Goal: Submit feedback/report problem: Submit feedback/report problem

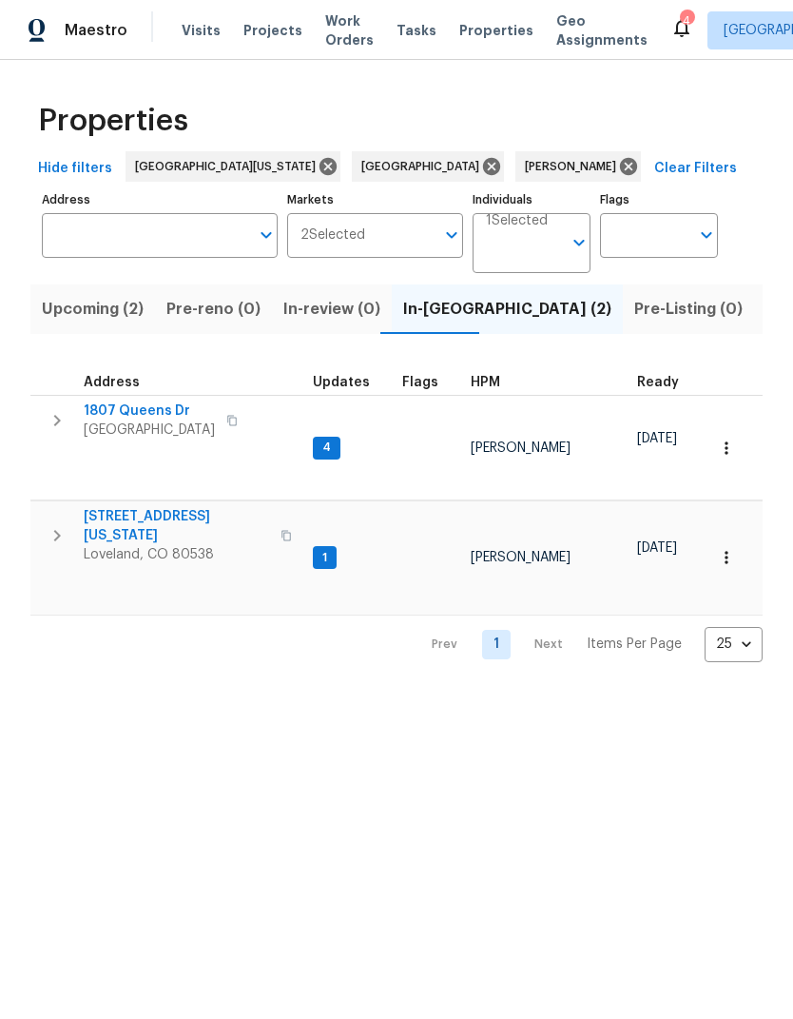
click at [488, 22] on span "Properties" at bounding box center [496, 30] width 74 height 19
click at [766, 308] on span "Listed (14)" at bounding box center [806, 309] width 80 height 27
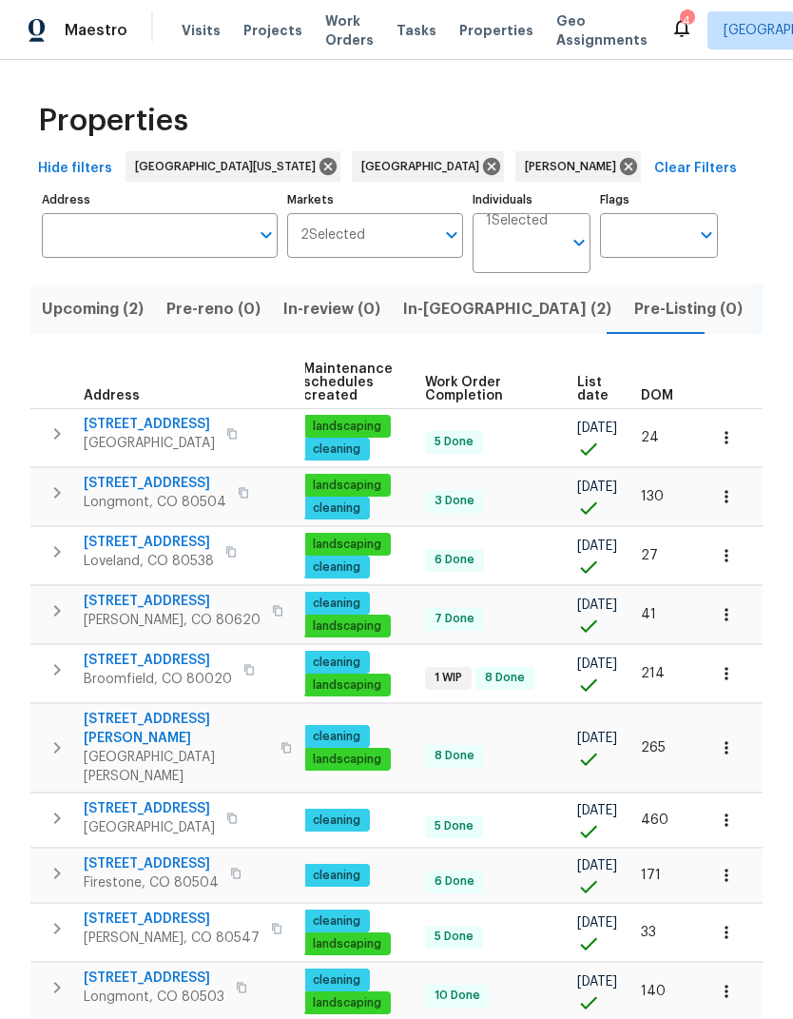
scroll to position [0, 244]
click at [598, 390] on span "List date" at bounding box center [592, 389] width 31 height 27
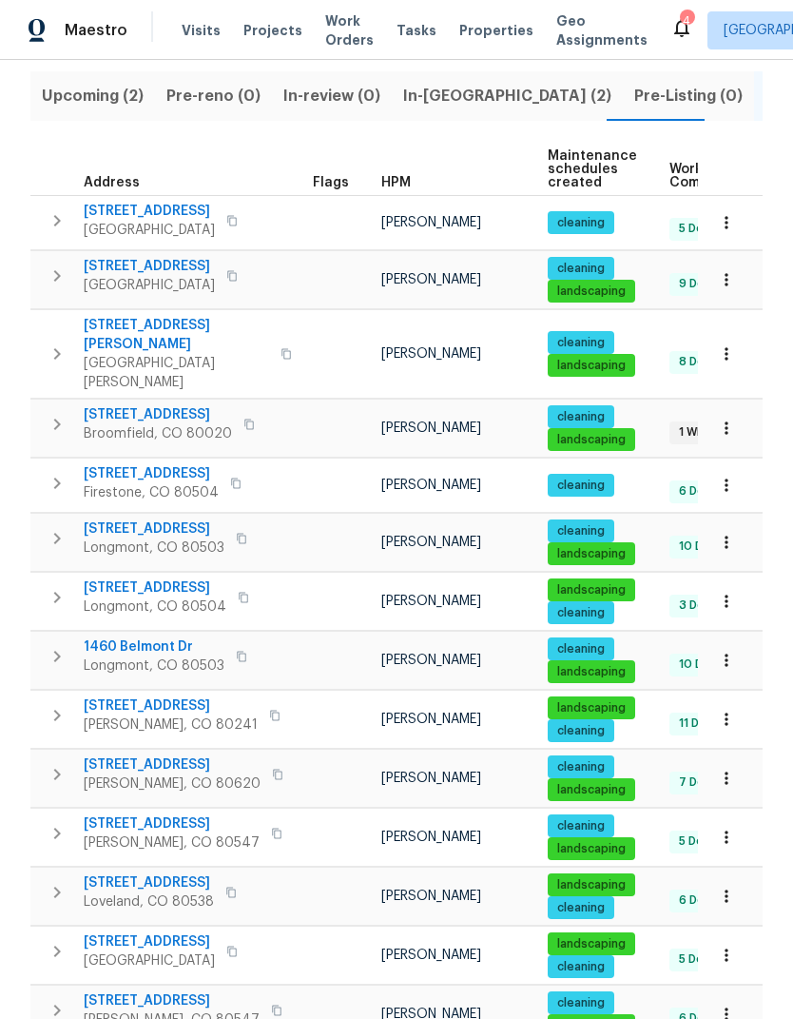
scroll to position [212, 0]
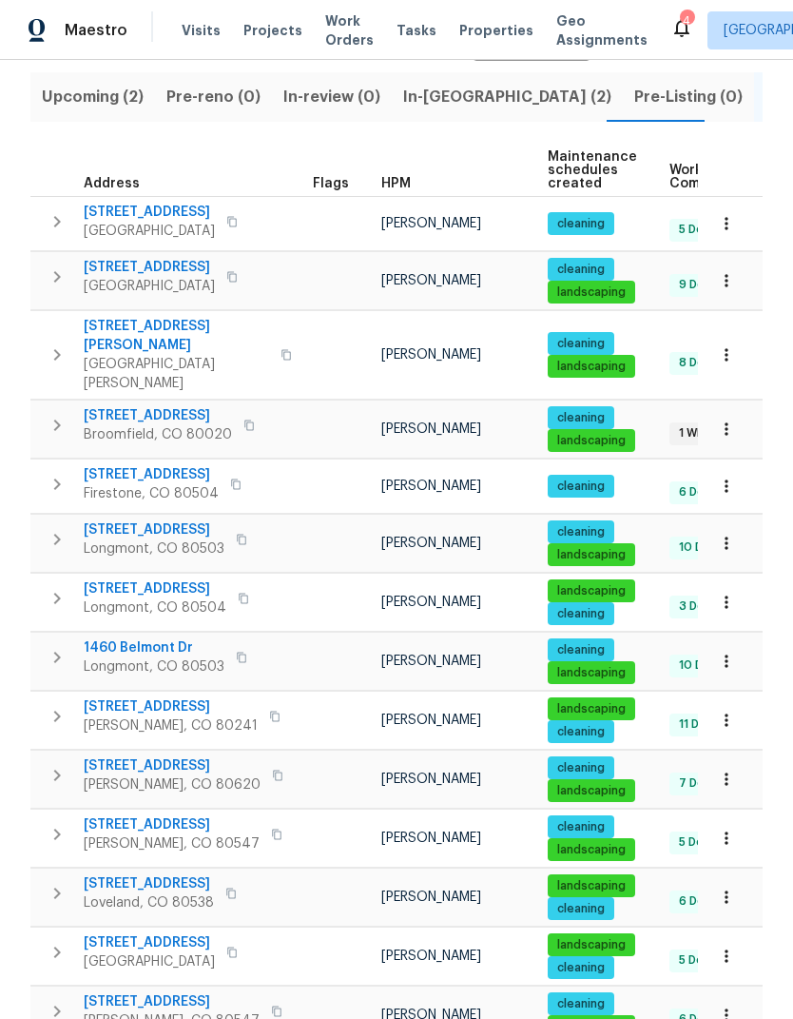
click at [729, 711] on icon "button" at bounding box center [726, 720] width 19 height 19
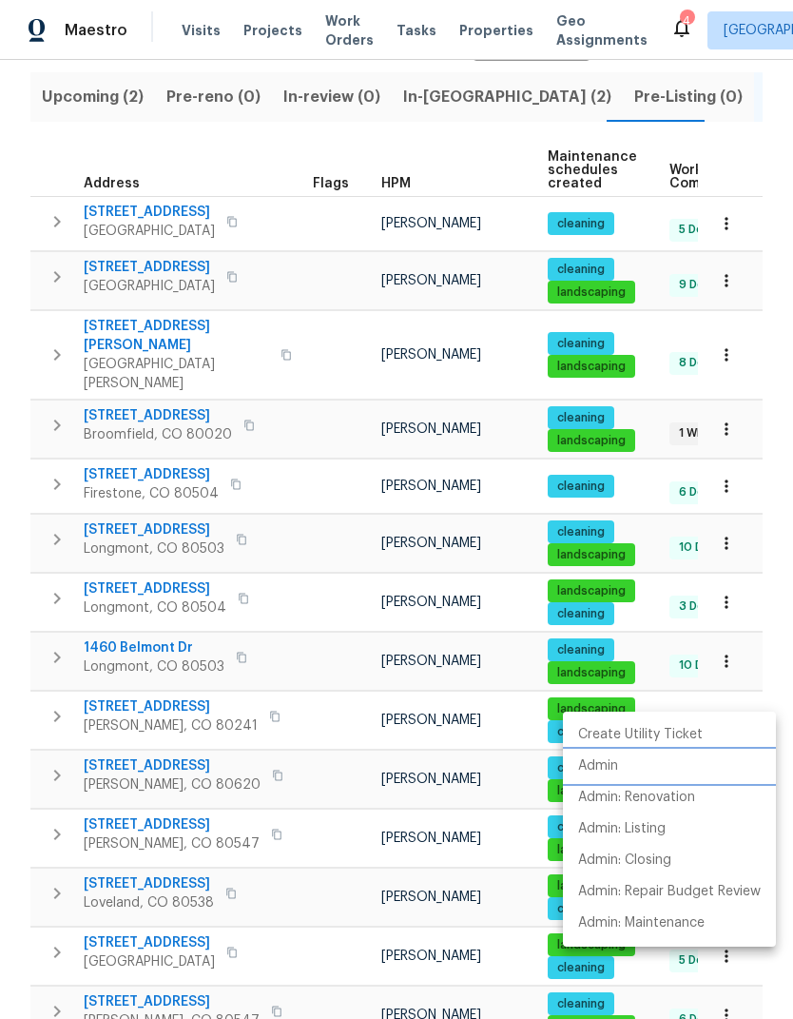
click at [655, 760] on li "Admin" at bounding box center [669, 766] width 213 height 31
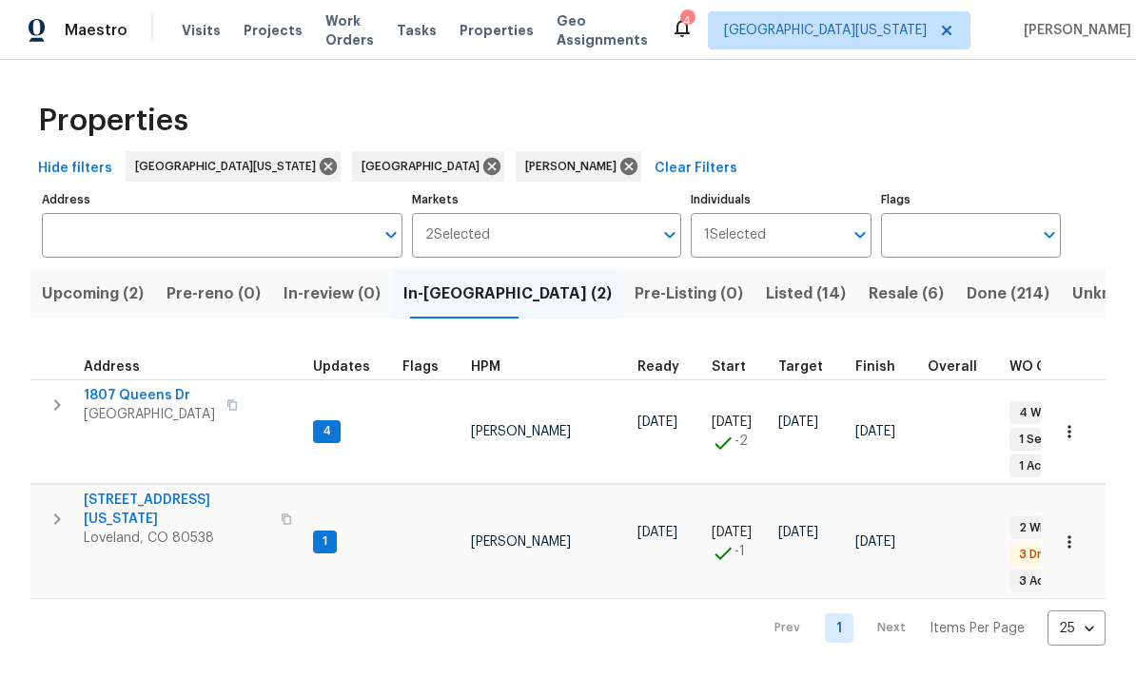
click at [868, 296] on span "Resale (6)" at bounding box center [905, 294] width 75 height 27
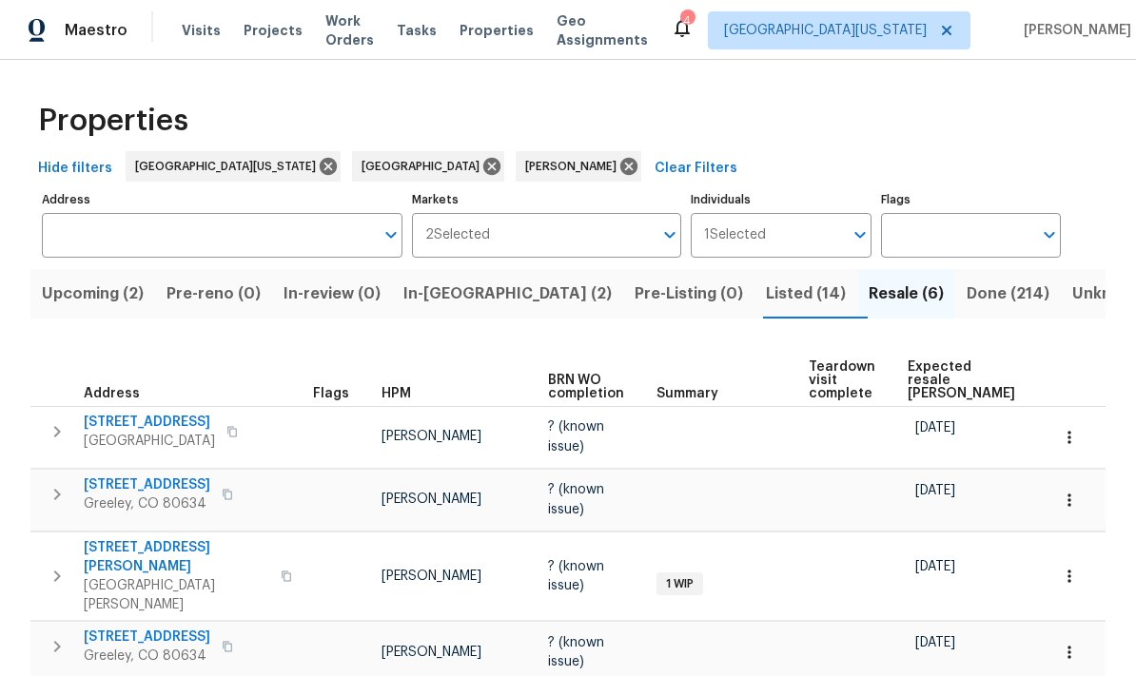
click at [930, 373] on span "Expected resale COE" at bounding box center [960, 381] width 107 height 40
click at [766, 281] on span "Listed (14)" at bounding box center [806, 294] width 80 height 27
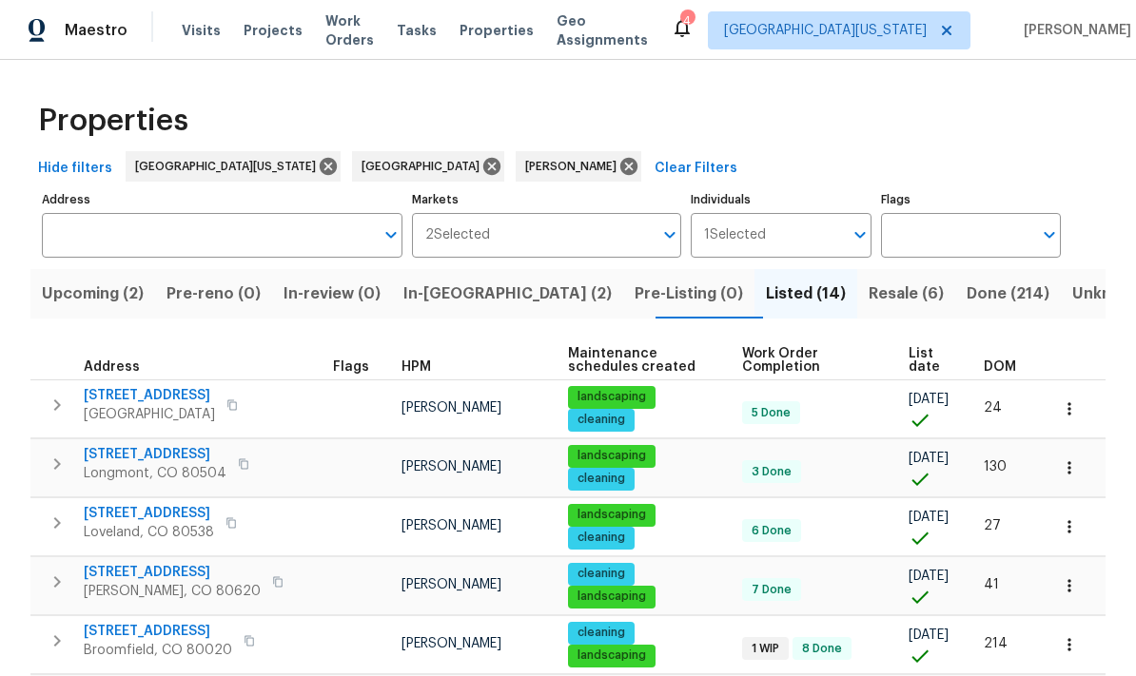
click at [926, 354] on span "List date" at bounding box center [929, 360] width 43 height 27
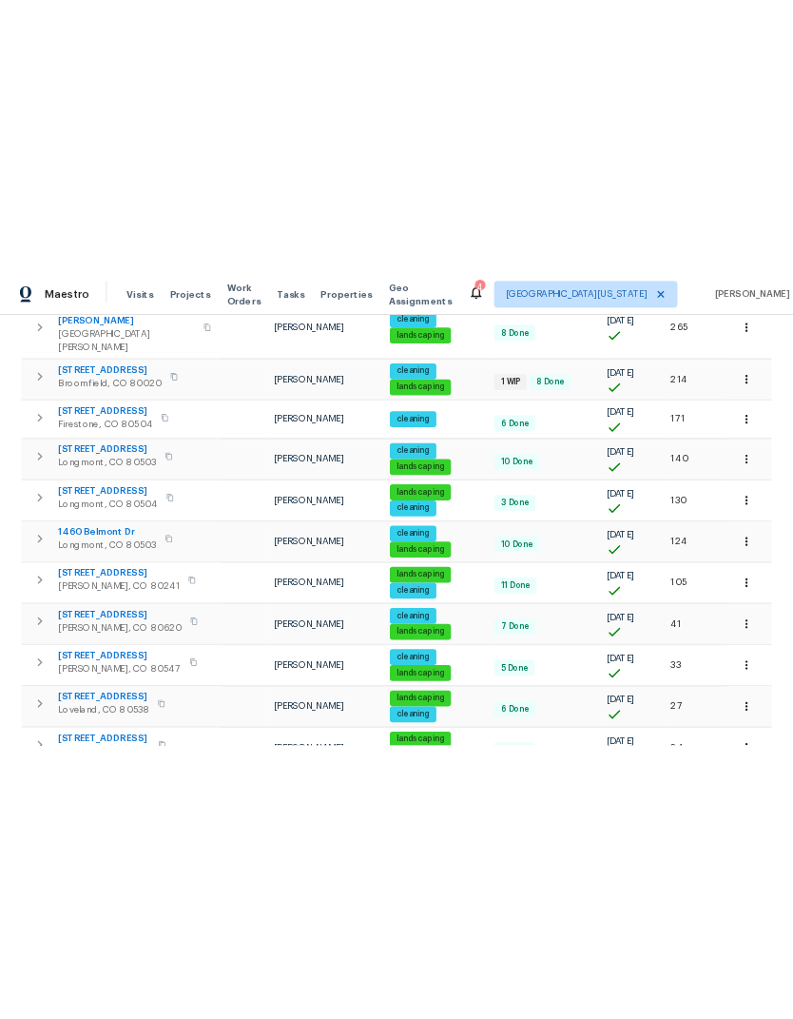
scroll to position [496, 0]
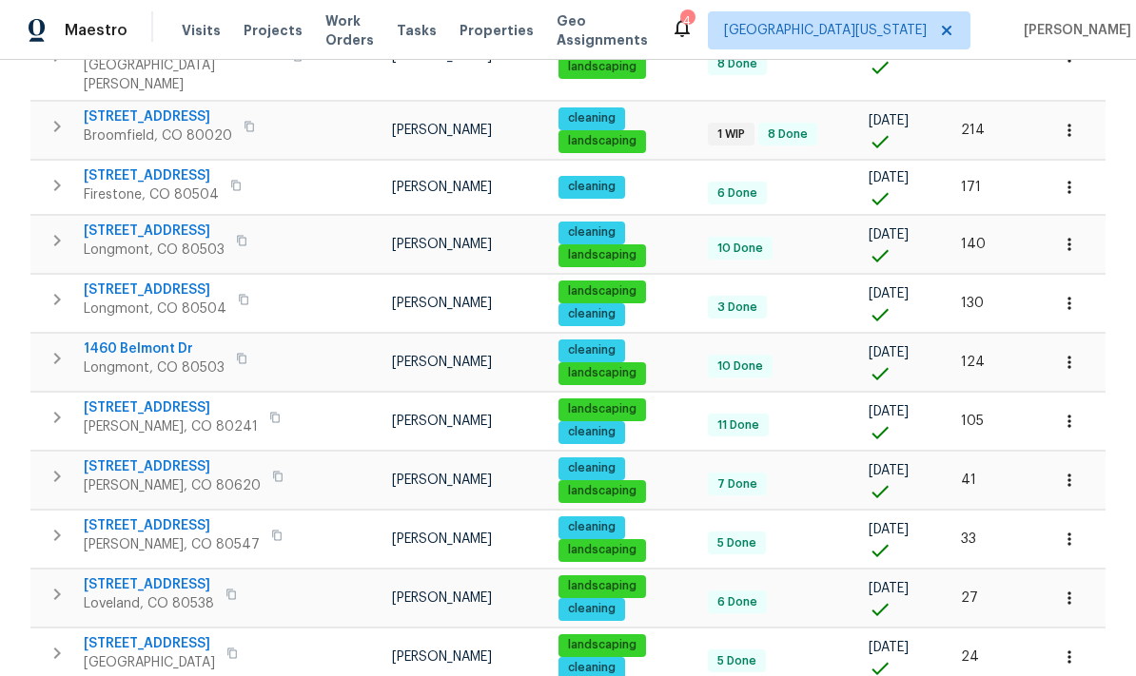
click at [116, 399] on span "12238 Monroe Dr" at bounding box center [171, 408] width 174 height 19
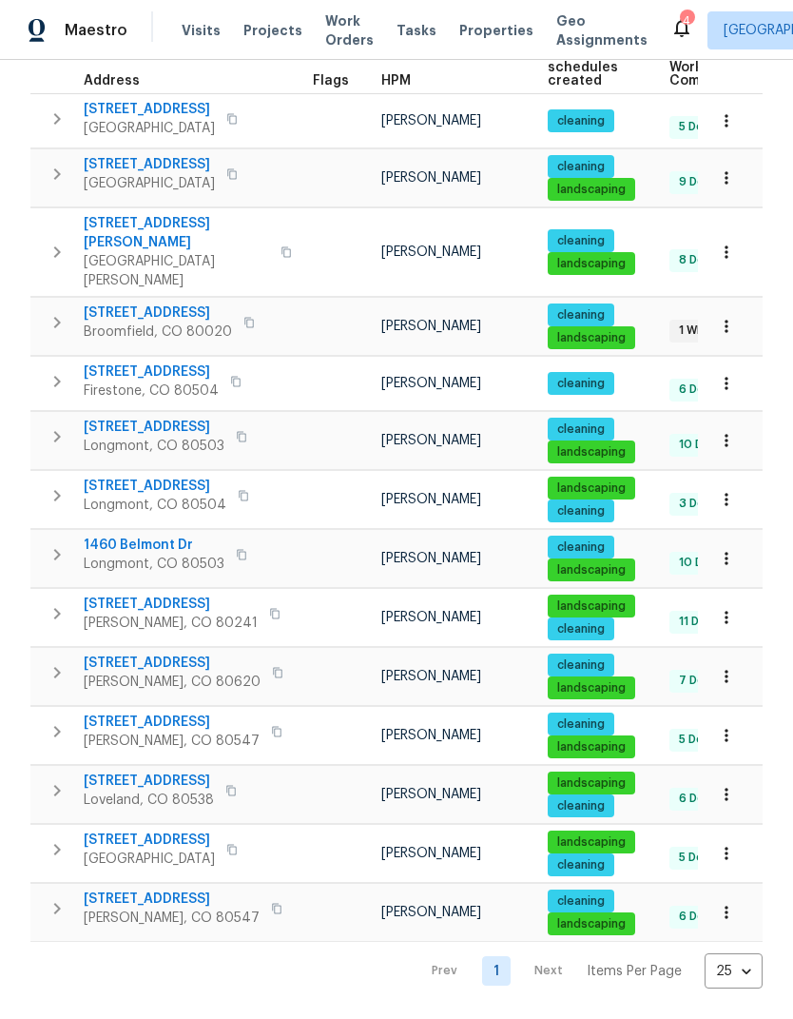
scroll to position [212, 0]
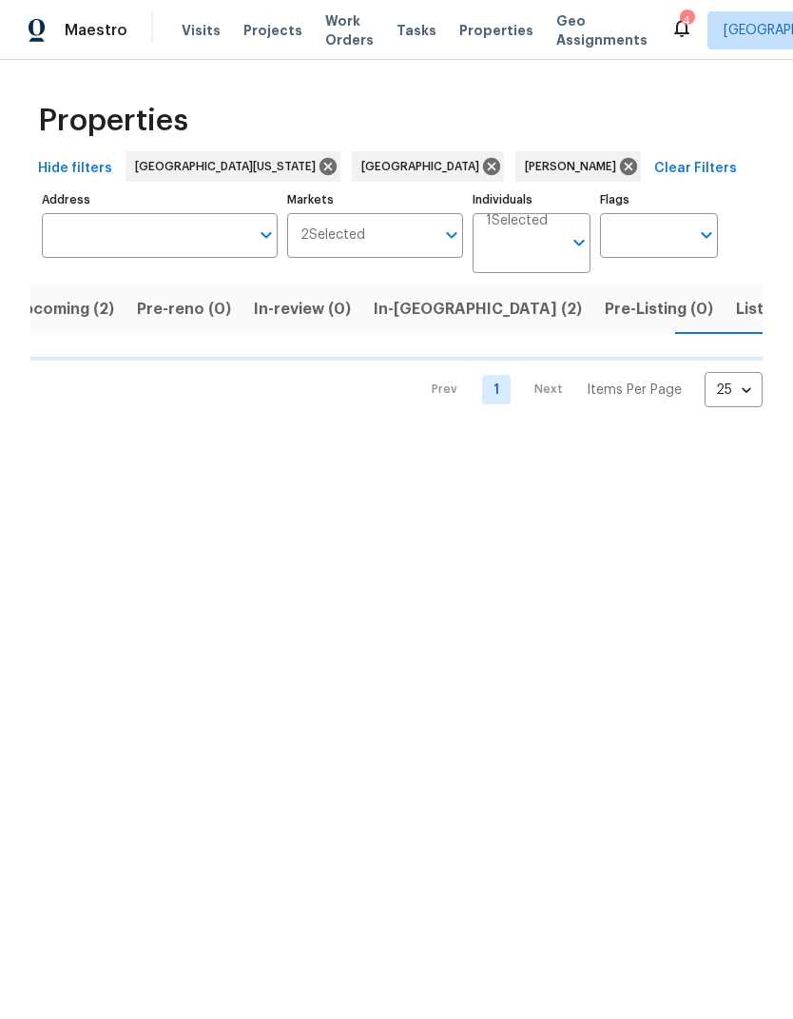
scroll to position [0, 36]
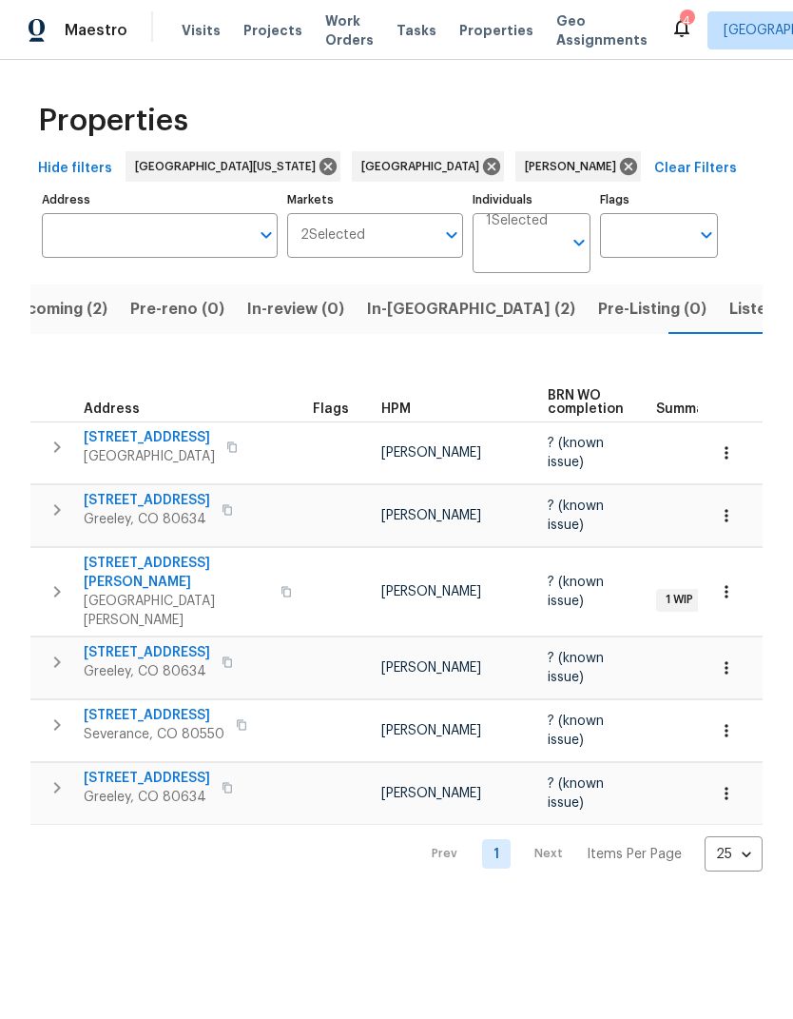
click at [117, 437] on span "12742 E 104th Dr" at bounding box center [149, 437] width 131 height 19
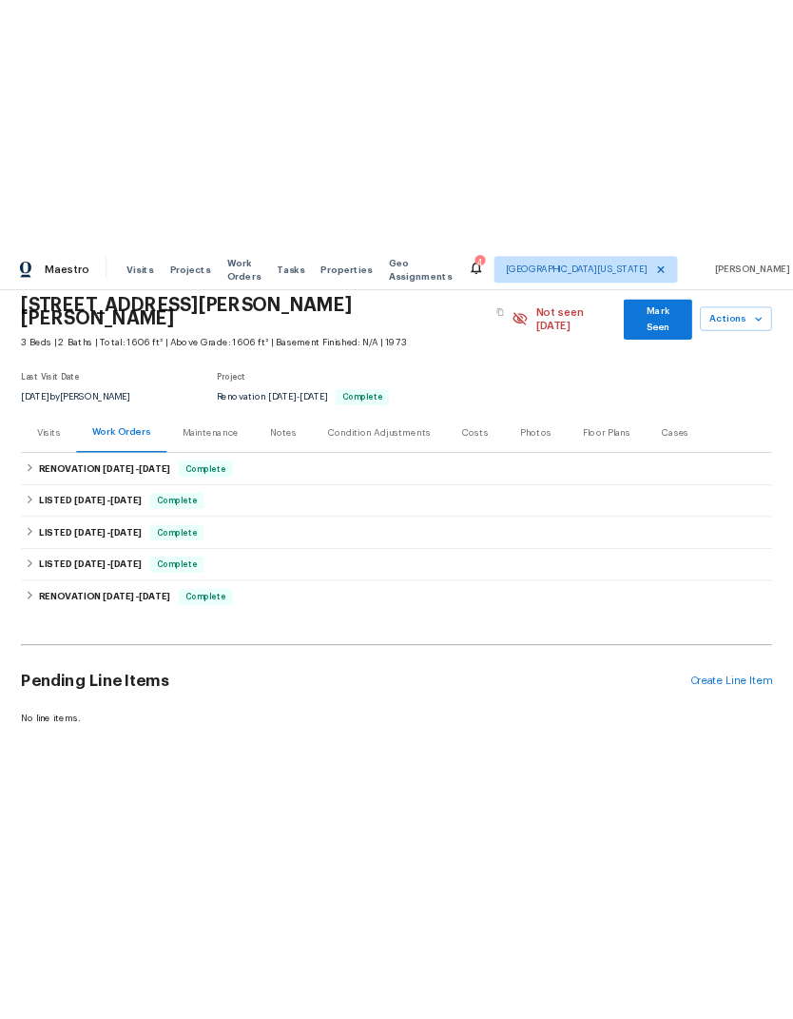
scroll to position [70, 0]
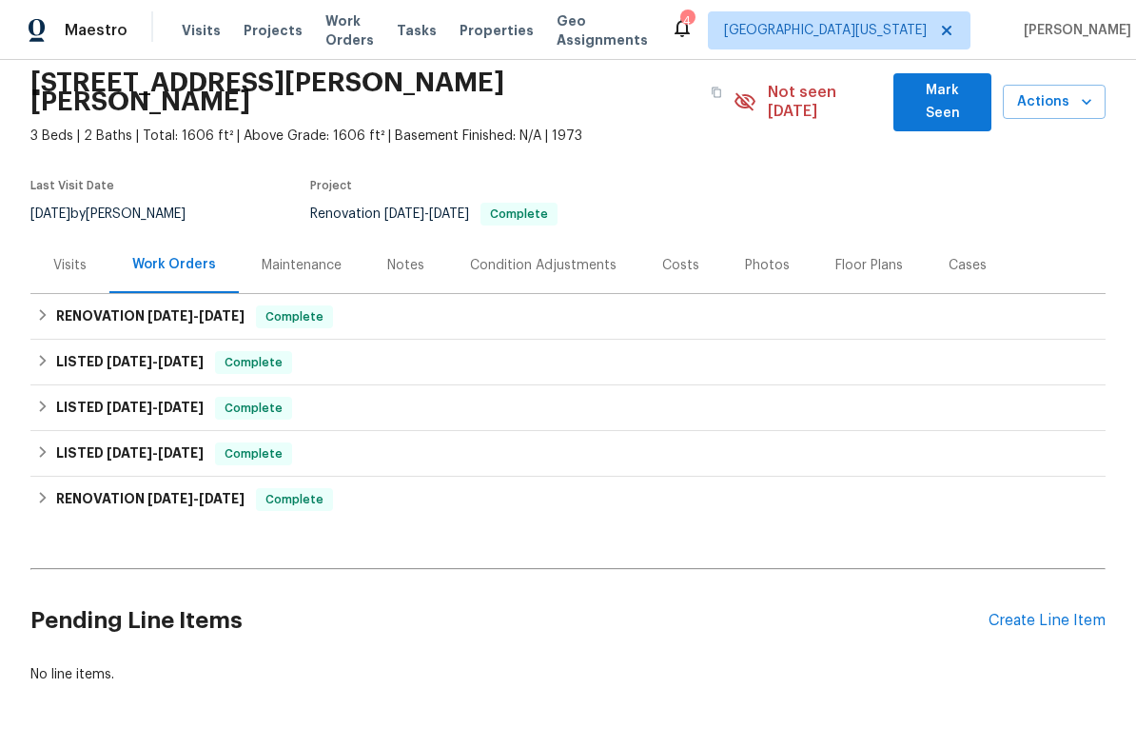
click at [1039, 612] on div "Create Line Item" at bounding box center [1046, 621] width 117 height 18
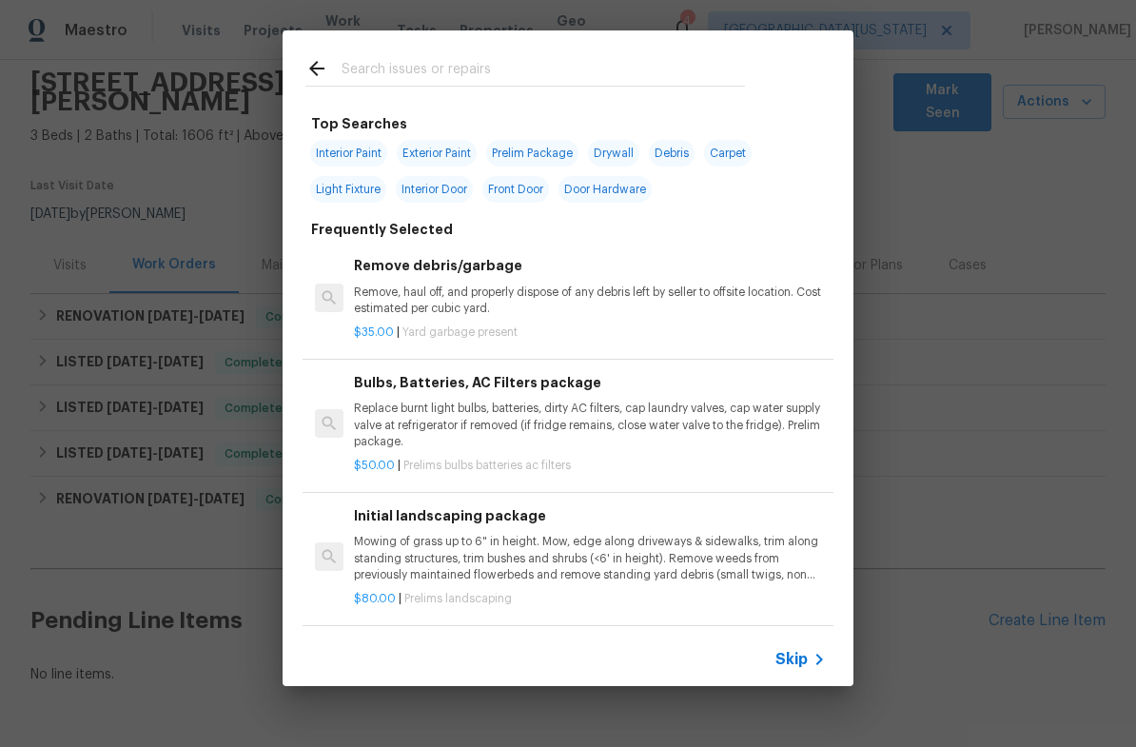
click at [376, 80] on input "text" at bounding box center [543, 71] width 403 height 29
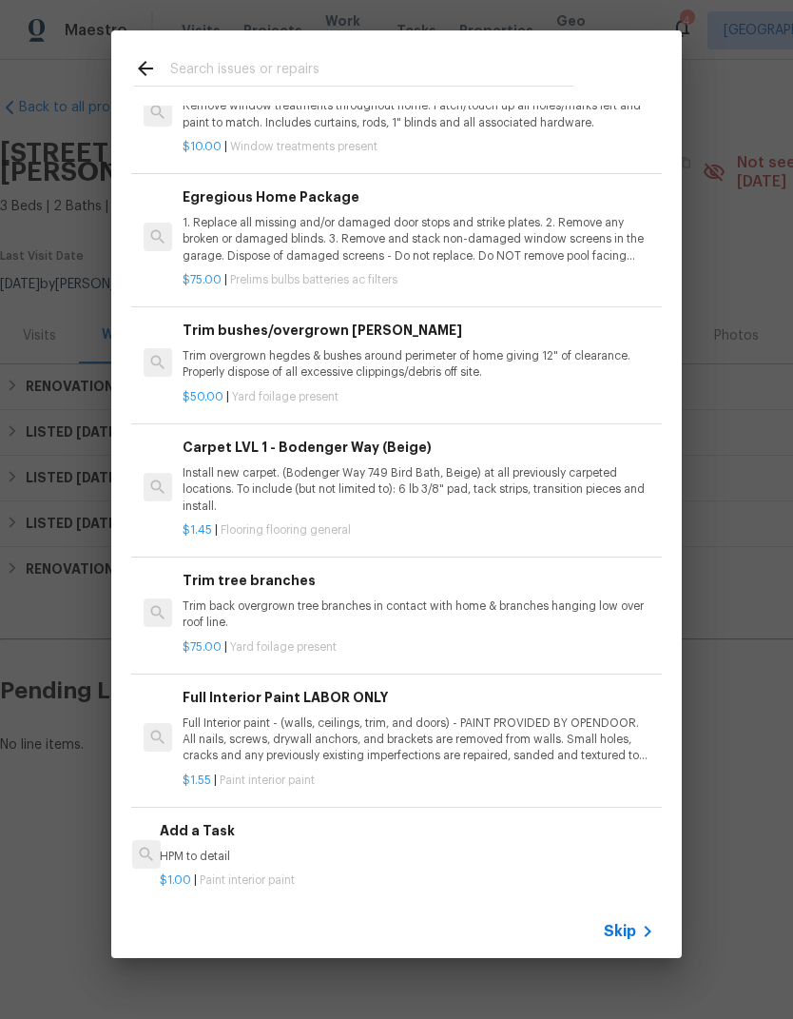
scroll to position [568, 0]
click at [635, 746] on span "Skip" at bounding box center [620, 931] width 32 height 19
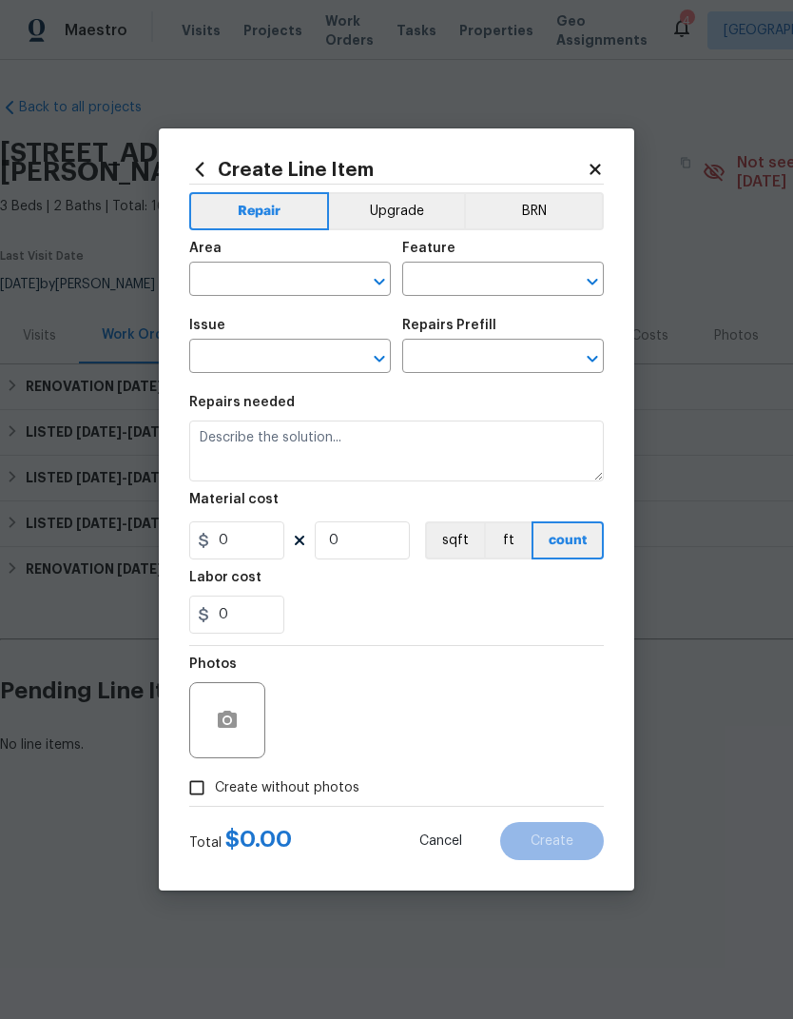
click at [227, 283] on input "text" at bounding box center [263, 280] width 148 height 29
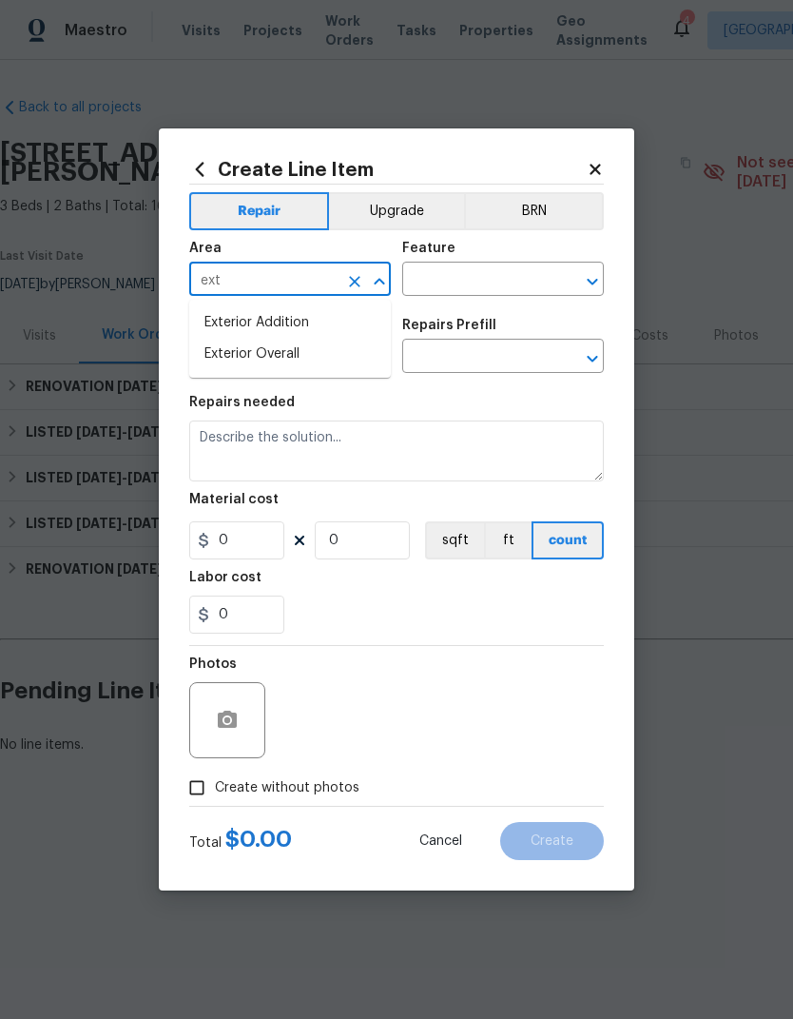
click at [226, 359] on li "Exterior Overall" at bounding box center [290, 354] width 202 height 31
type input "Exterior Overall"
click at [548, 278] on input "text" at bounding box center [476, 280] width 148 height 29
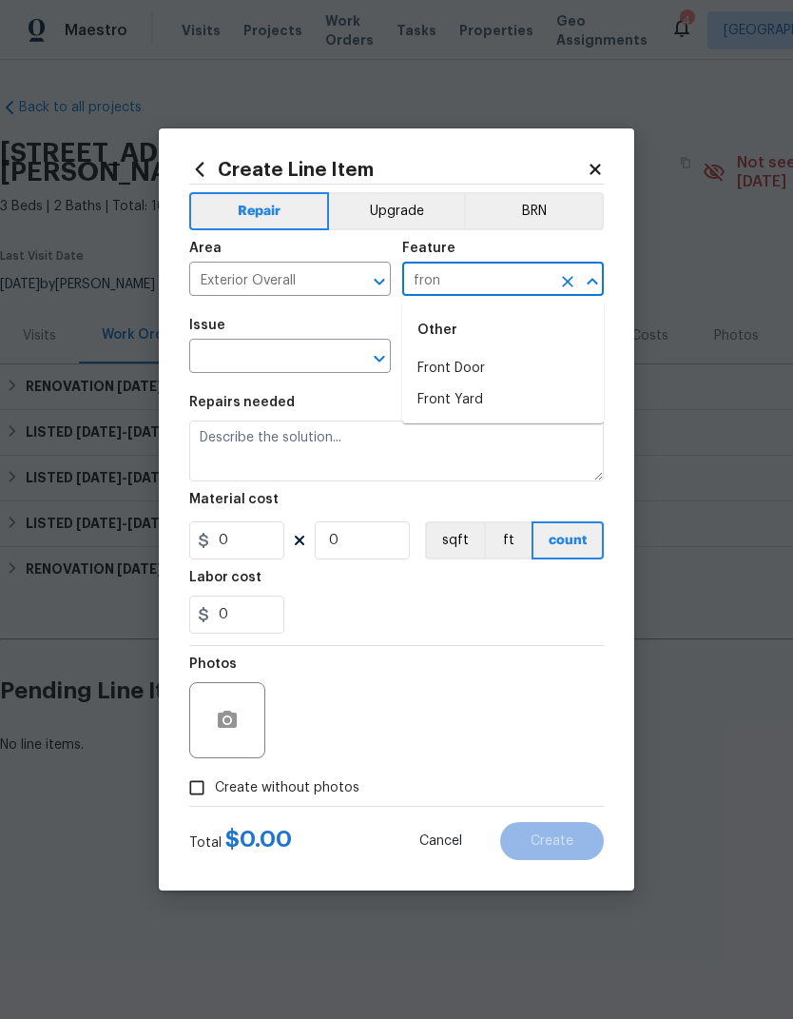
click at [555, 367] on li "Front Door" at bounding box center [503, 368] width 202 height 31
type input "Front Door"
click at [313, 358] on input "text" at bounding box center [263, 357] width 148 height 29
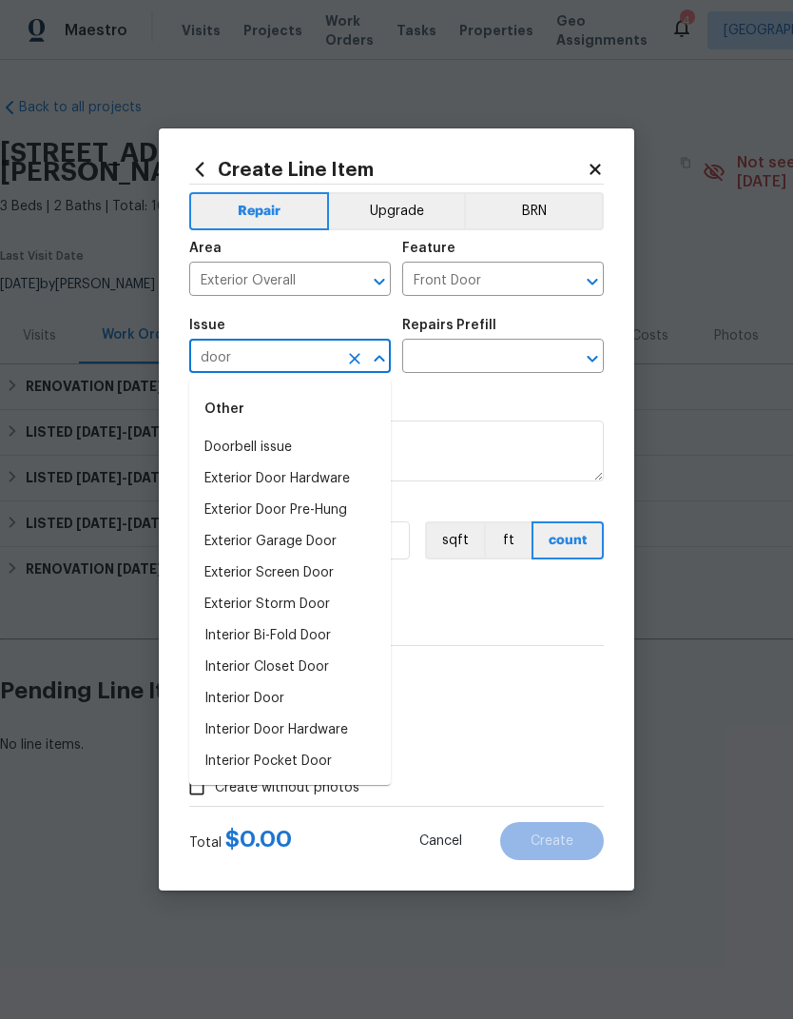
click at [208, 478] on li "Exterior Door Hardware" at bounding box center [290, 478] width 202 height 31
type input "Exterior Door Hardware"
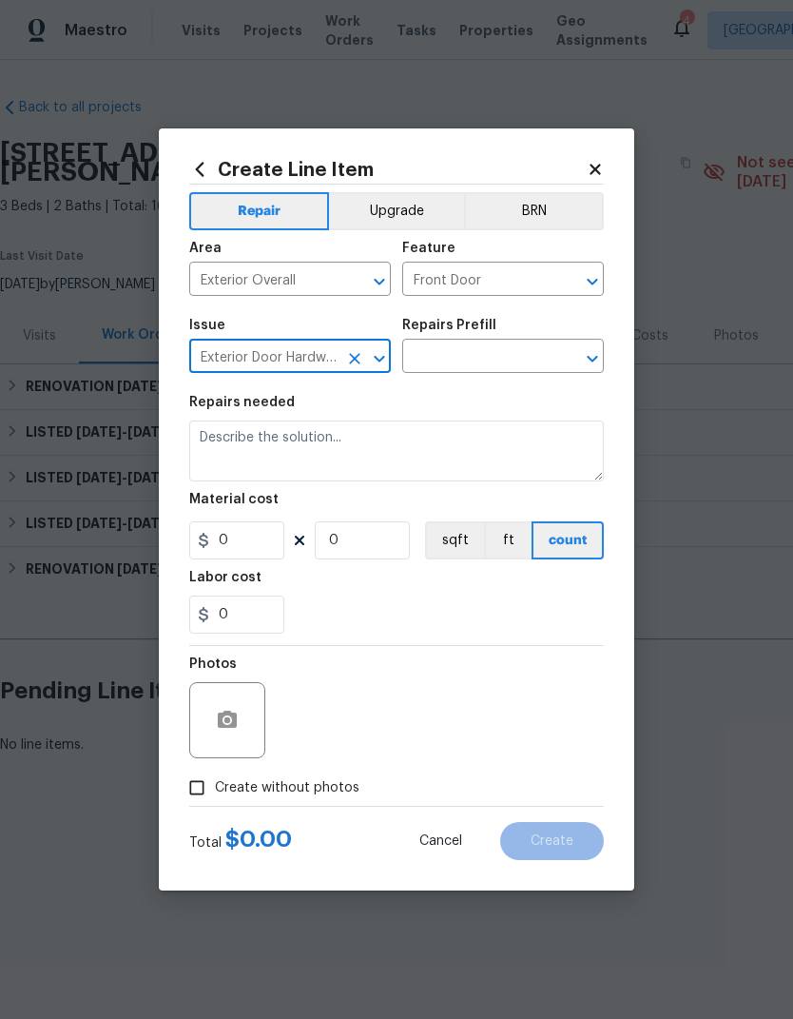
click at [532, 354] on input "text" at bounding box center [476, 357] width 148 height 29
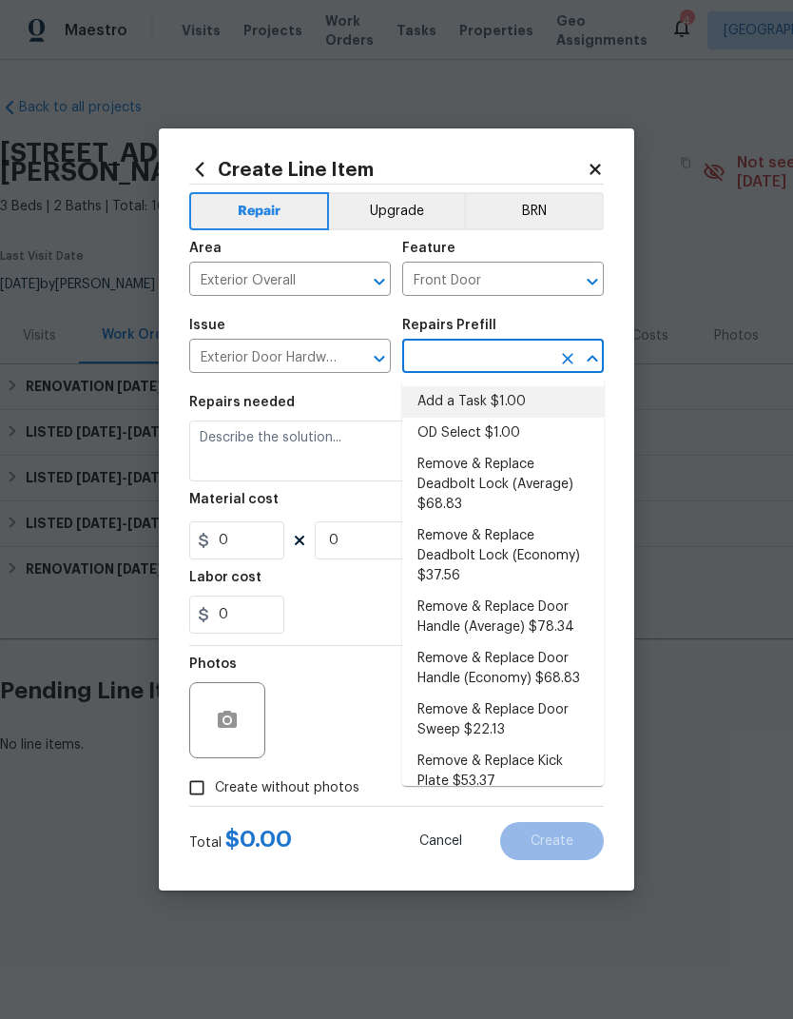
click at [550, 397] on li "Add a Task $1.00" at bounding box center [503, 401] width 202 height 31
type input "Add a Task $1.00"
type input "Interior Door"
type textarea "HPM to detail"
type input "1"
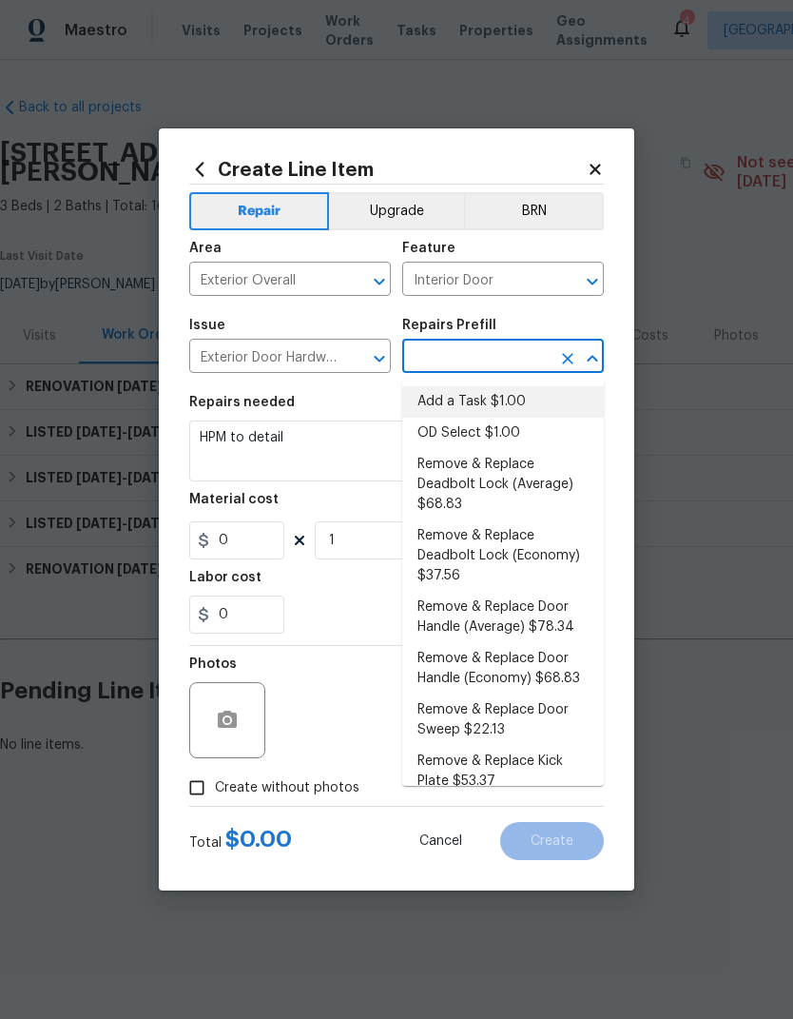
type input "Add a Task $1.00"
type input "1"
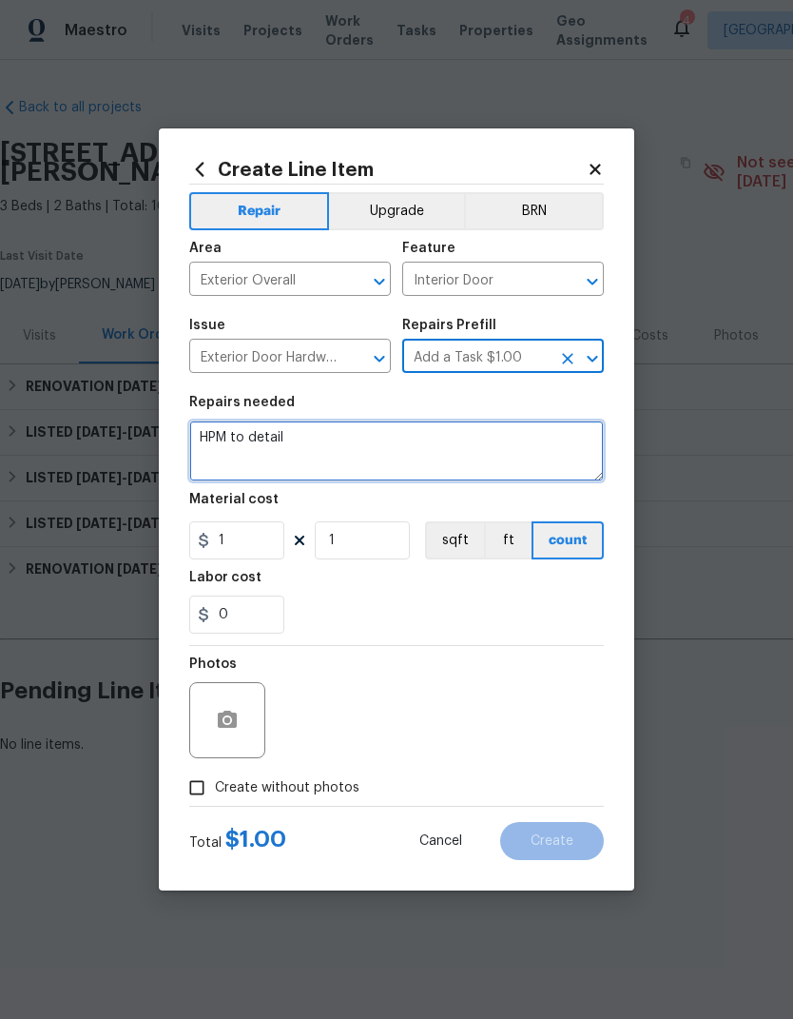
click at [237, 439] on textarea "HPM to detail" at bounding box center [396, 450] width 415 height 61
click at [241, 443] on textarea "HPM to detail" at bounding box center [396, 450] width 415 height 61
click at [241, 446] on textarea "HPM to detail" at bounding box center [396, 450] width 415 height 61
click at [241, 445] on textarea "HPM to detail" at bounding box center [396, 450] width 415 height 61
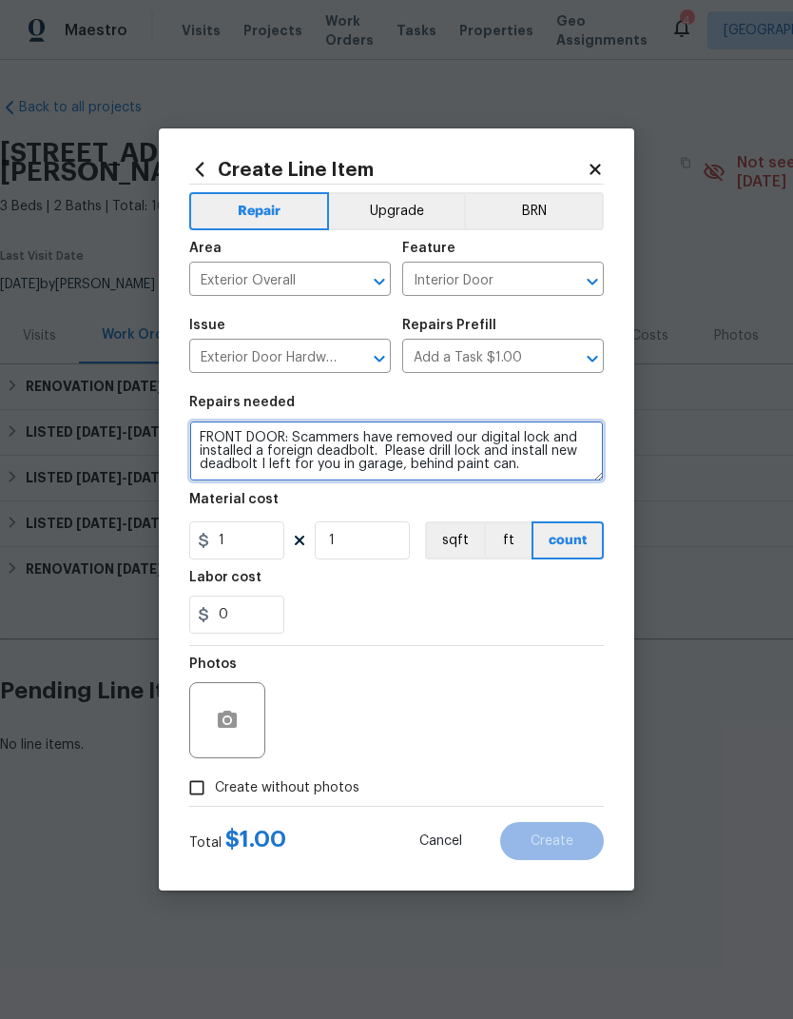
type textarea "FRONT DOOR: Scammers have removed our digital lock and installed a foreign dead…"
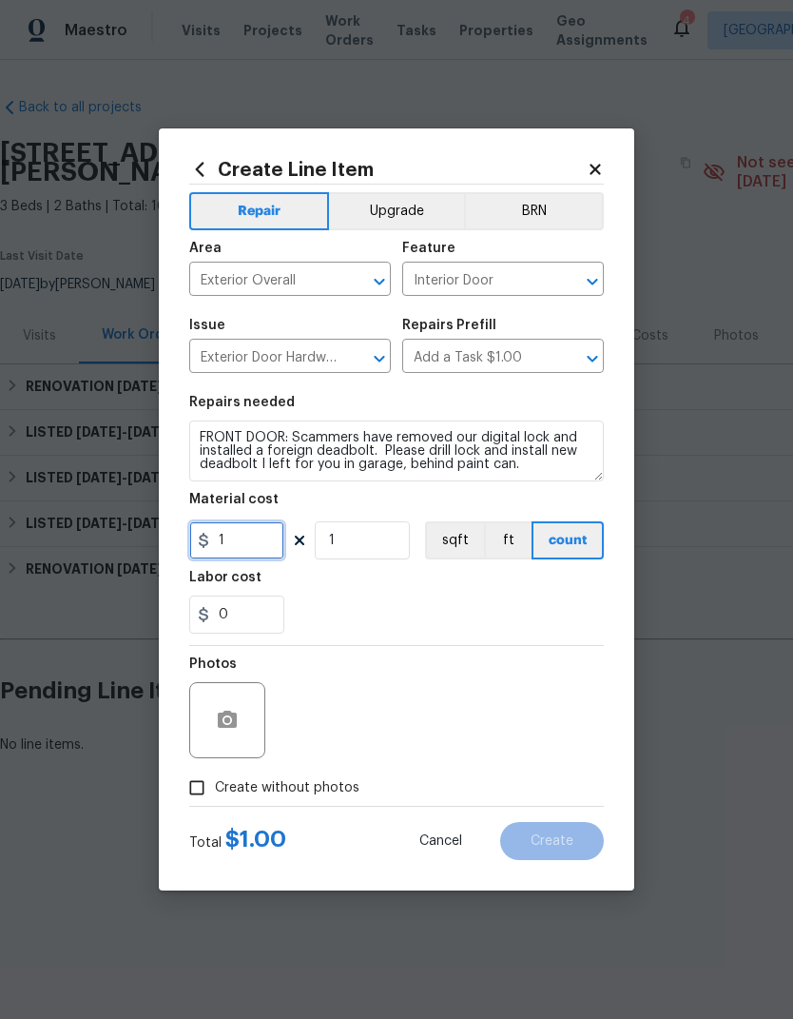
click at [224, 541] on input "1" at bounding box center [236, 540] width 95 height 38
click at [218, 537] on input "1" at bounding box center [236, 540] width 95 height 38
type input "100"
click at [596, 605] on div "0" at bounding box center [396, 614] width 415 height 38
click at [203, 746] on input "Create without photos" at bounding box center [197, 788] width 36 height 36
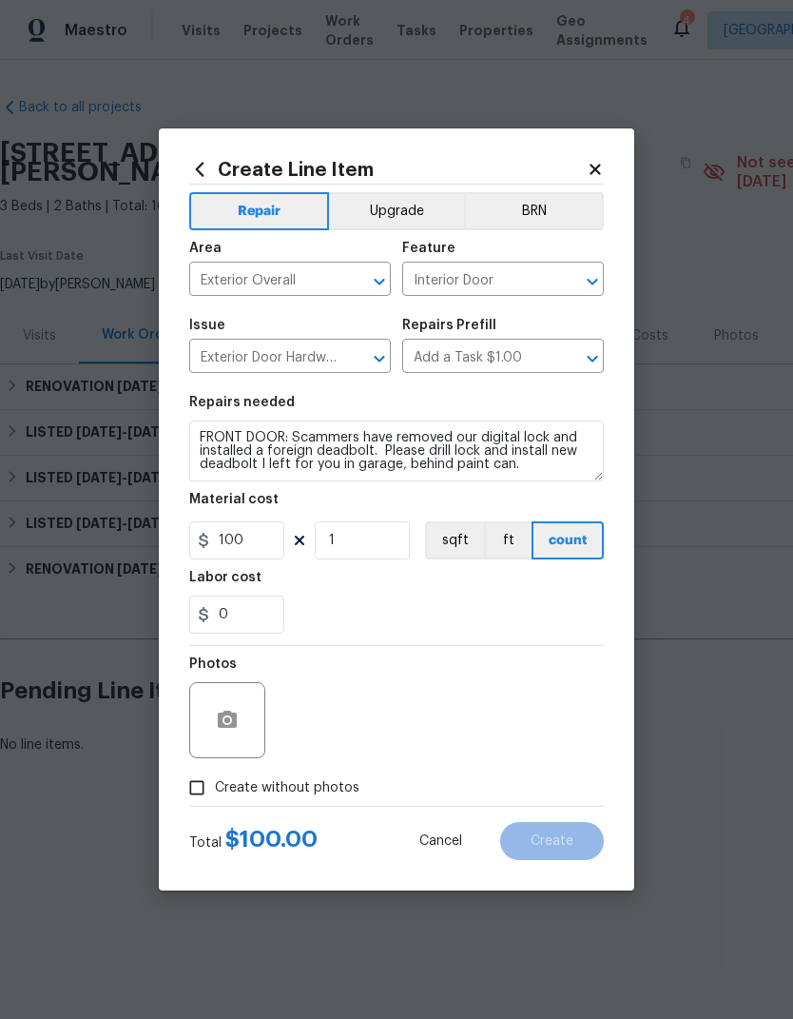
checkbox input "true"
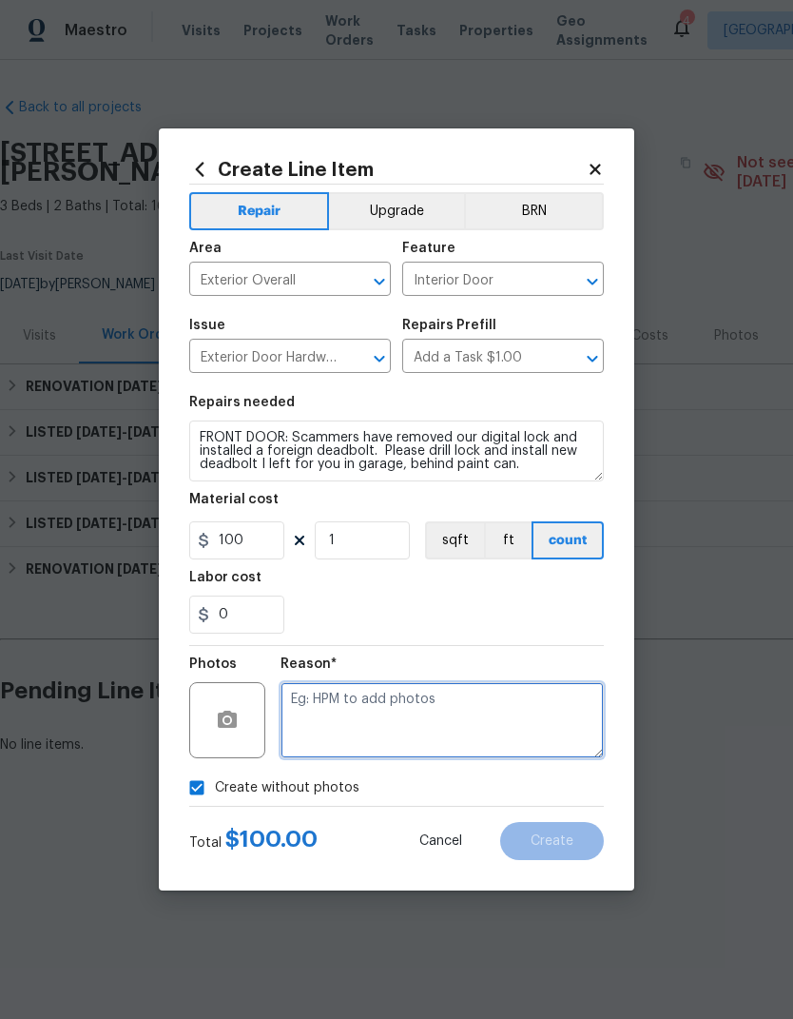
click at [562, 704] on textarea at bounding box center [442, 720] width 323 height 76
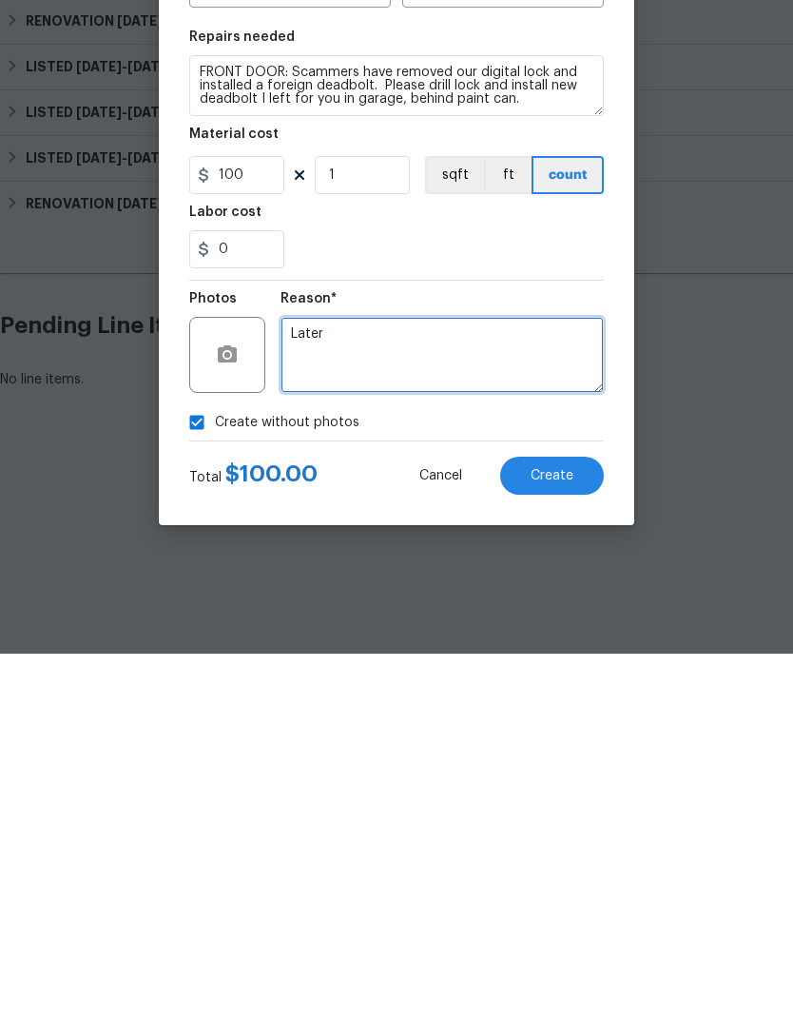
type textarea "Later"
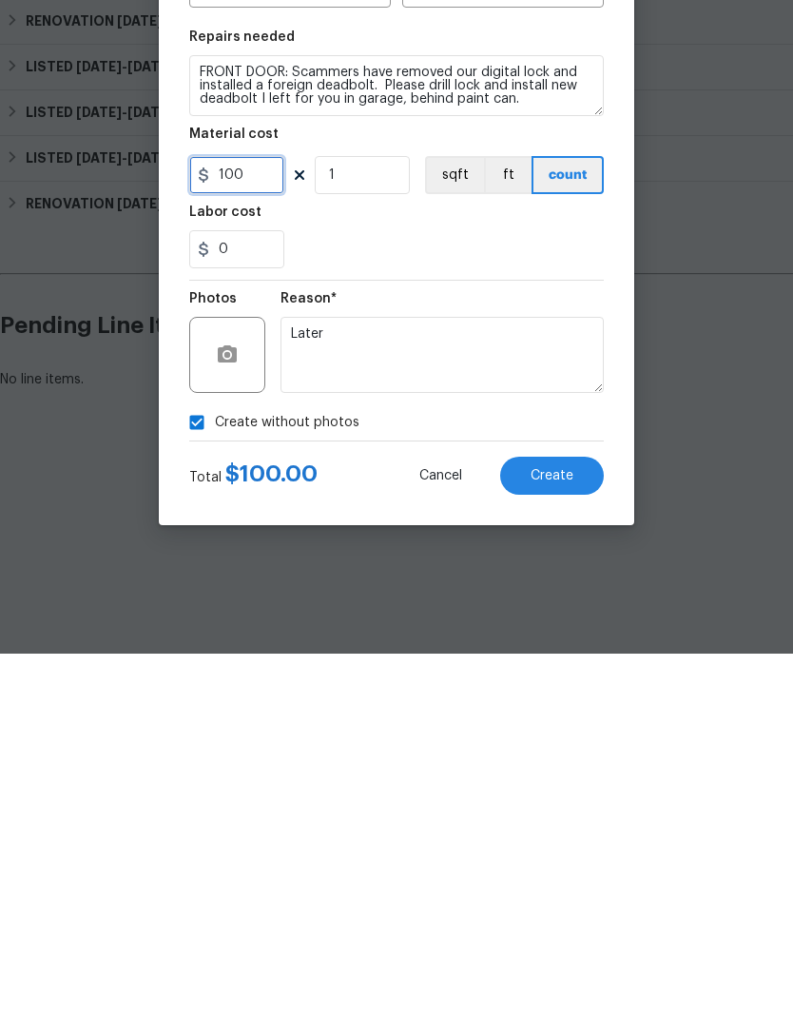
click at [248, 521] on input "100" at bounding box center [236, 540] width 95 height 38
type input "75"
click at [576, 746] on button "Create" at bounding box center [552, 841] width 104 height 38
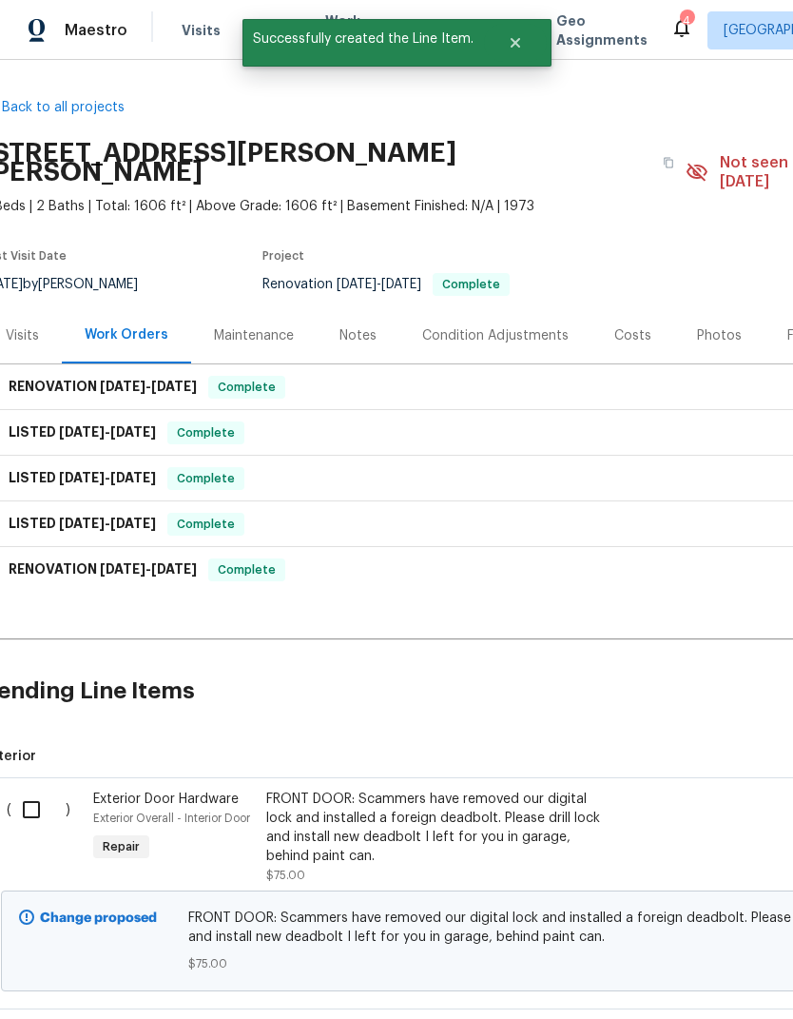
scroll to position [0, 16]
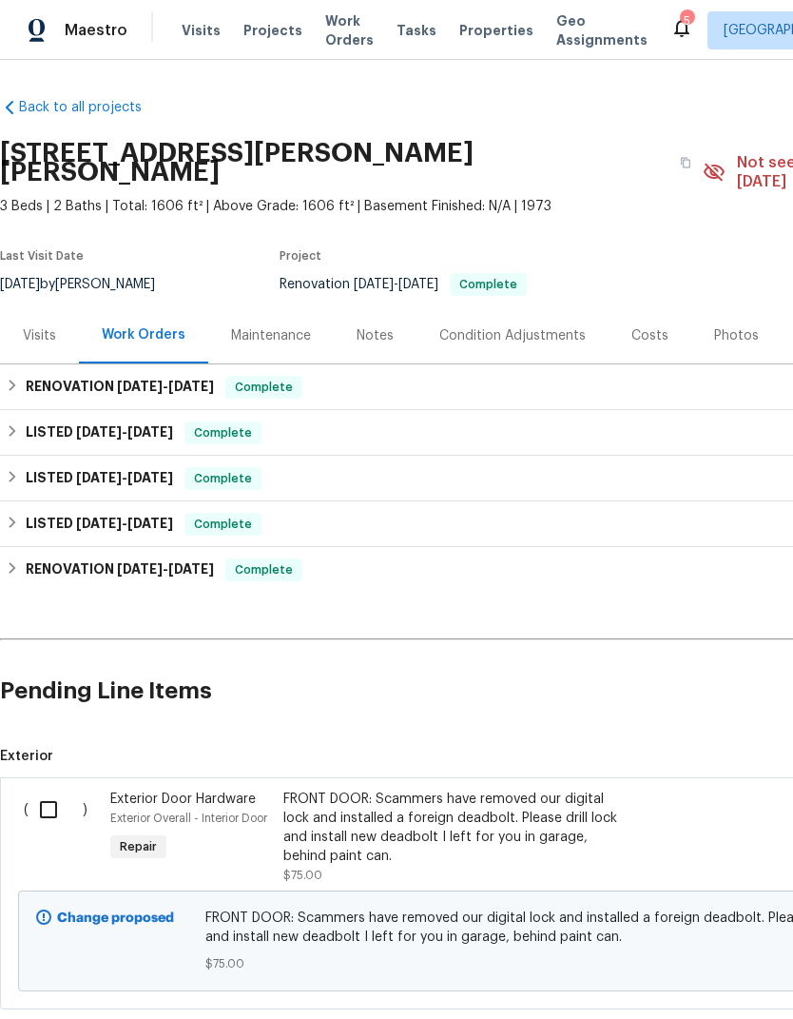
click at [49, 804] on input "checkbox" at bounding box center [56, 810] width 54 height 40
checkbox input "true"
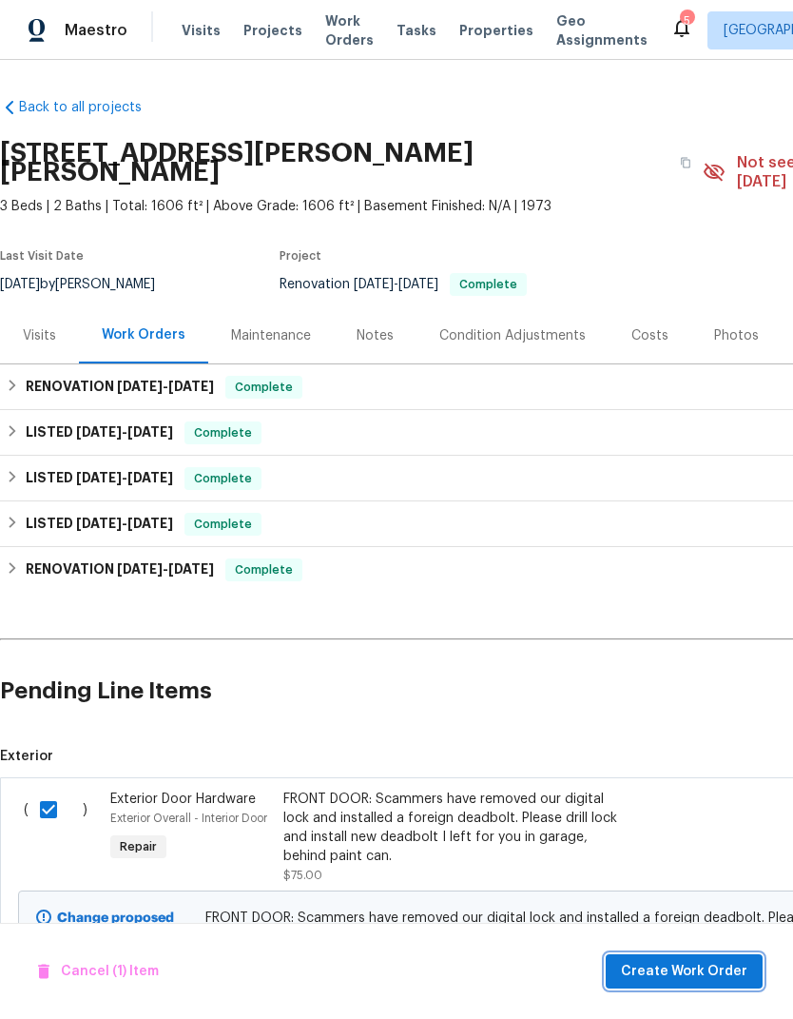
click at [672, 975] on span "Create Work Order" at bounding box center [684, 972] width 127 height 24
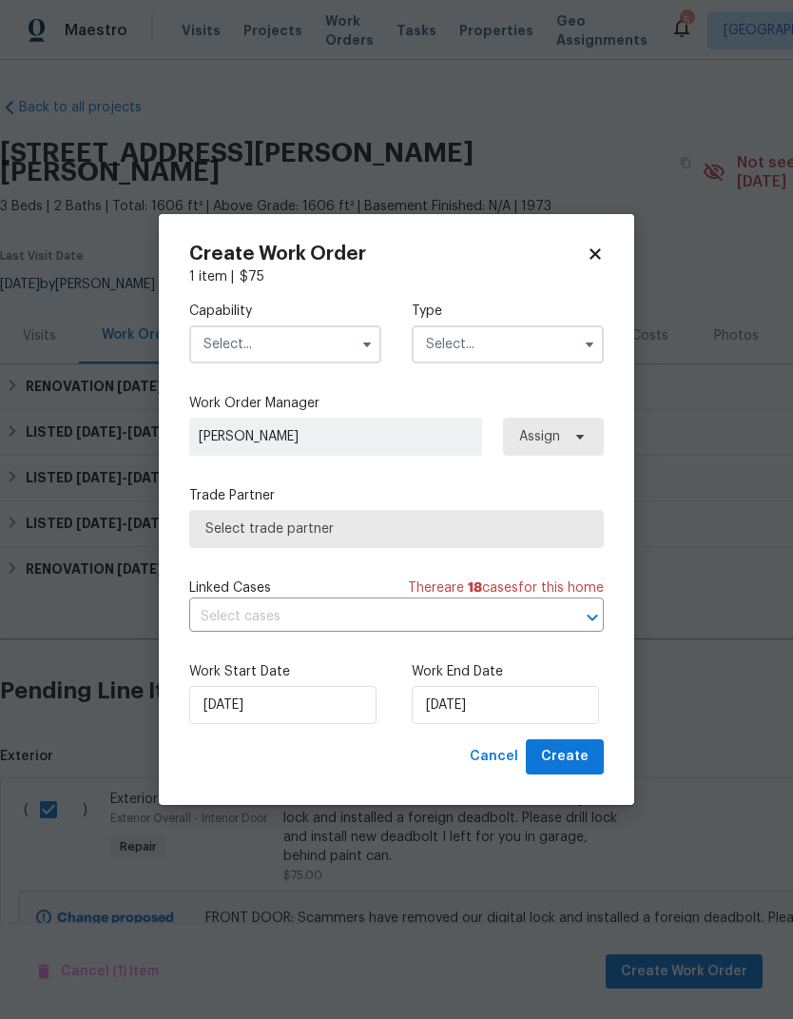
click at [212, 342] on input "text" at bounding box center [285, 344] width 192 height 38
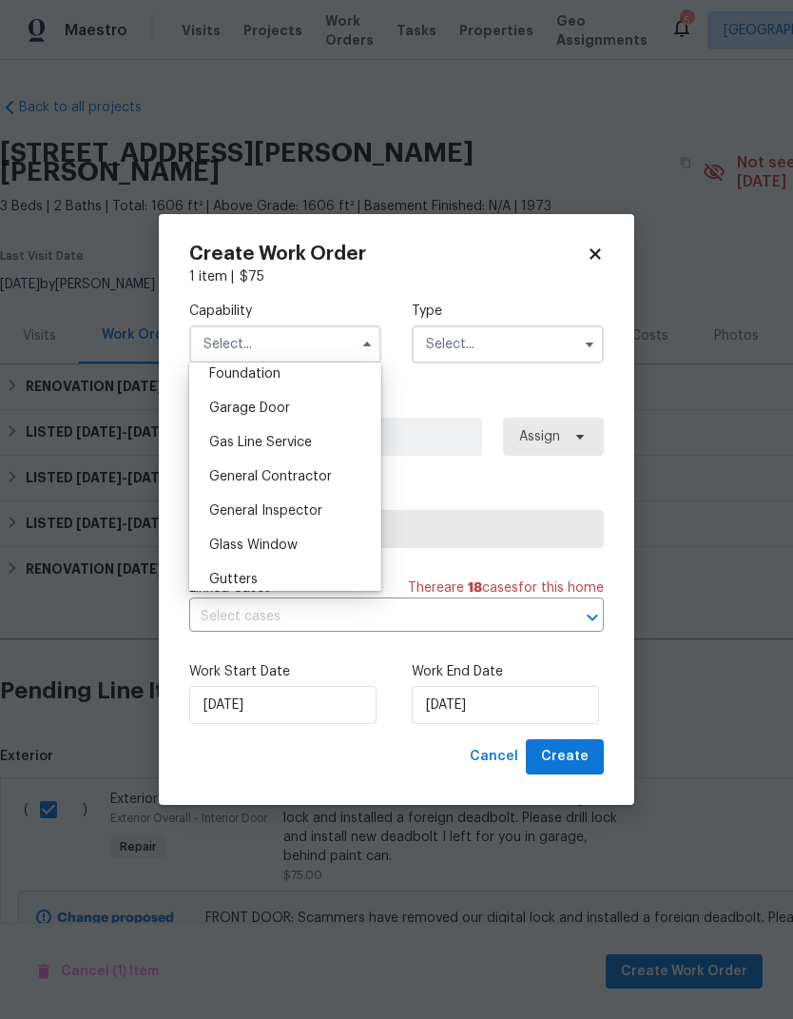
scroll to position [820, 0]
click at [216, 479] on span "General Contractor" at bounding box center [270, 473] width 123 height 13
type input "General Contractor"
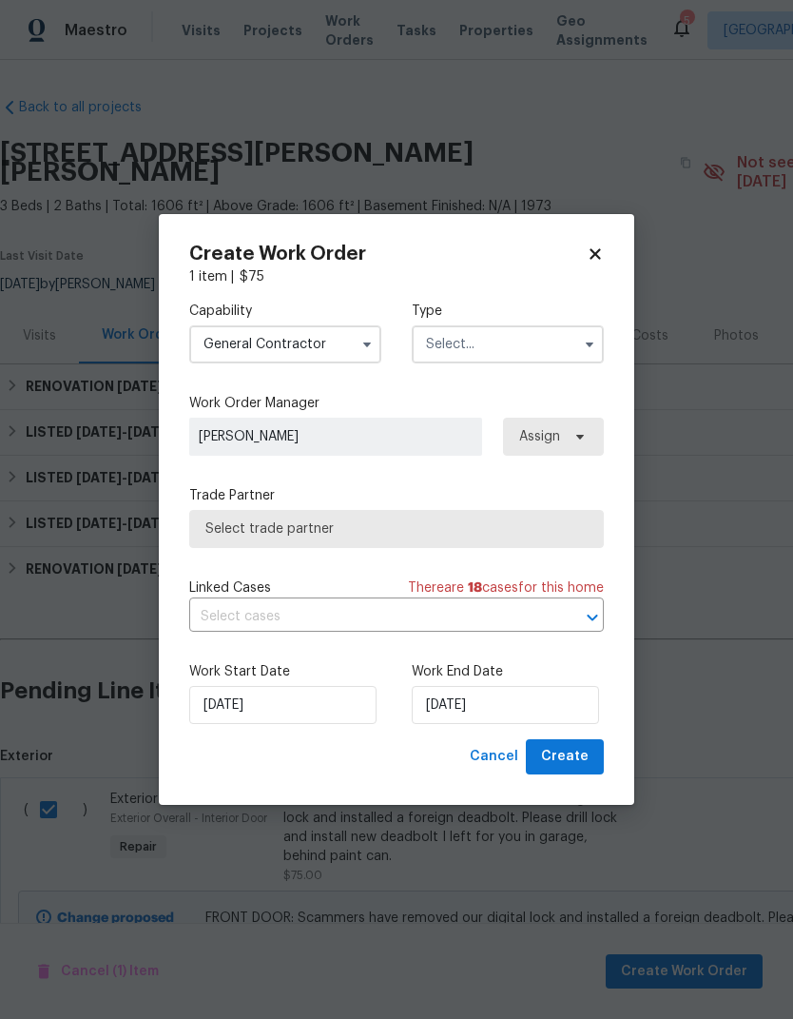
click at [539, 343] on input "text" at bounding box center [508, 344] width 192 height 38
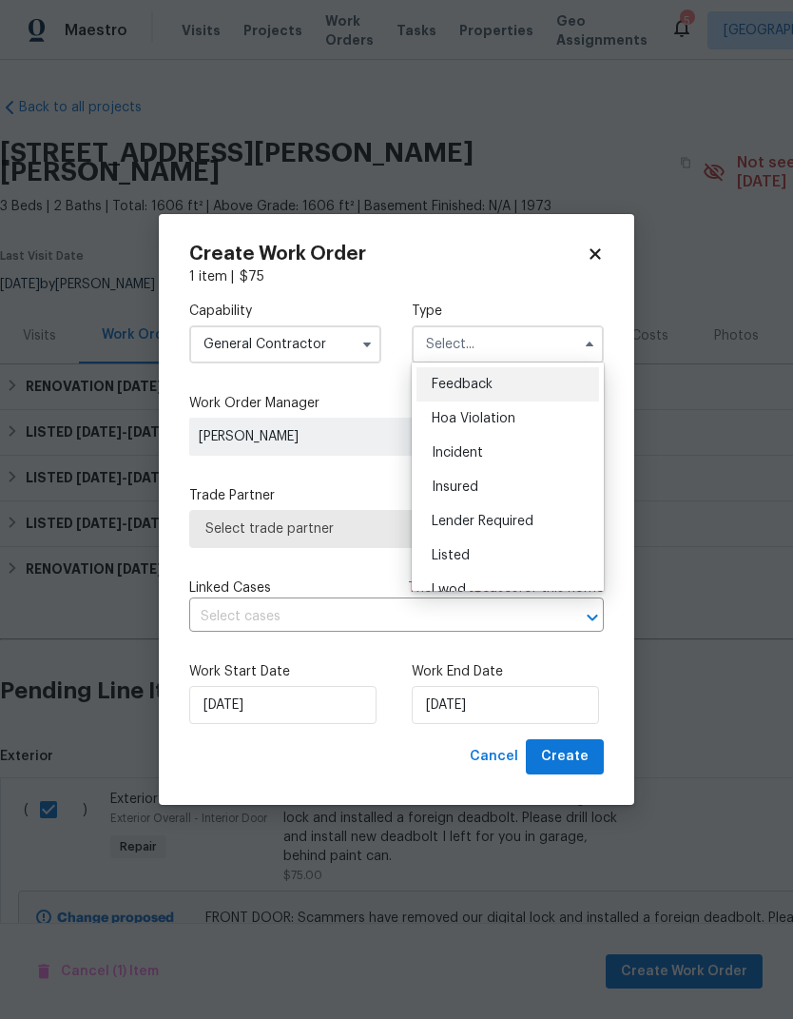
click at [540, 555] on div "Listed" at bounding box center [508, 555] width 183 height 34
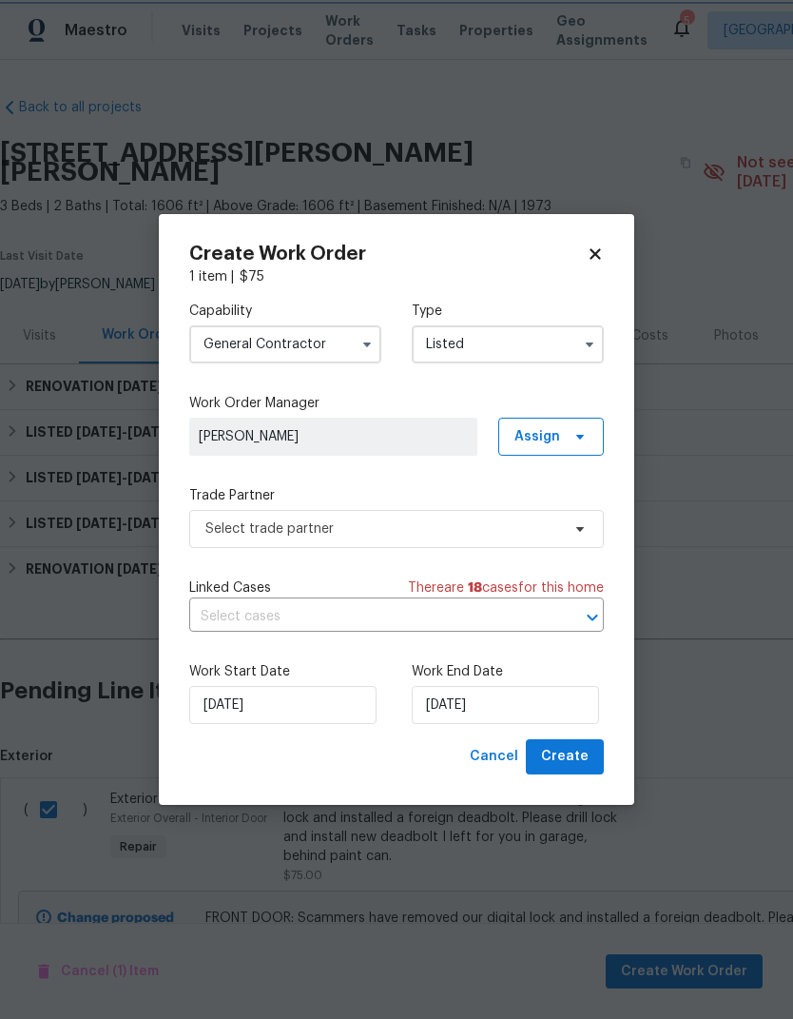
type input "Listed"
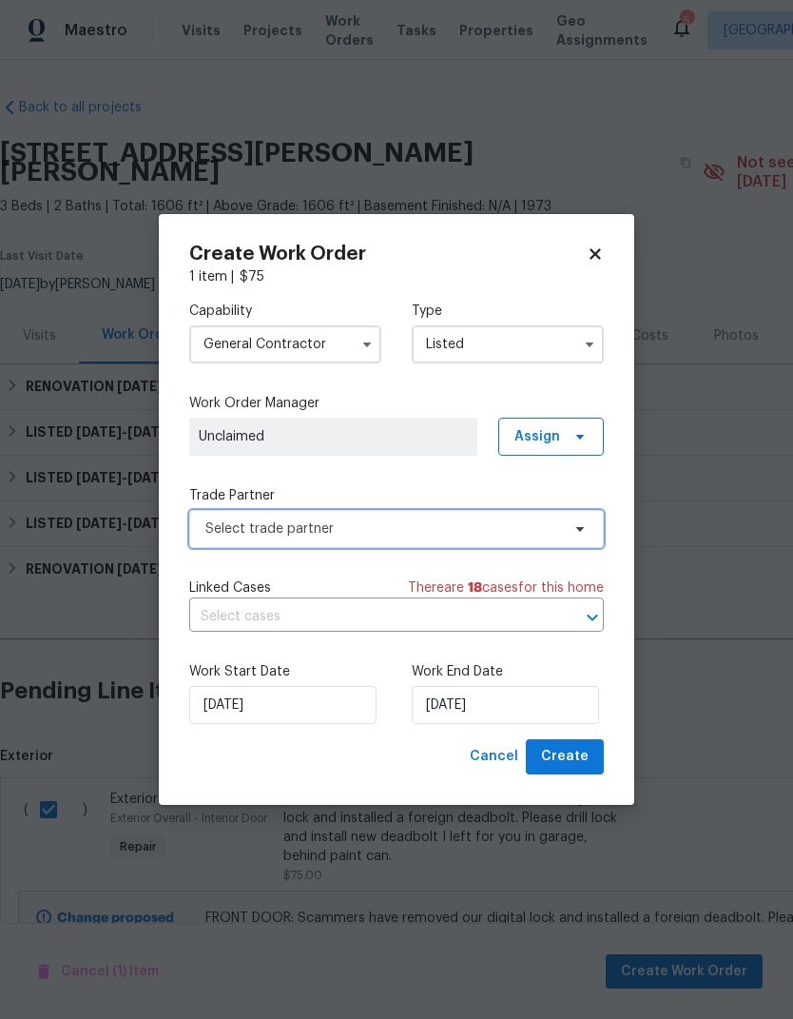
click at [234, 533] on span "Select trade partner" at bounding box center [382, 528] width 355 height 19
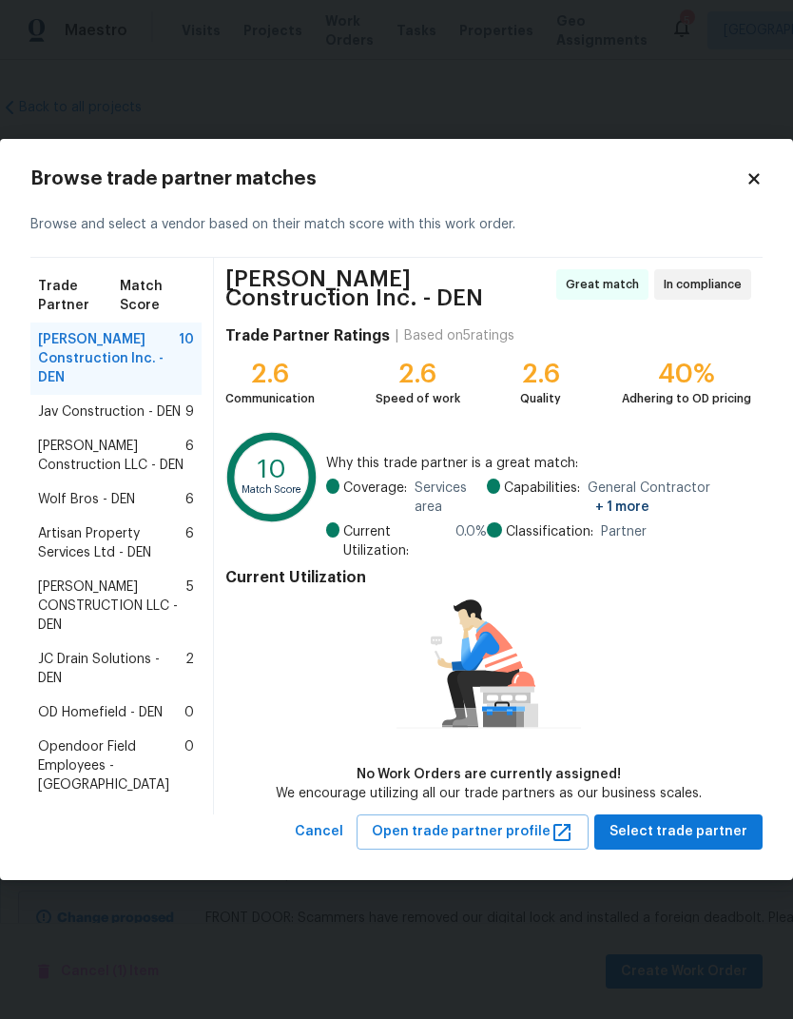
click at [49, 491] on div "Wolf Bros - DEN 6" at bounding box center [115, 499] width 171 height 34
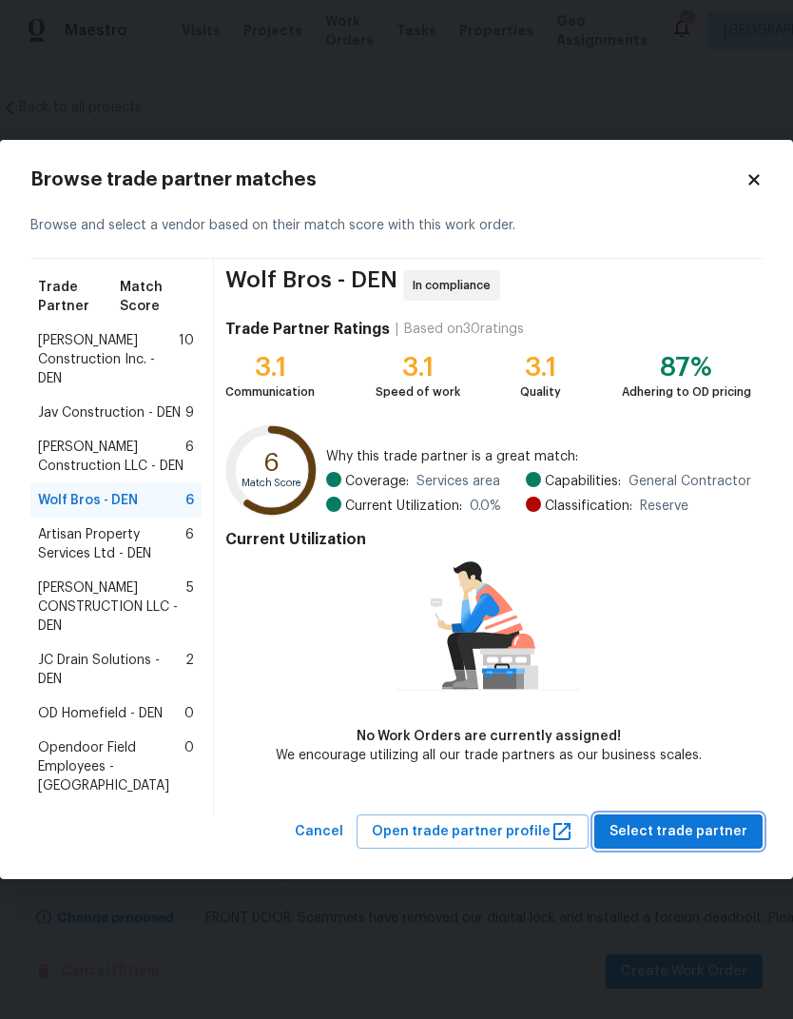
click at [710, 820] on span "Select trade partner" at bounding box center [679, 832] width 138 height 24
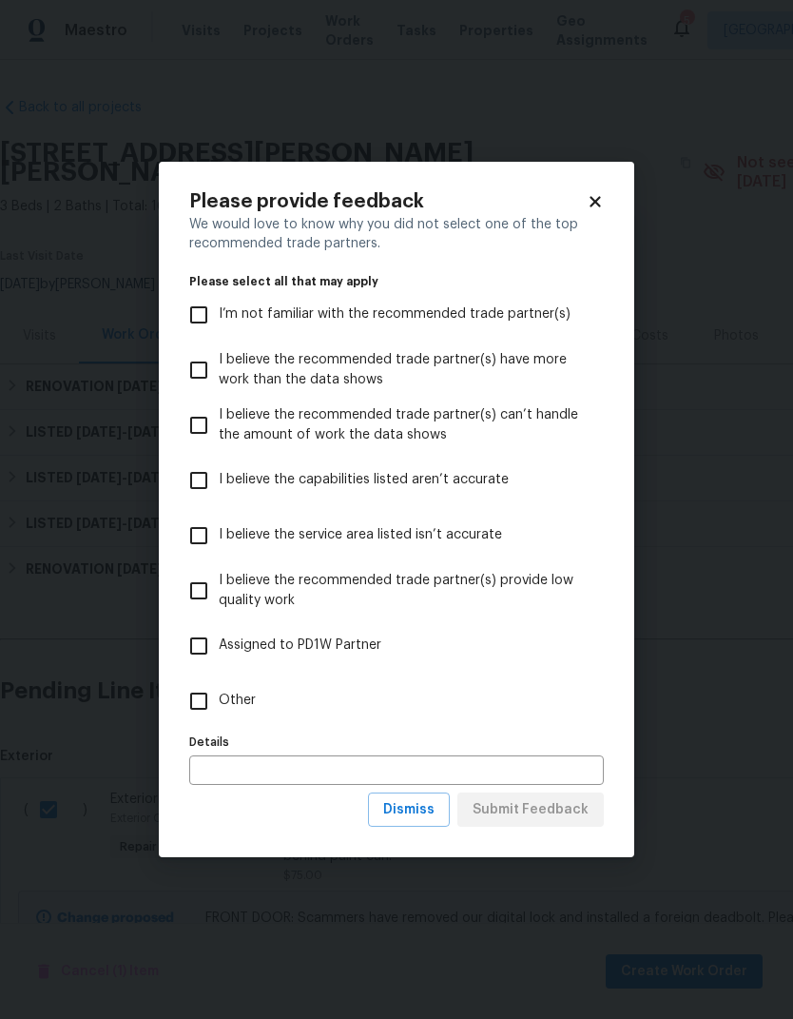
click at [197, 687] on input "Other" at bounding box center [199, 701] width 40 height 40
checkbox input "true"
click at [580, 798] on button "Submit Feedback" at bounding box center [531, 809] width 146 height 35
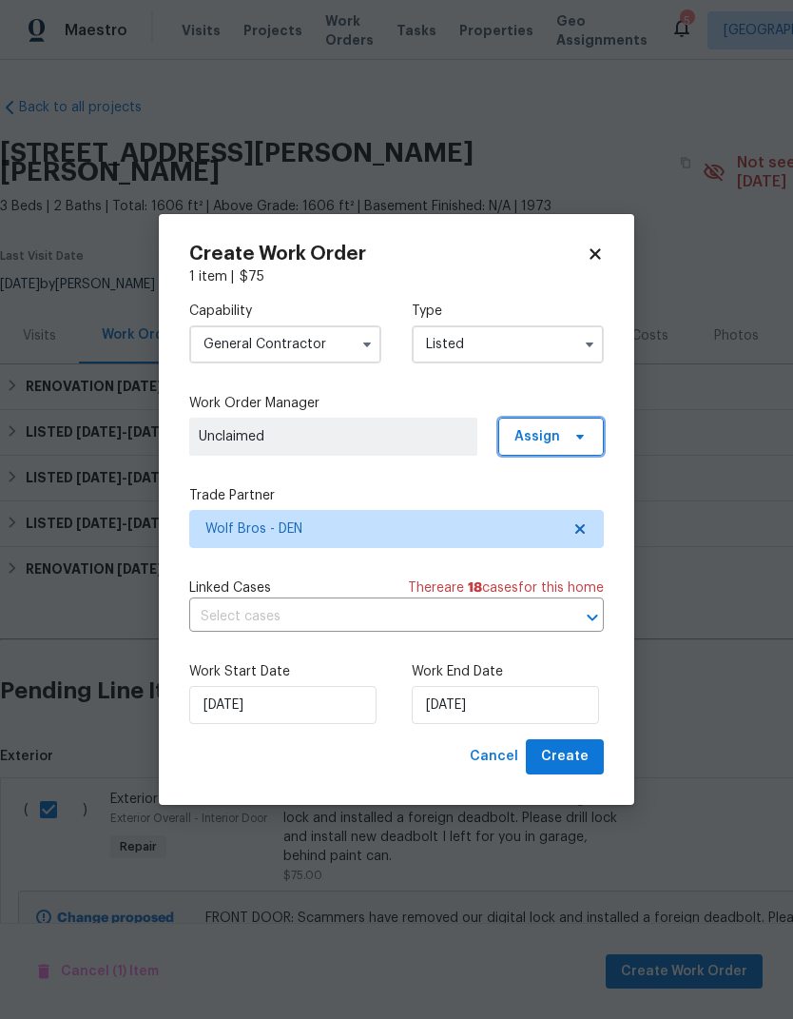
click at [565, 445] on span "Assign" at bounding box center [551, 437] width 106 height 38
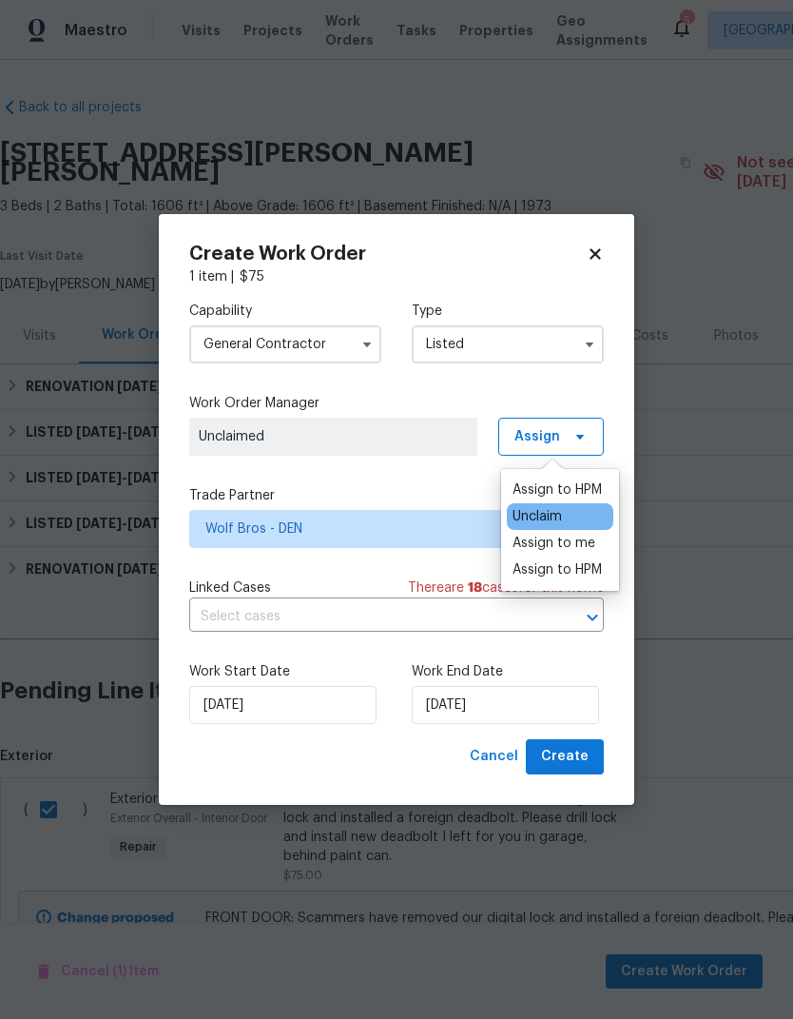
click at [590, 541] on div "Assign to me" at bounding box center [554, 543] width 83 height 19
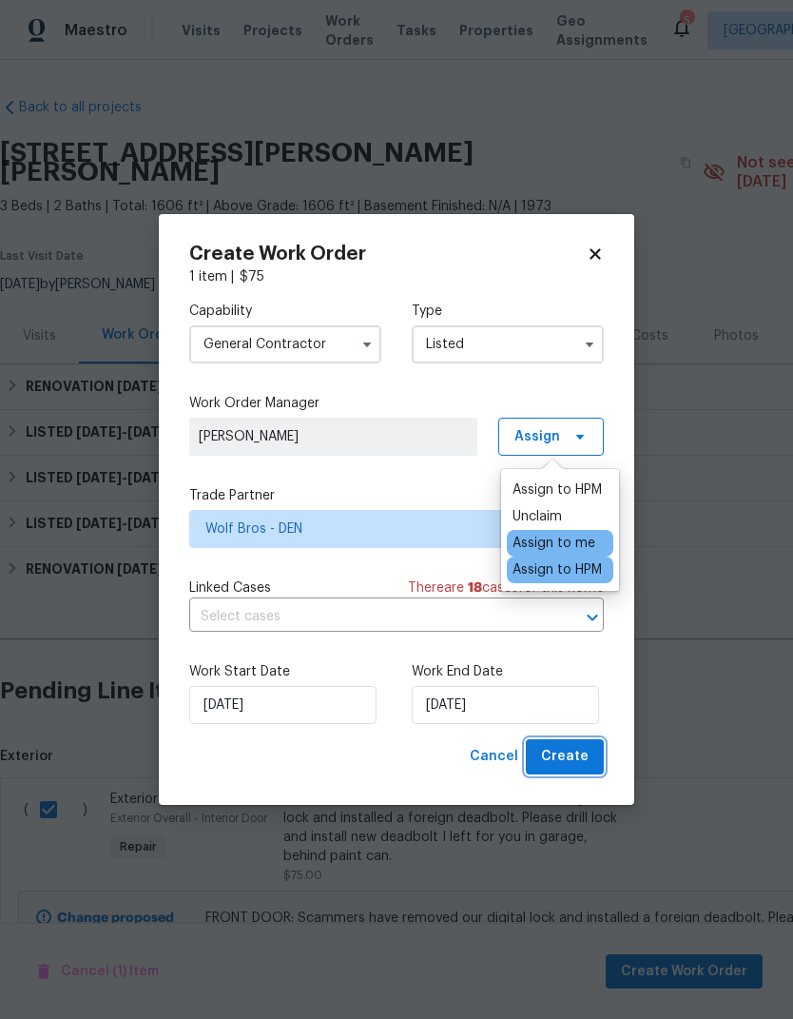
click at [589, 759] on button "Create" at bounding box center [565, 756] width 78 height 35
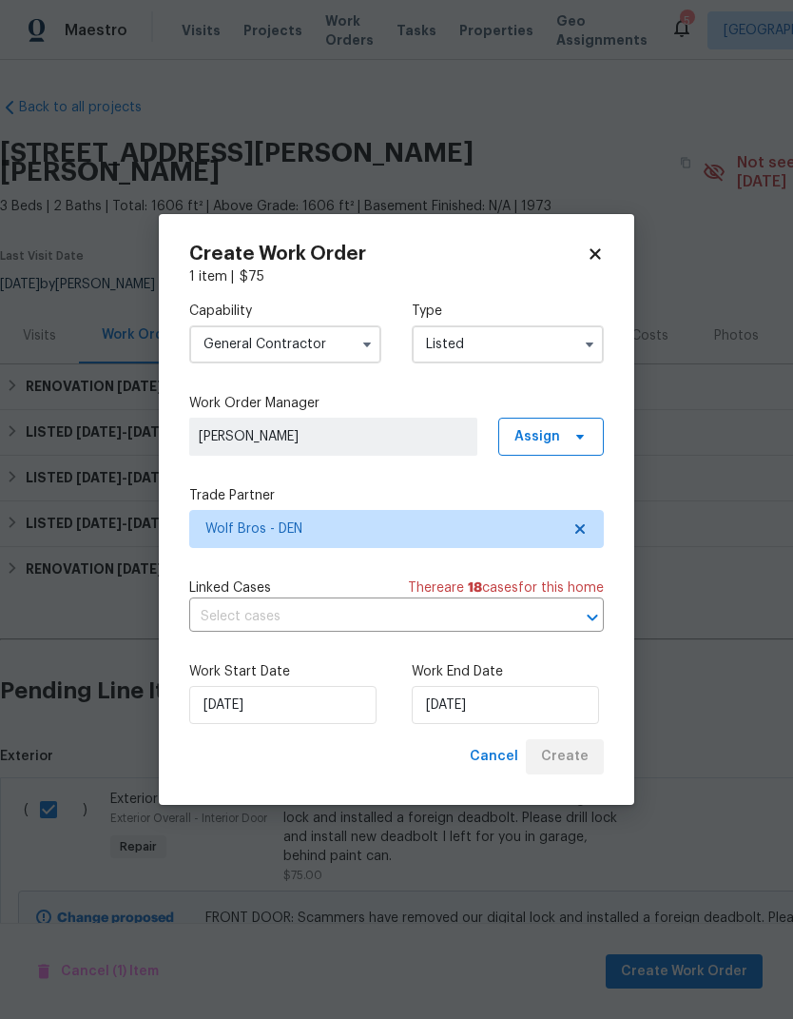
checkbox input "false"
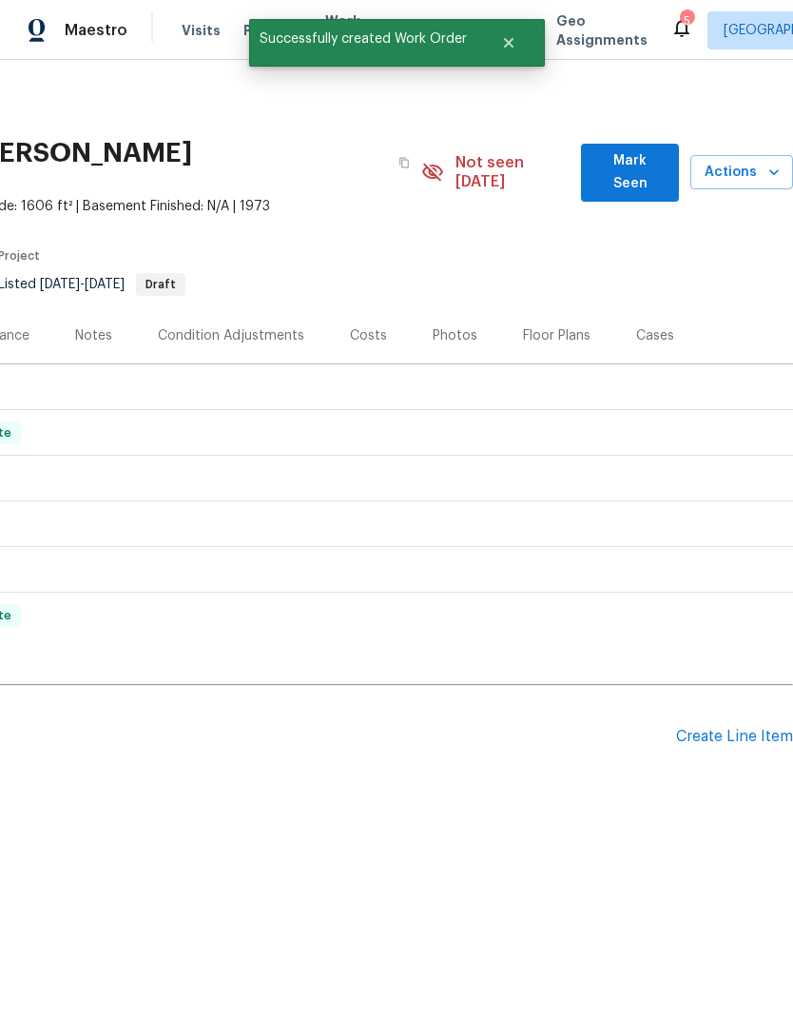
scroll to position [0, 282]
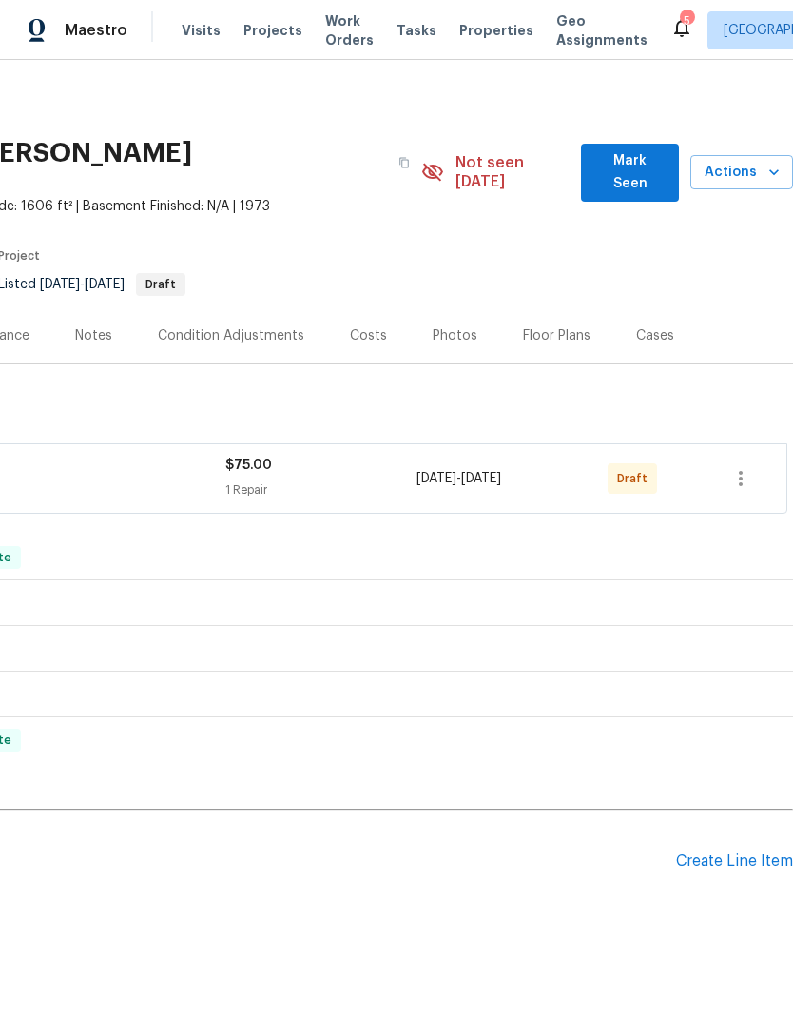
scroll to position [0, 282]
click at [750, 467] on icon "button" at bounding box center [741, 478] width 23 height 23
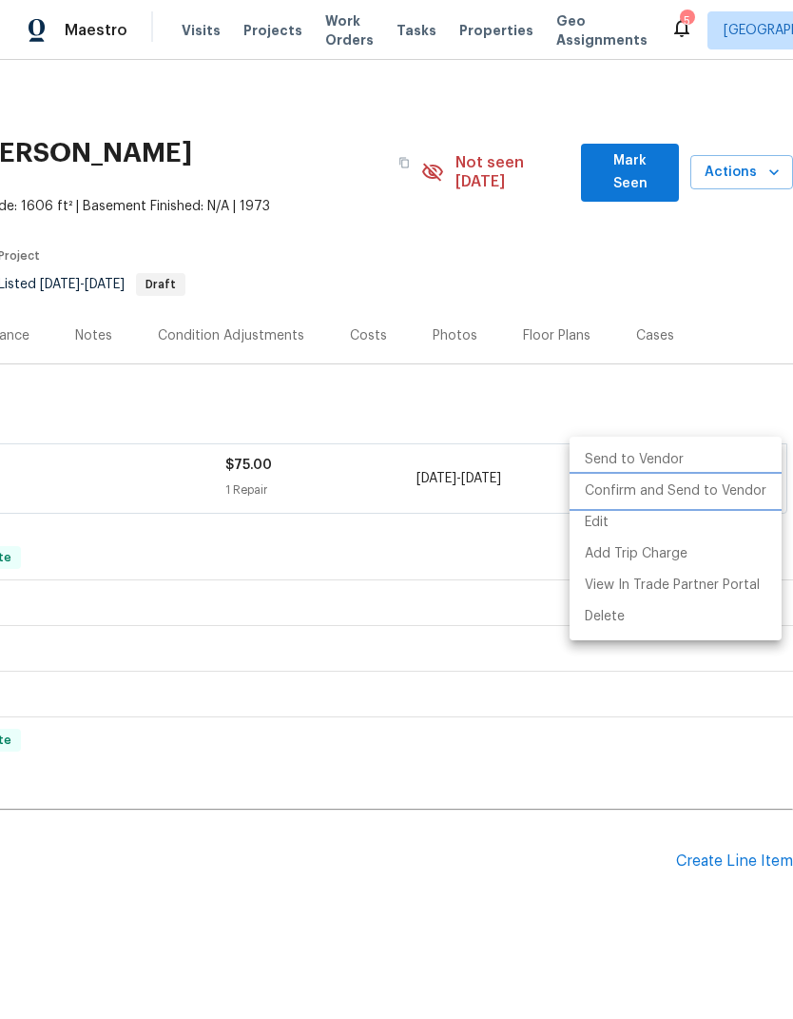
click at [735, 493] on li "Confirm and Send to Vendor" at bounding box center [676, 491] width 212 height 31
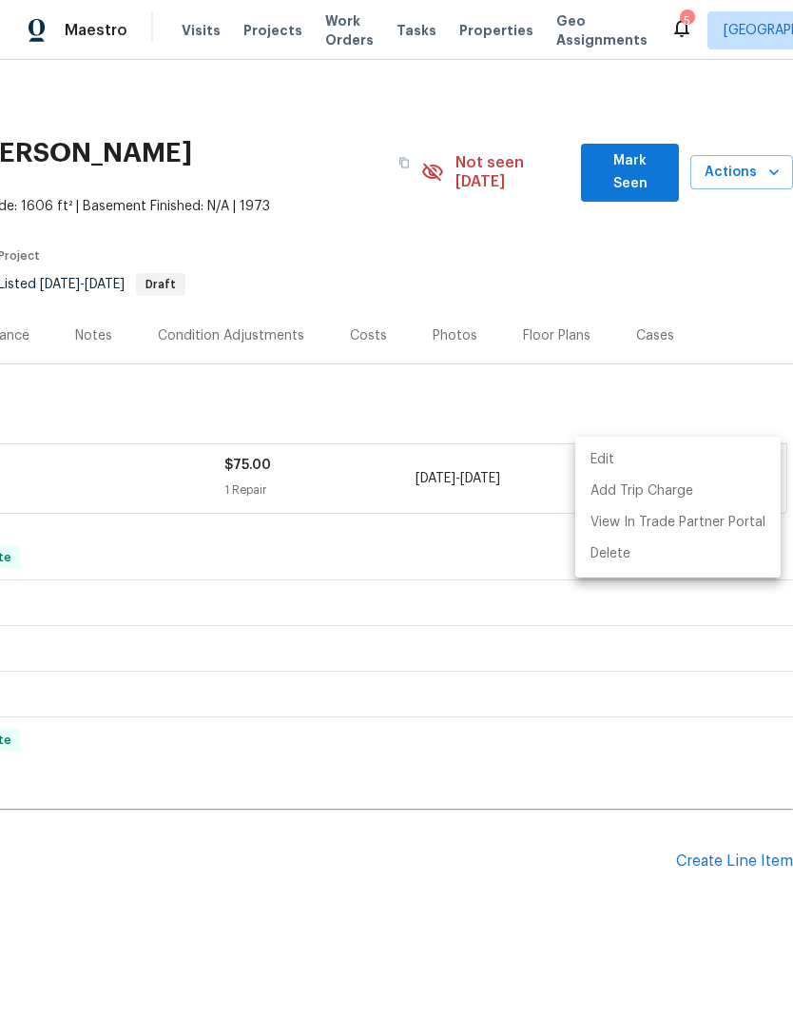
click at [605, 704] on div at bounding box center [396, 509] width 793 height 1019
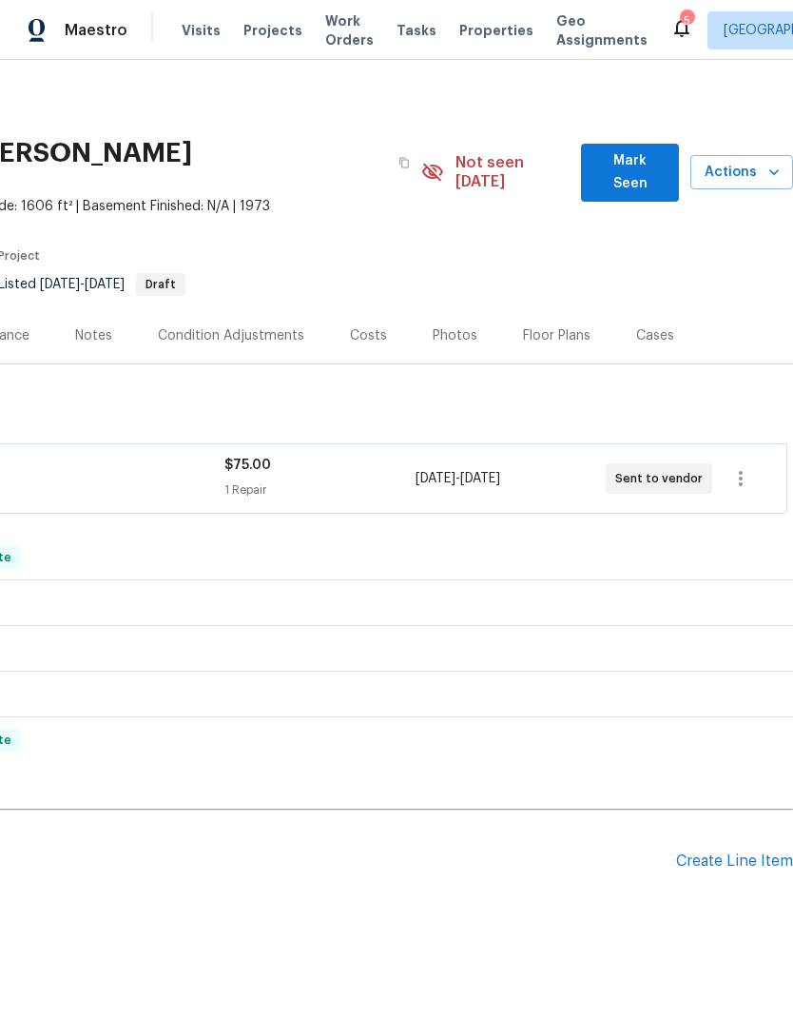
click at [587, 854] on h2 "Pending Line Items" at bounding box center [197, 861] width 958 height 88
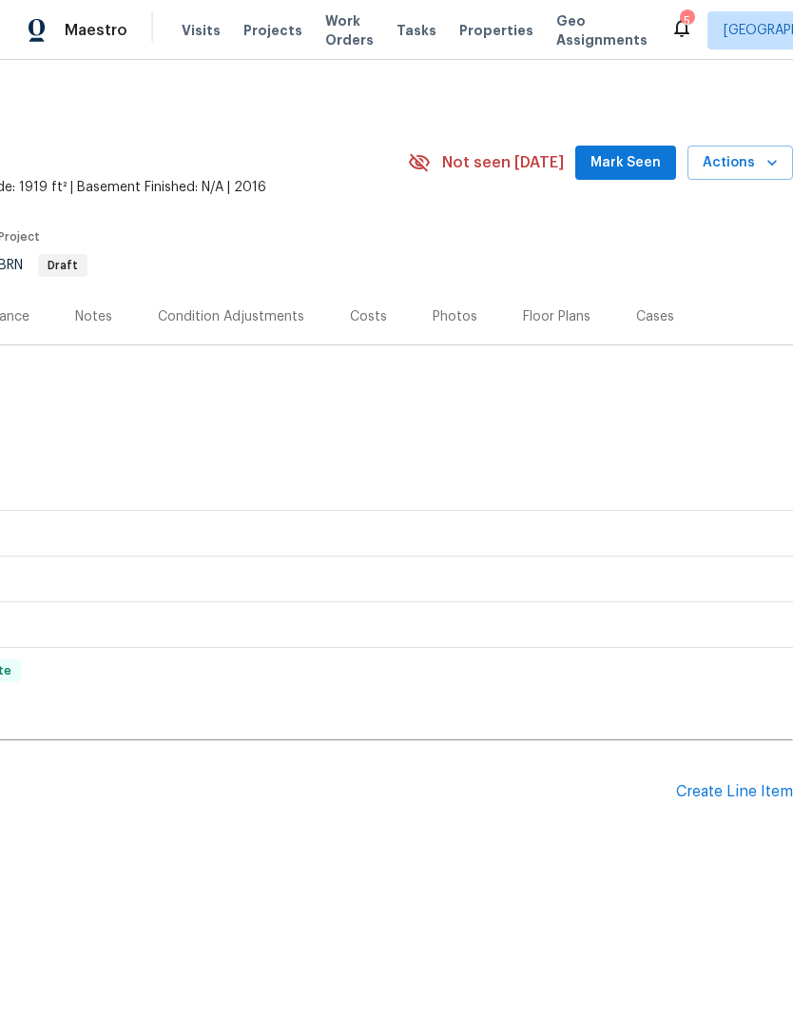
click at [741, 160] on span "Actions" at bounding box center [740, 163] width 75 height 24
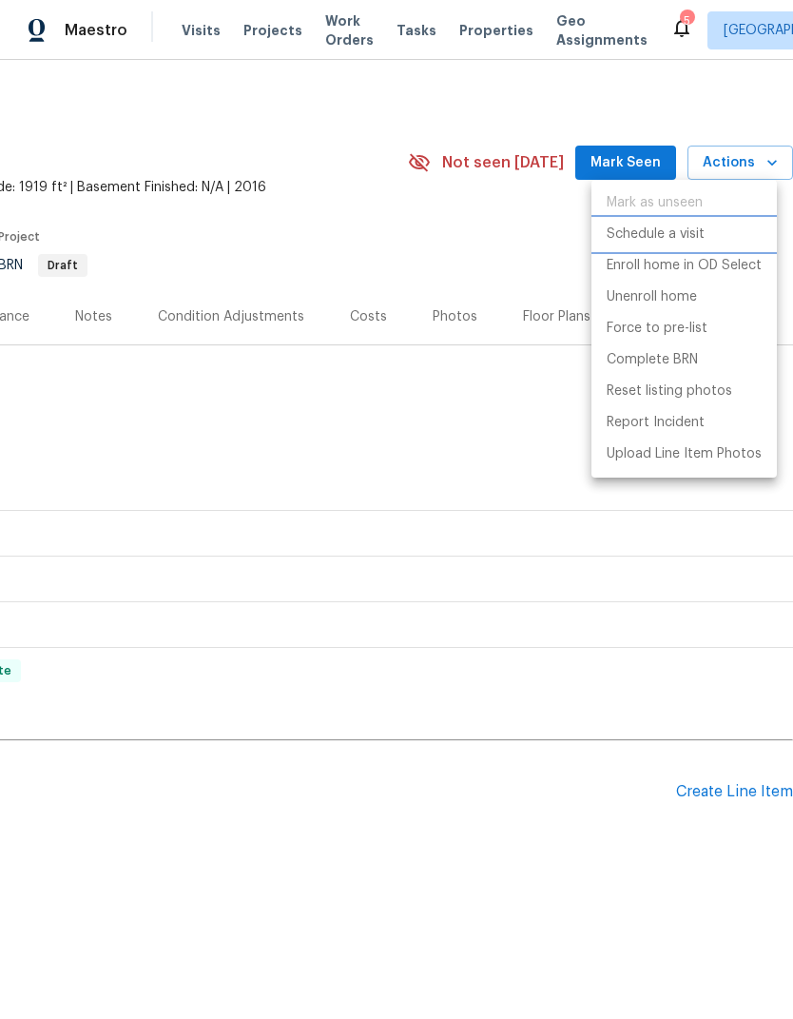
click at [725, 237] on li "Schedule a visit" at bounding box center [684, 234] width 185 height 31
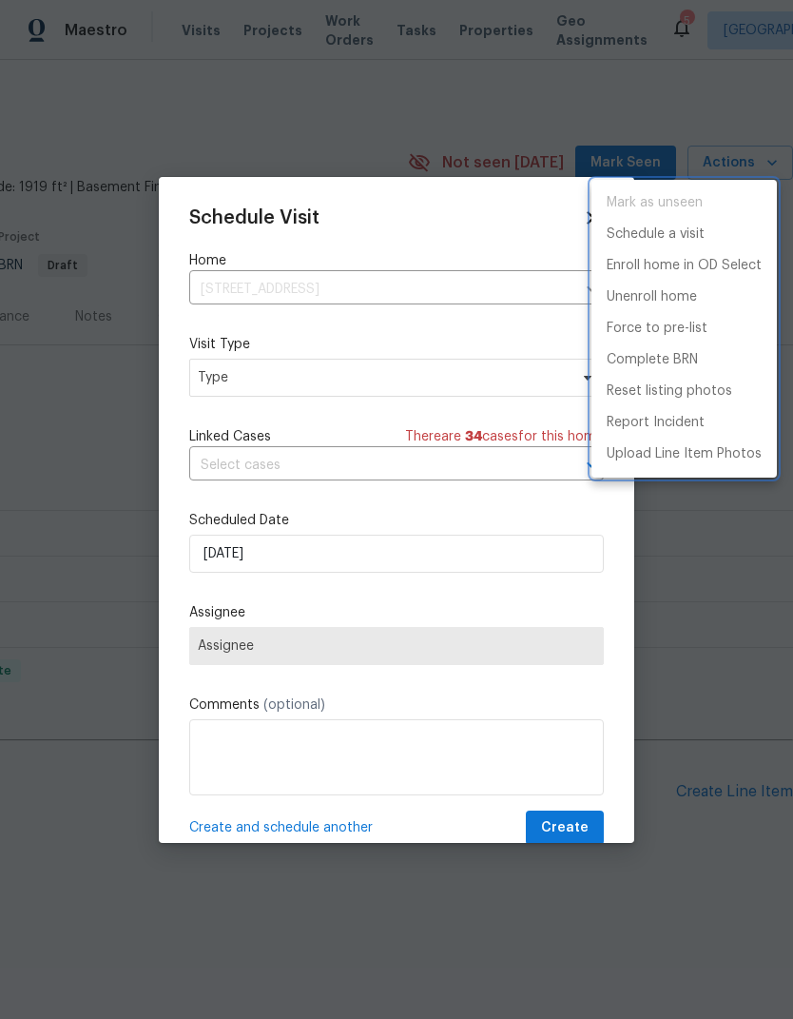
click at [227, 375] on div at bounding box center [396, 509] width 793 height 1019
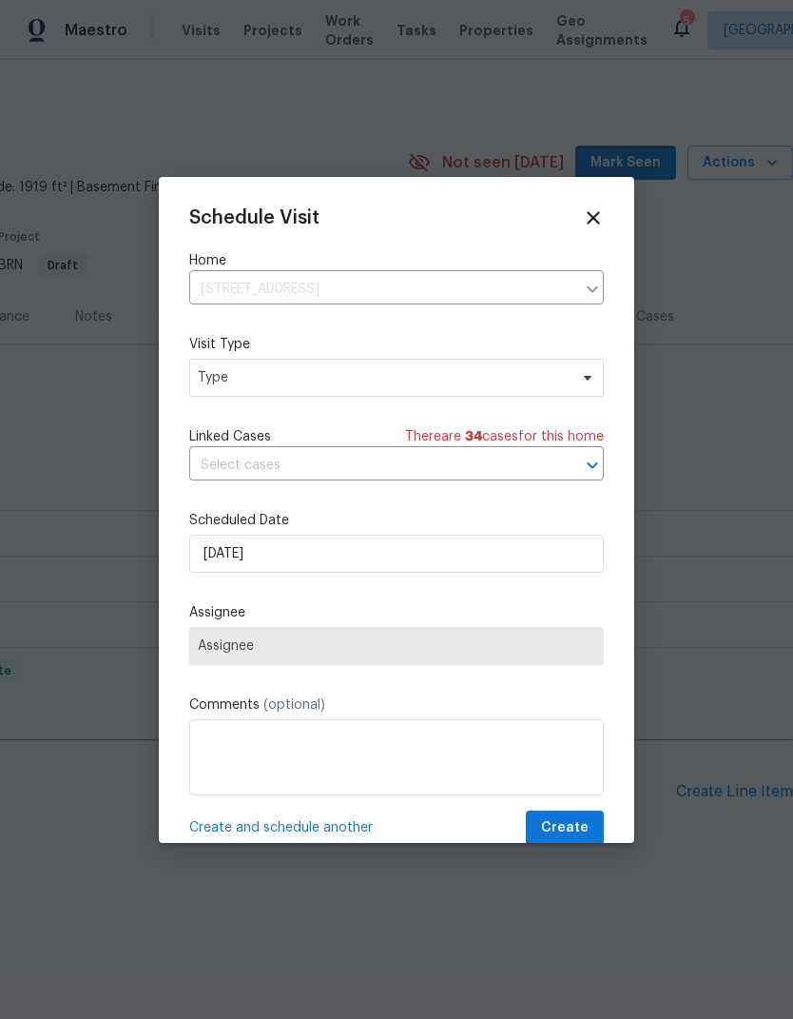
click at [226, 374] on div "Mark as unseen Schedule a visit Enroll home in OD Select Unenroll home Force to…" at bounding box center [396, 509] width 793 height 1019
click at [231, 393] on span "Type" at bounding box center [396, 378] width 415 height 38
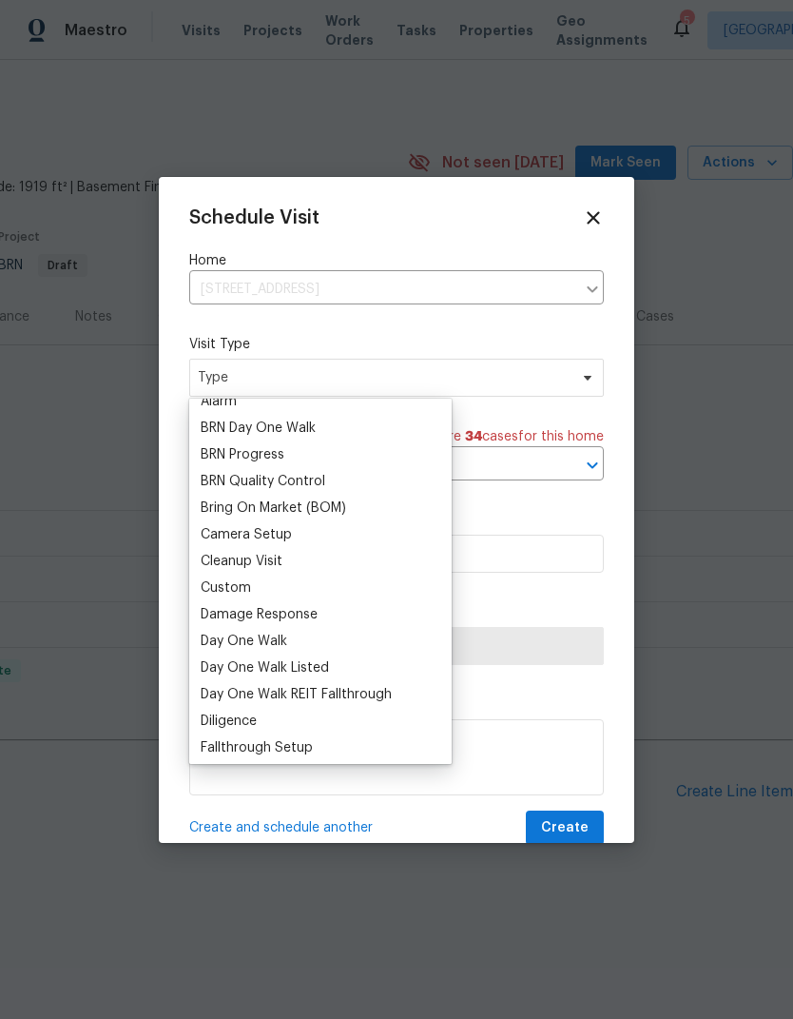
scroll to position [116, 0]
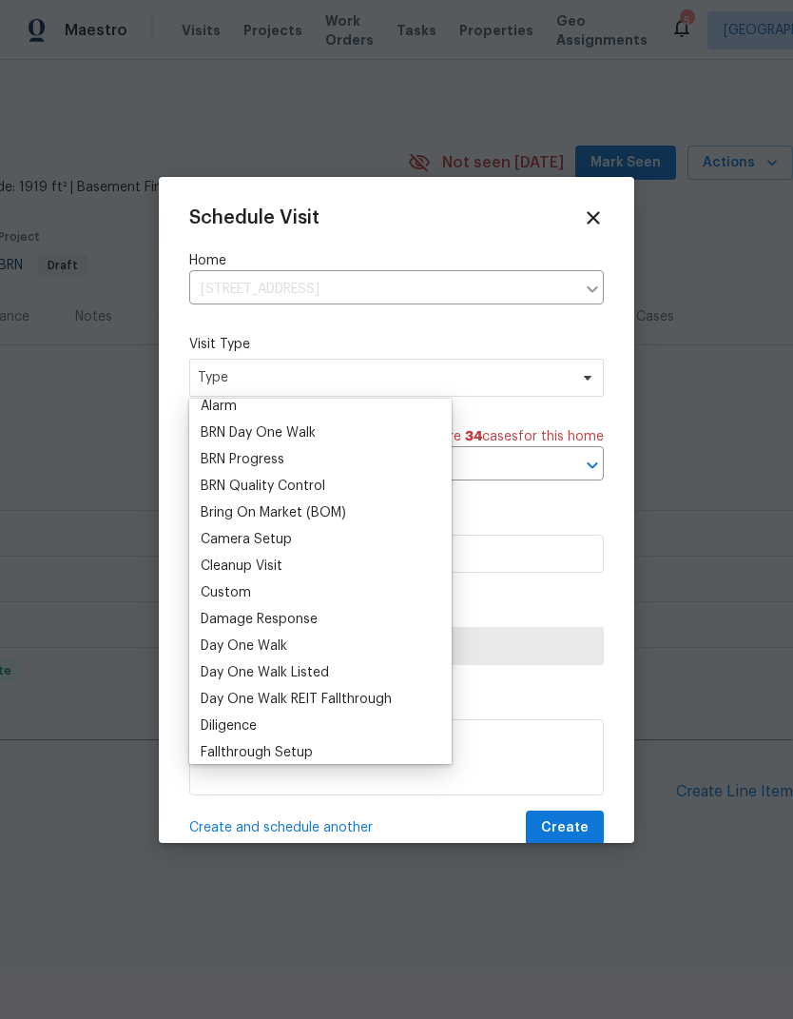
click at [210, 584] on div "Custom" at bounding box center [226, 592] width 50 height 19
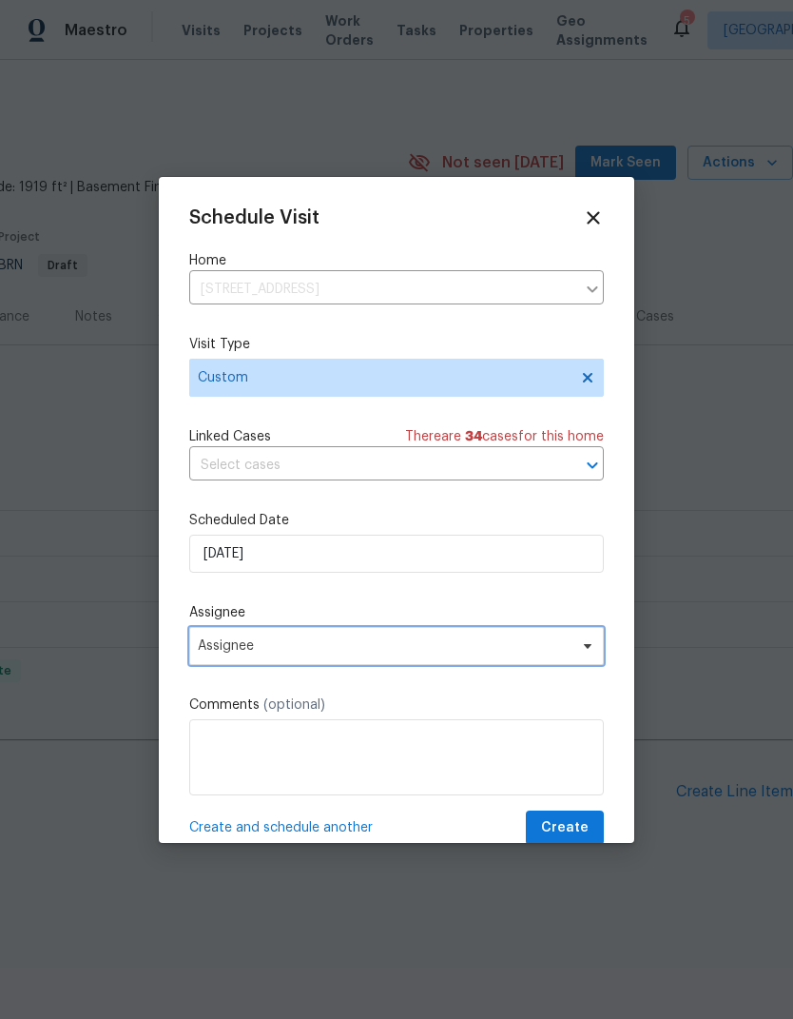
click at [213, 650] on span "Assignee" at bounding box center [384, 645] width 373 height 15
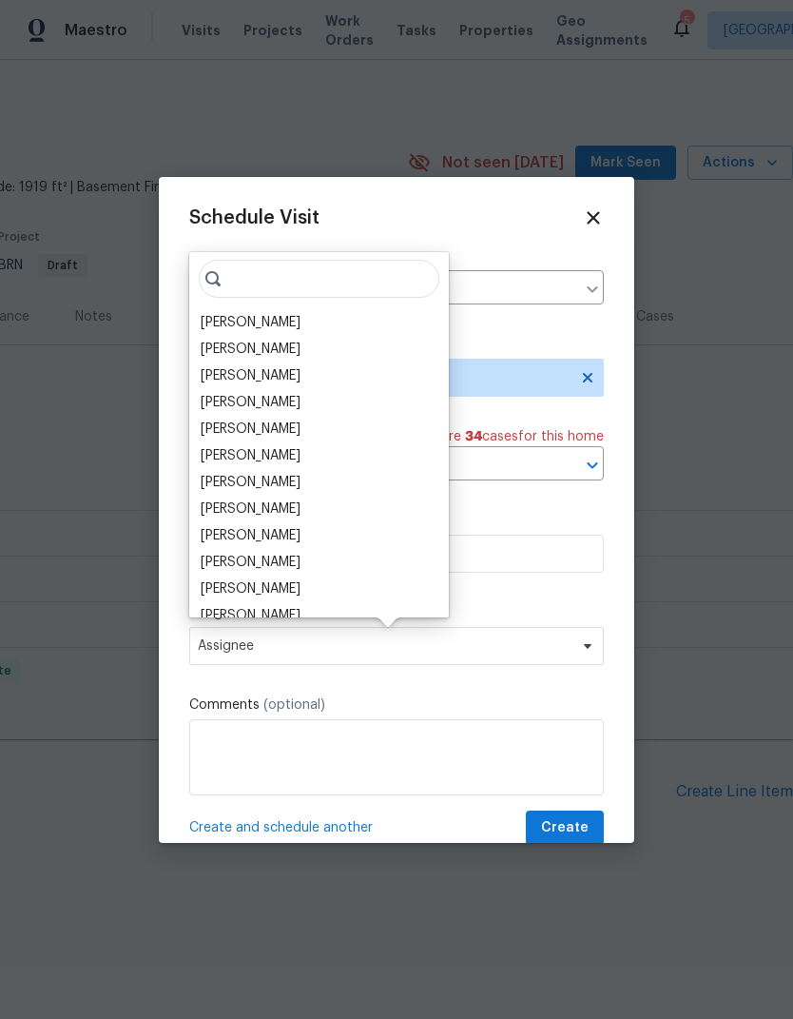
click at [210, 329] on div "[PERSON_NAME]" at bounding box center [251, 322] width 100 height 19
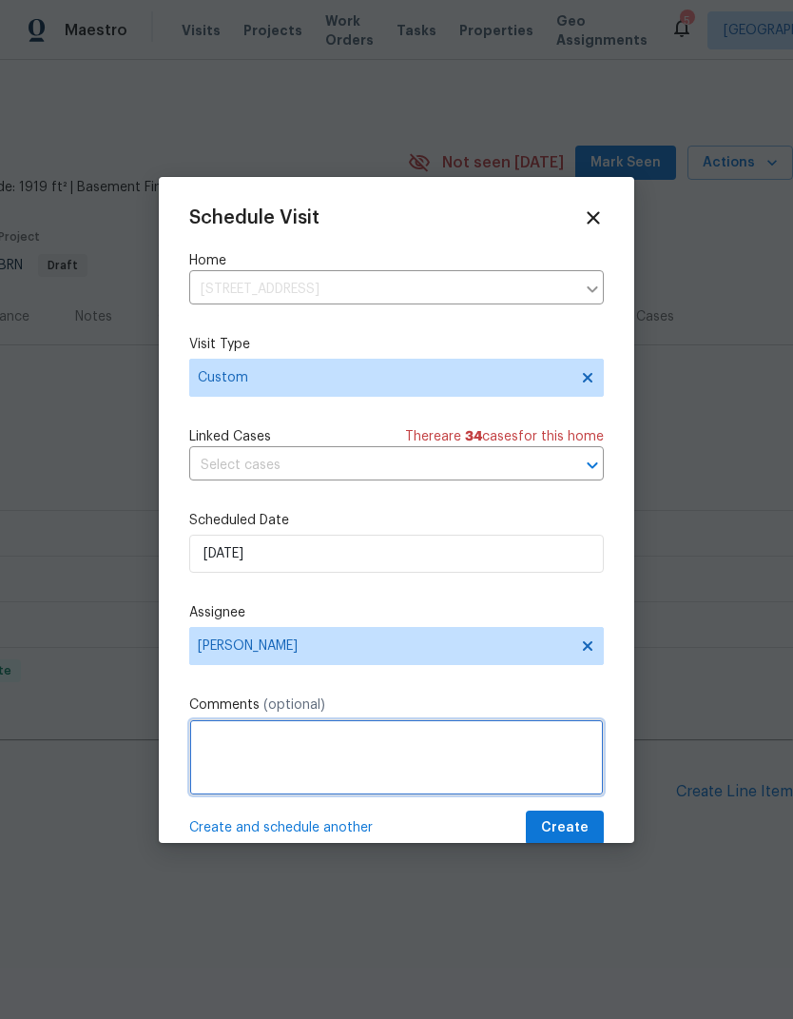
click at [205, 763] on textarea at bounding box center [396, 757] width 415 height 76
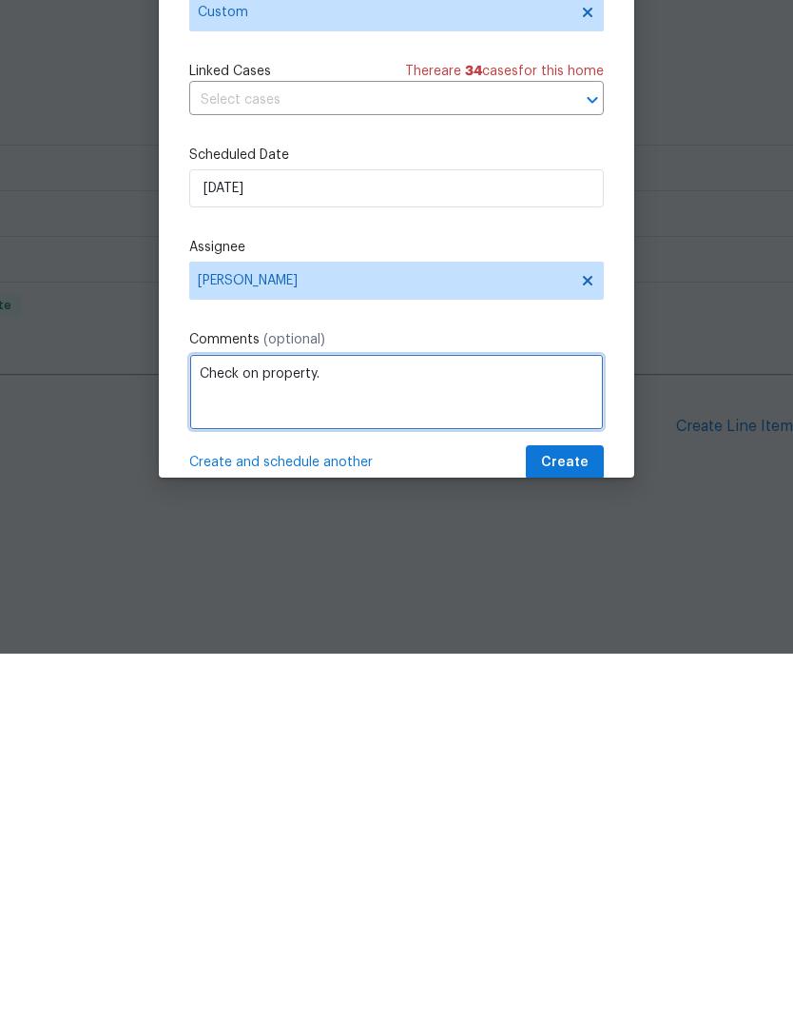
type textarea "Check on property."
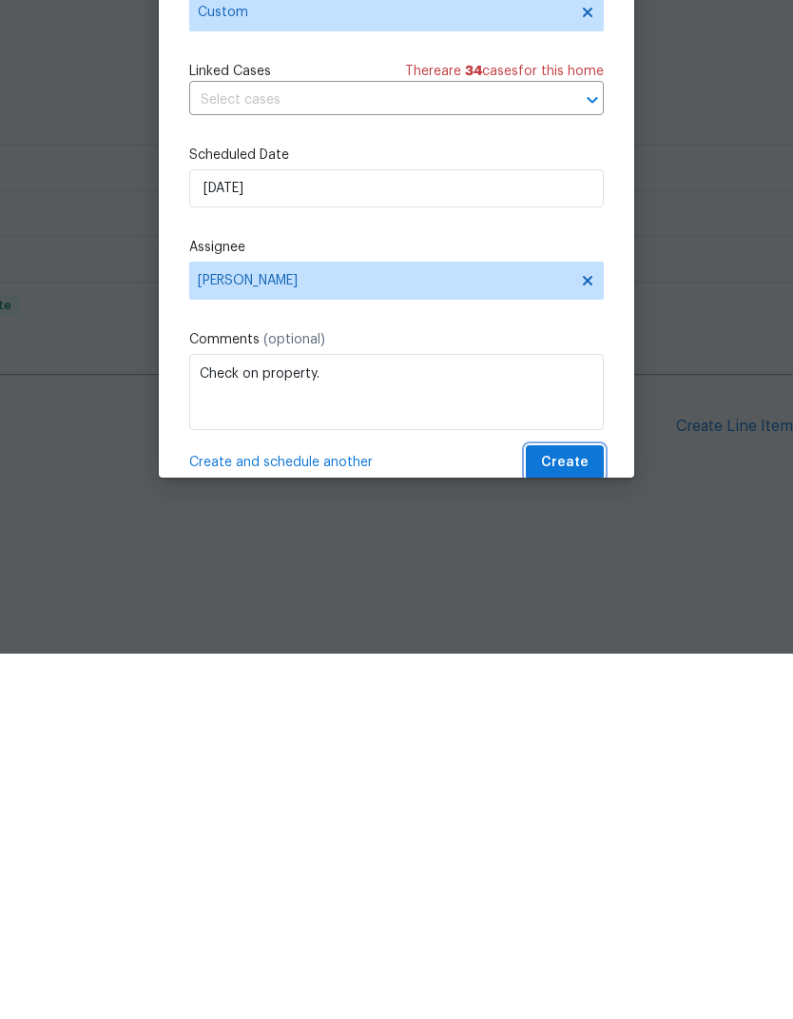
click at [576, 816] on span "Create" at bounding box center [565, 828] width 48 height 24
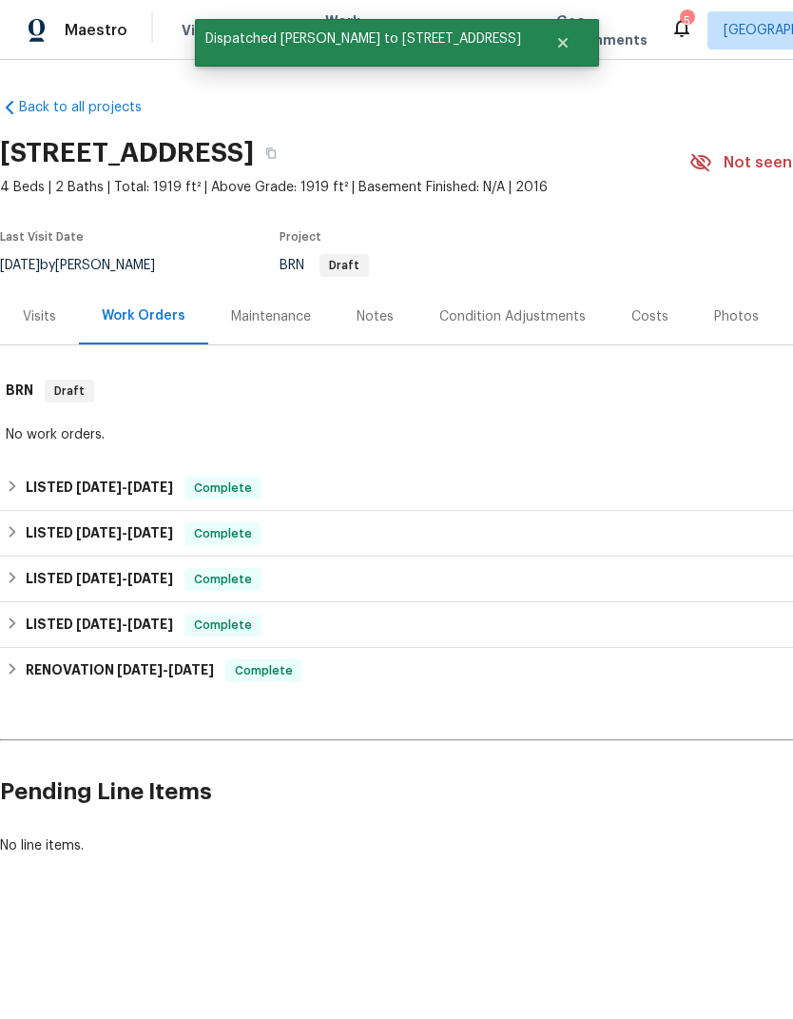
scroll to position [0, 0]
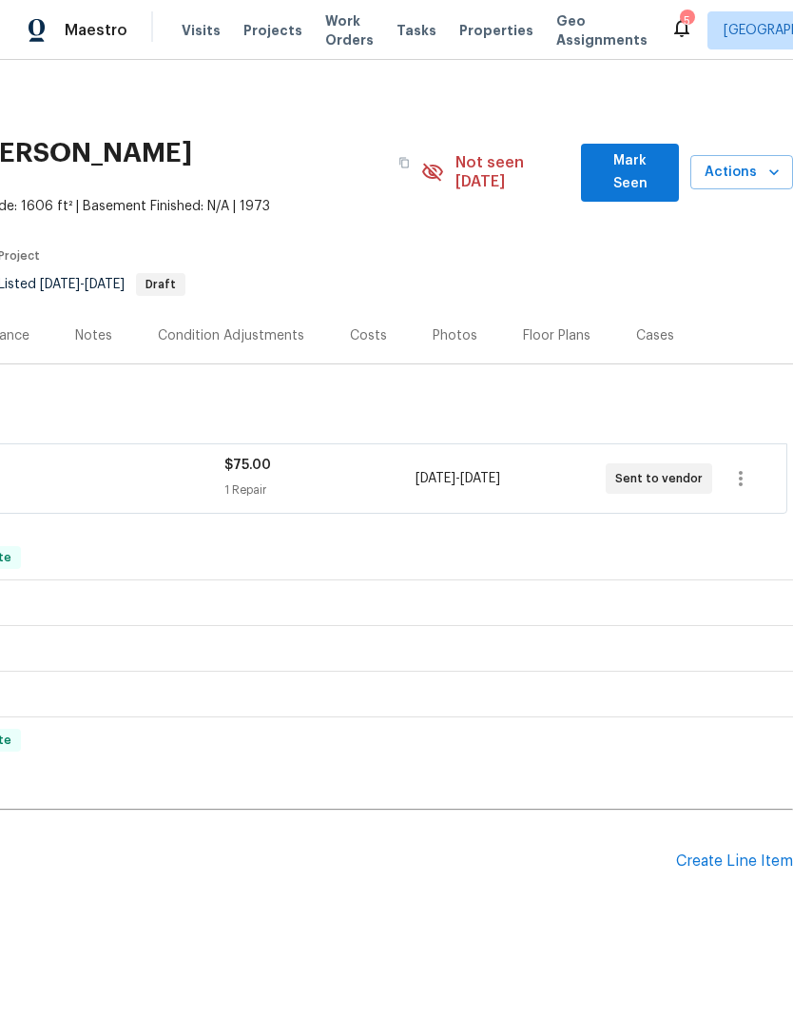
scroll to position [0, 282]
click at [765, 168] on icon "button" at bounding box center [774, 172] width 19 height 19
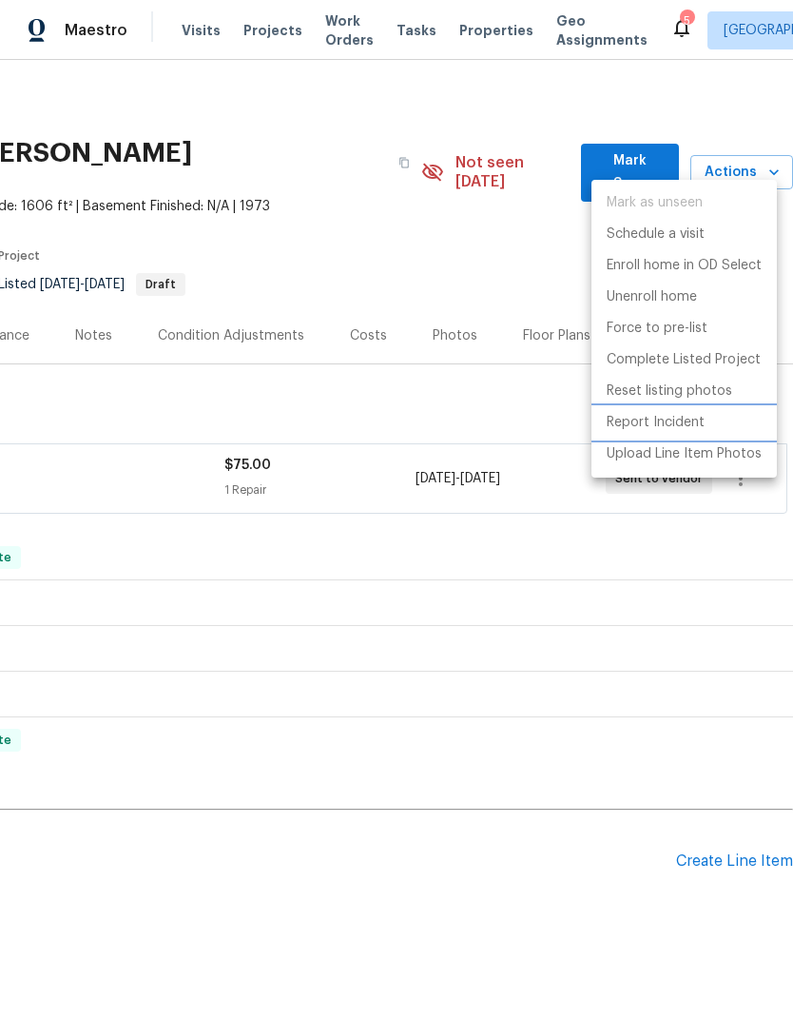
click at [695, 425] on p "Report Incident" at bounding box center [656, 423] width 98 height 20
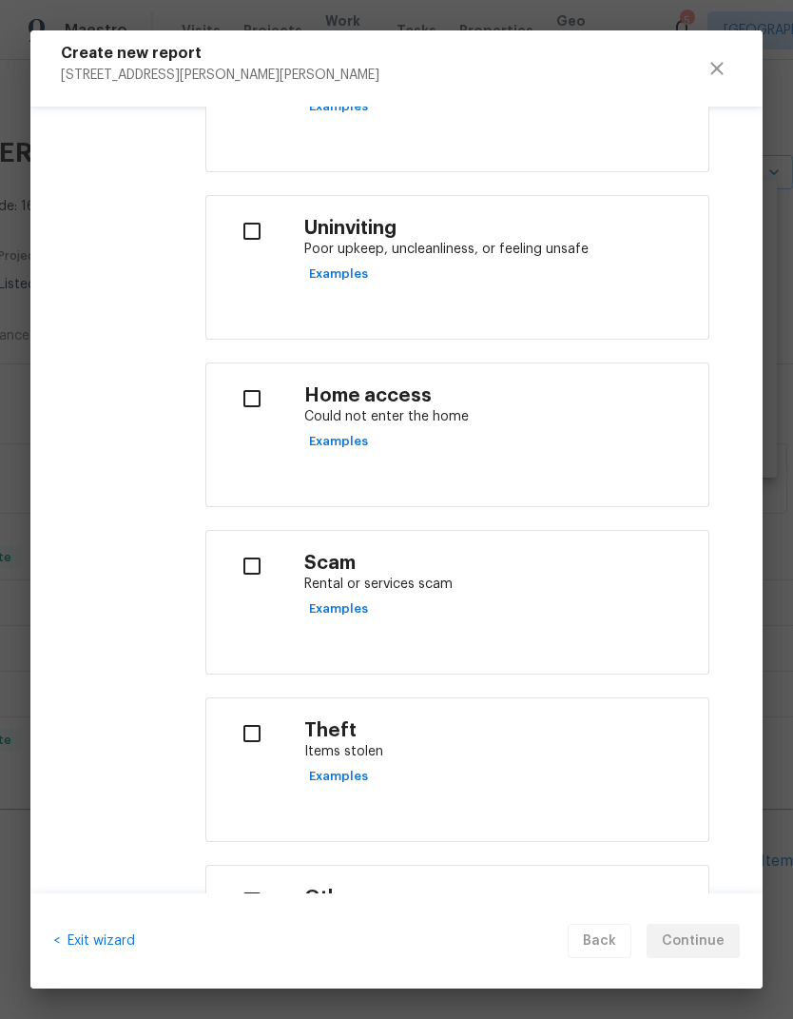
scroll to position [550, 0]
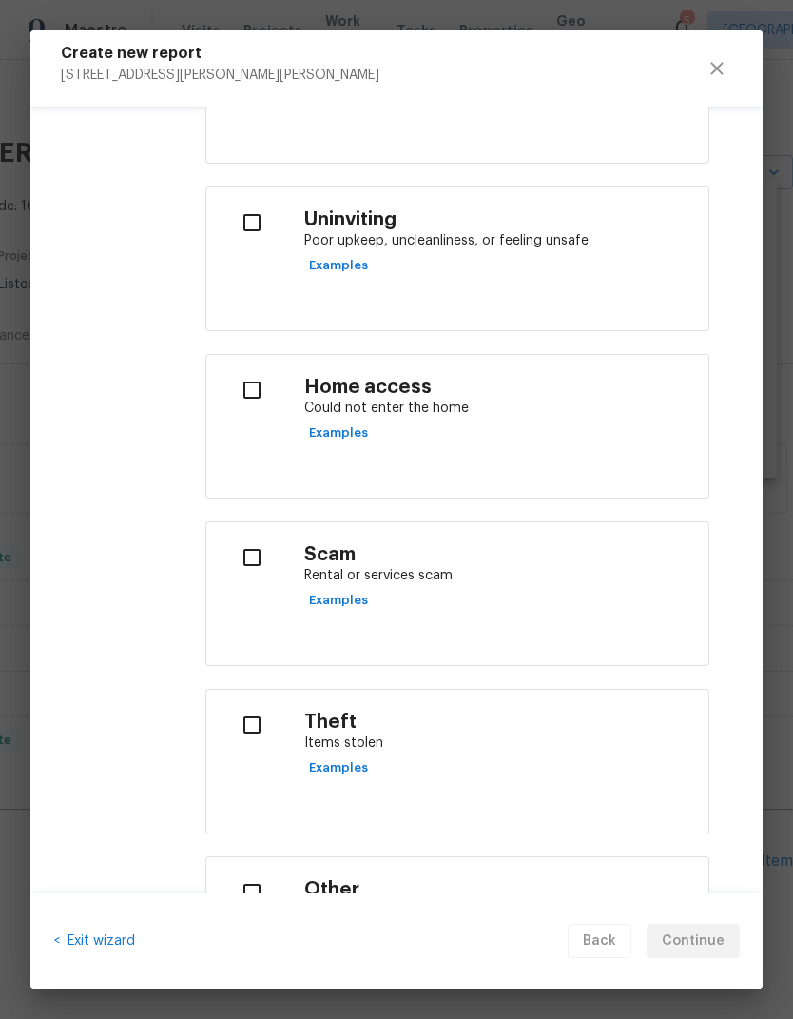
click at [247, 391] on input "checkbox" at bounding box center [252, 390] width 60 height 40
checkbox input "true"
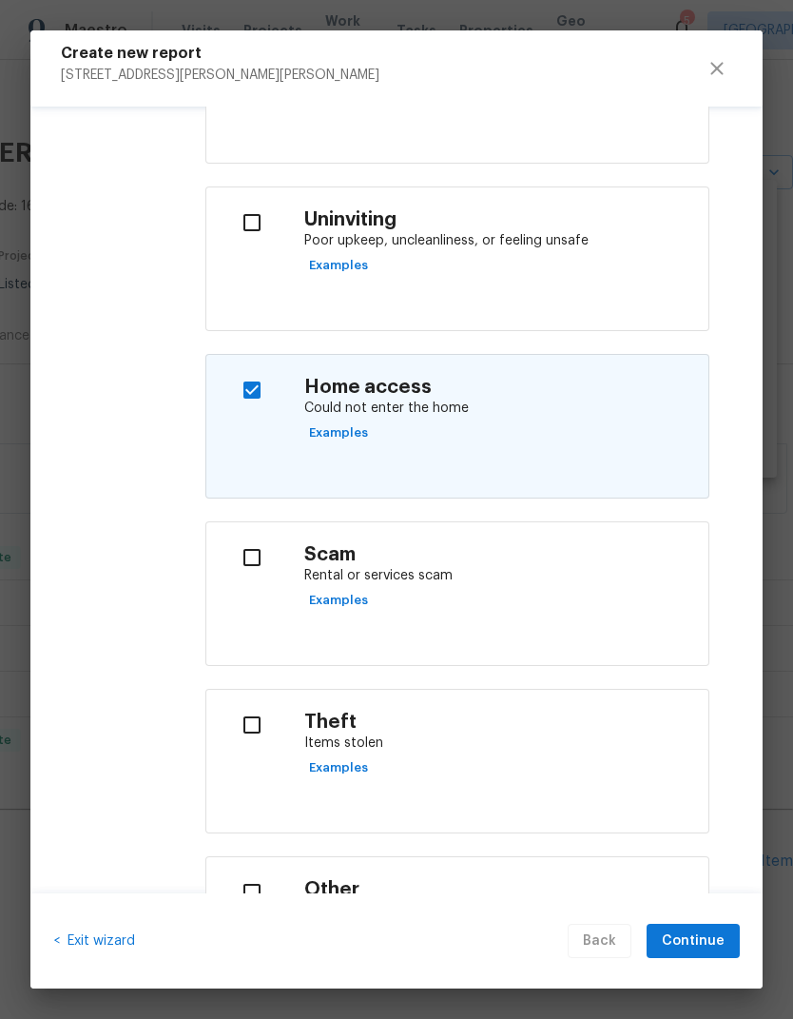
click at [245, 546] on input "checkbox" at bounding box center [252, 557] width 60 height 40
checkbox input "true"
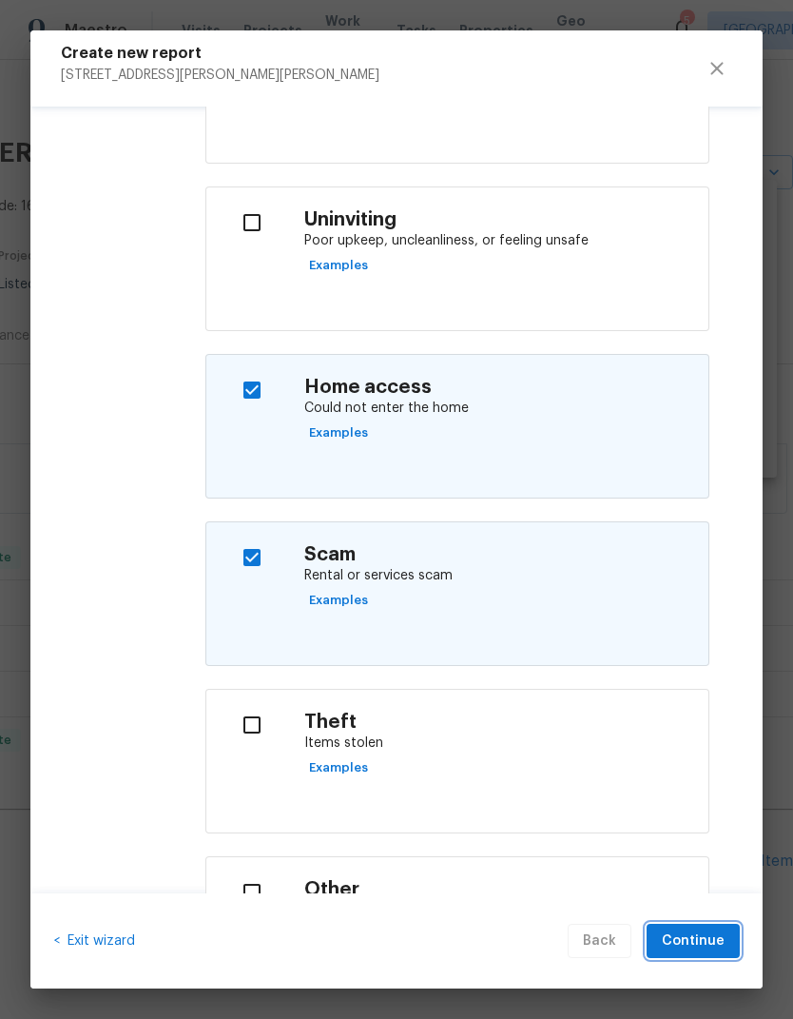
click at [699, 931] on span "Continue" at bounding box center [693, 941] width 63 height 24
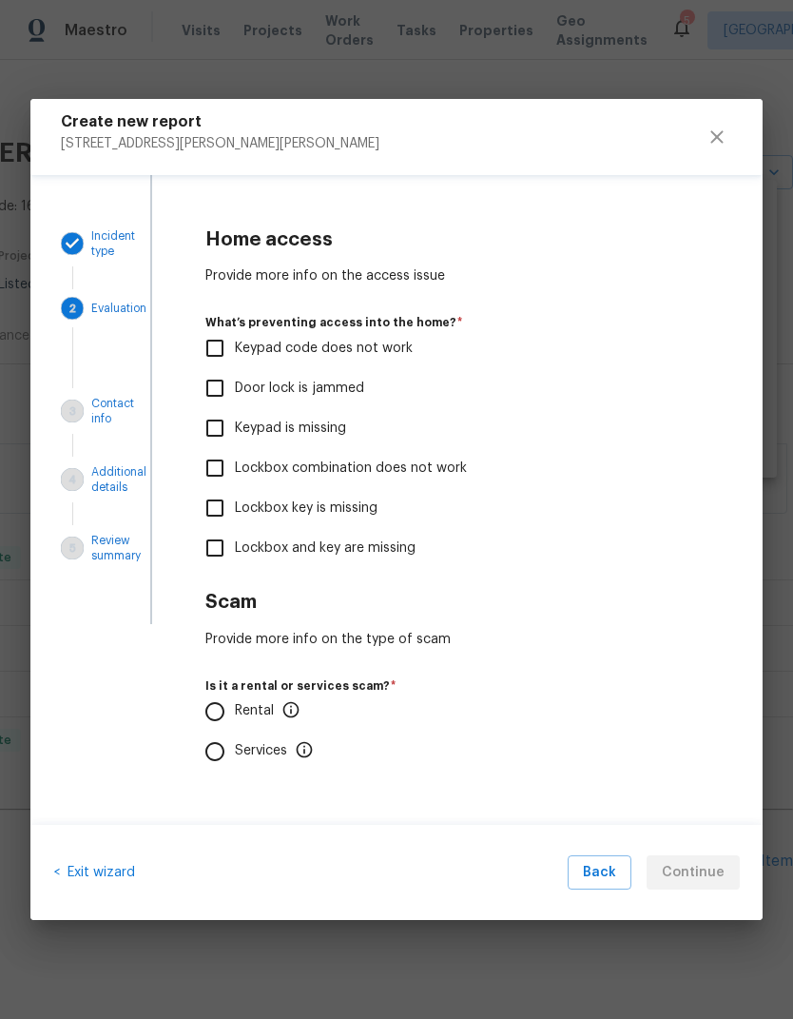
scroll to position [0, 0]
click at [205, 424] on input "Keypad is missing" at bounding box center [215, 428] width 40 height 40
checkbox input "true"
click at [209, 695] on input "Rental" at bounding box center [215, 712] width 40 height 40
radio input "true"
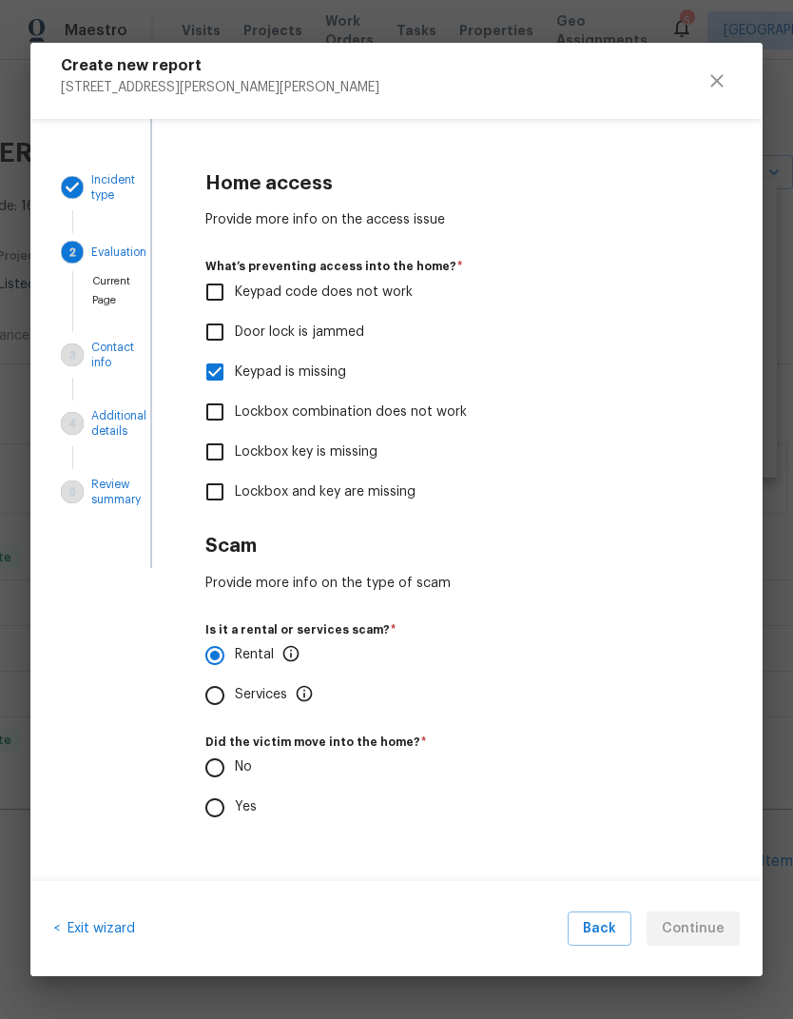
click at [209, 753] on input "No" at bounding box center [215, 768] width 40 height 40
radio input "true"
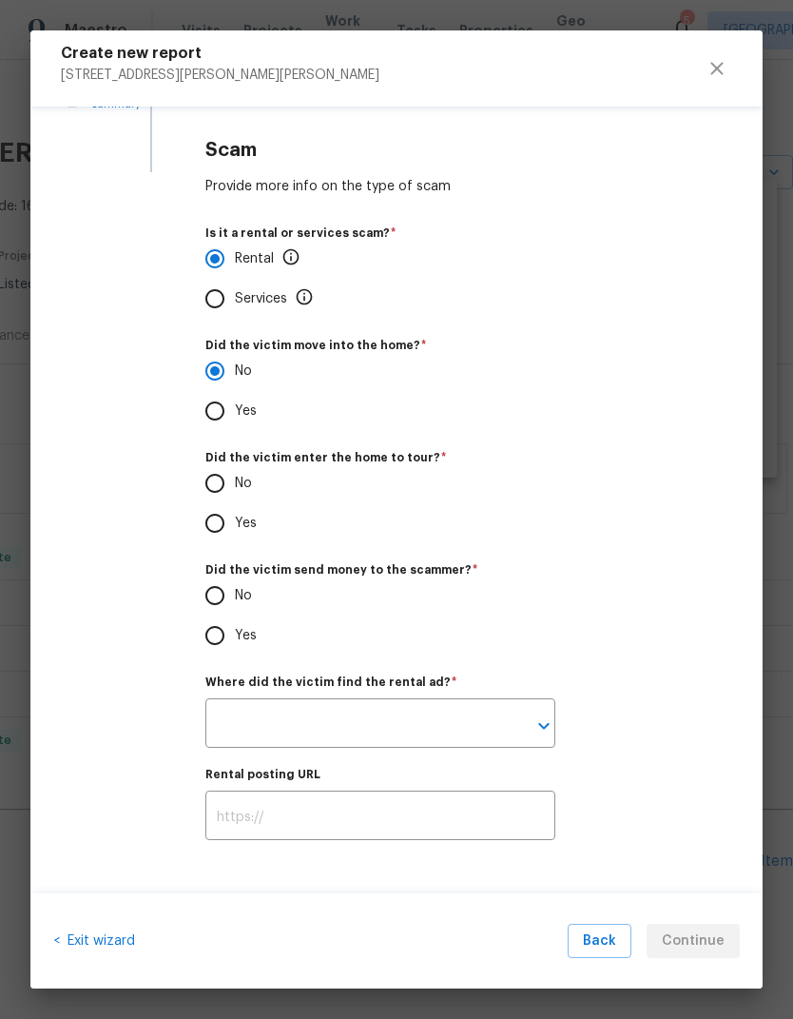
scroll to position [387, 0]
click at [215, 476] on input "No" at bounding box center [215, 483] width 40 height 40
radio input "true"
click at [213, 519] on input "Yes" at bounding box center [215, 523] width 40 height 40
radio input "true"
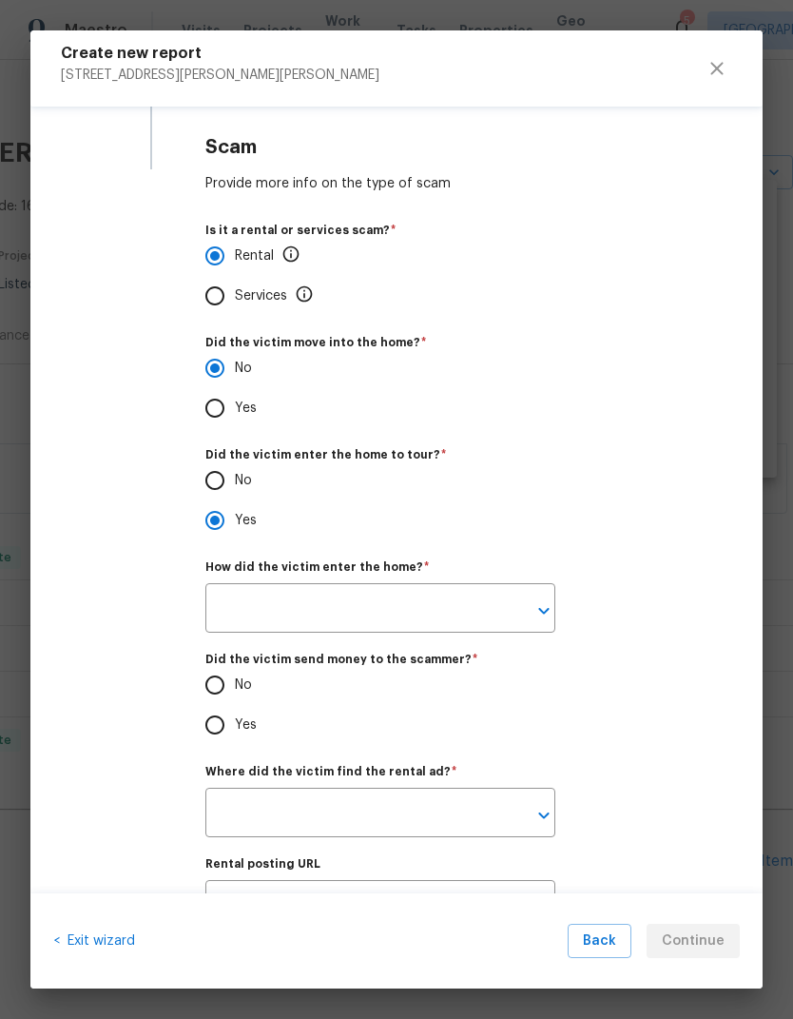
click at [242, 608] on input "text" at bounding box center [353, 610] width 297 height 45
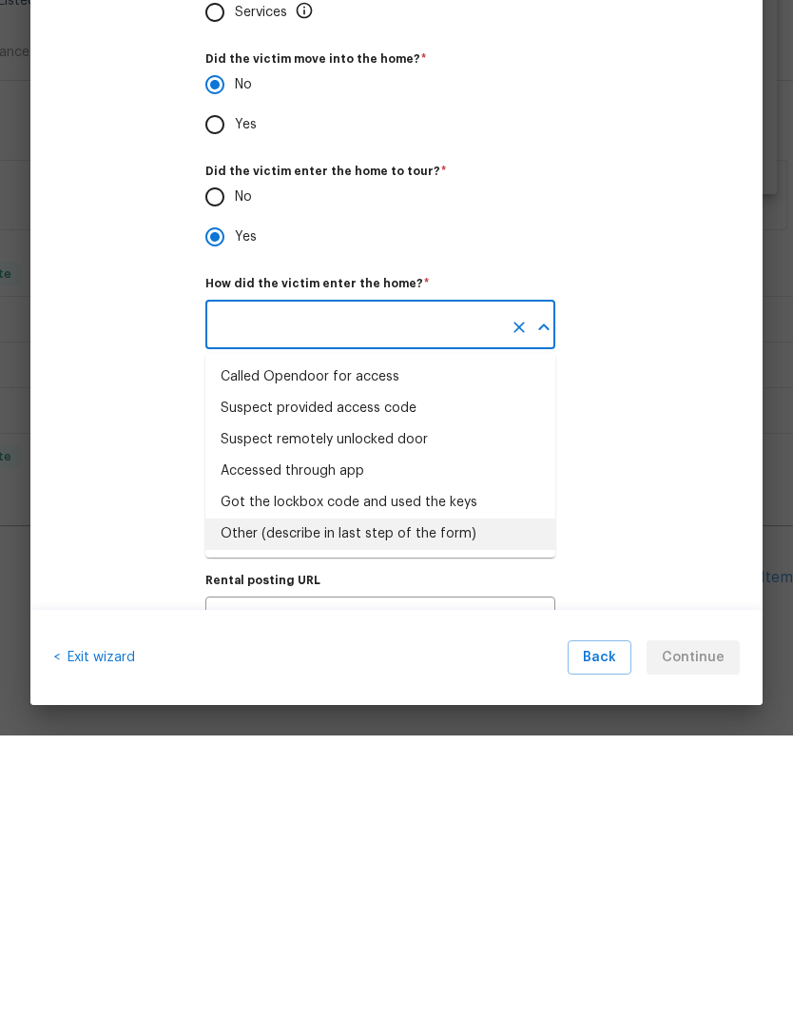
click at [513, 802] on li "Other (describe in last step of the form)" at bounding box center [380, 817] width 350 height 31
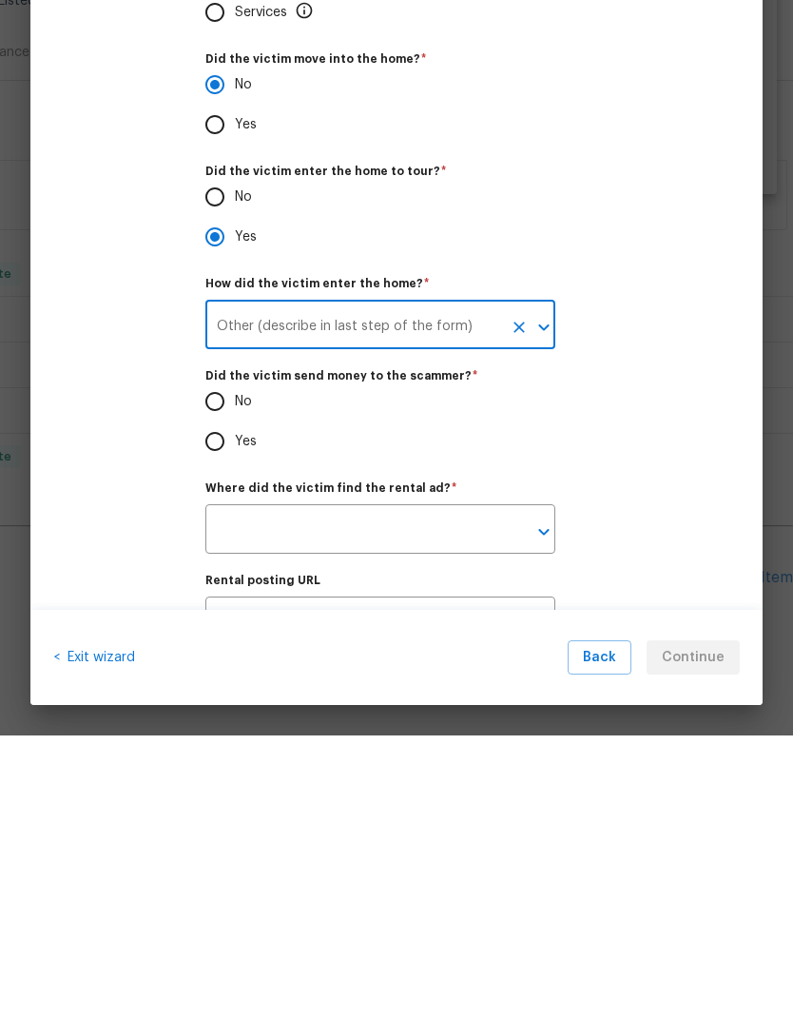
click at [467, 588] on input "Other (describe in last step of the form)" at bounding box center [353, 610] width 297 height 45
click at [460, 588] on input "Other (describe in last step of the form)" at bounding box center [353, 610] width 297 height 45
click at [420, 588] on input "Other (describe in last step of the u" at bounding box center [353, 610] width 297 height 45
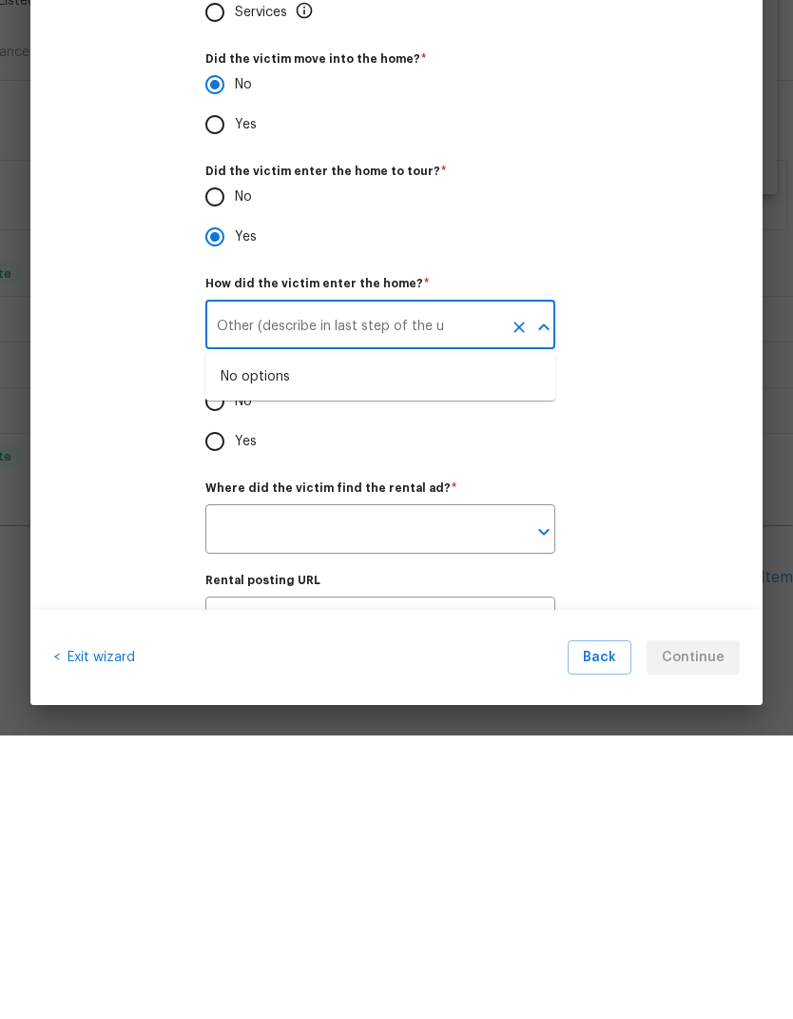
click at [420, 588] on input "Other (describe in last step of the u" at bounding box center [353, 610] width 297 height 45
click at [675, 665] on div "No Yes" at bounding box center [457, 705] width 504 height 80
type input "Other (describe in last step of the form)"
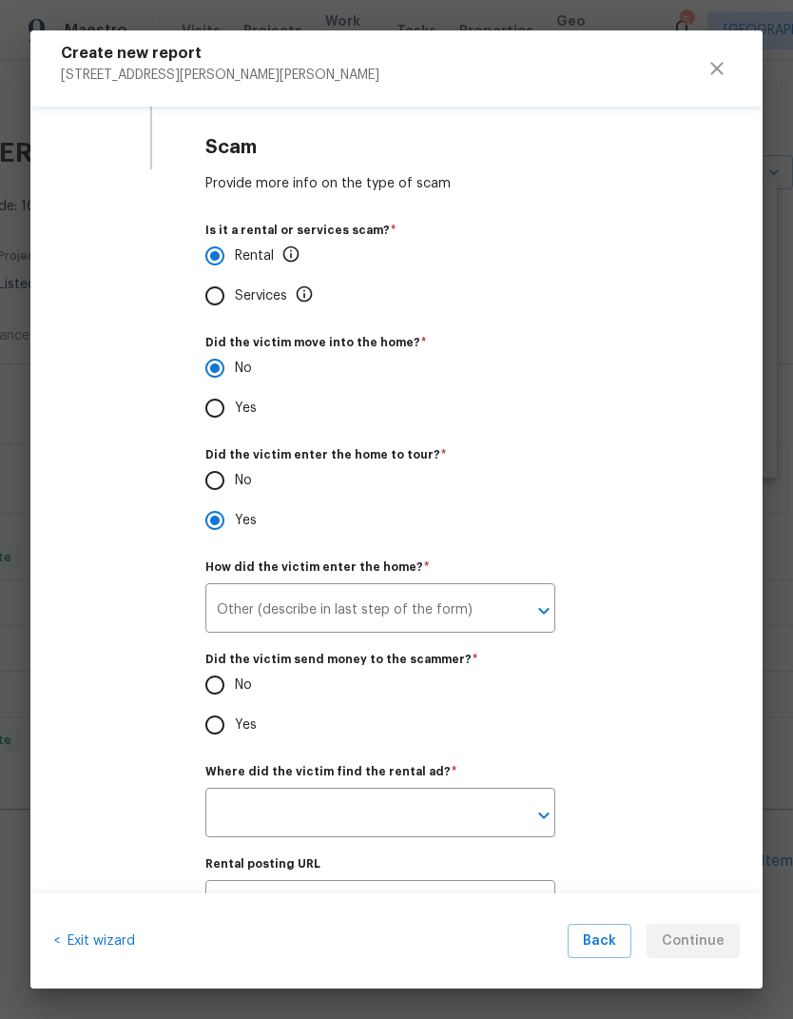
click at [222, 681] on input "No" at bounding box center [215, 685] width 40 height 40
radio input "true"
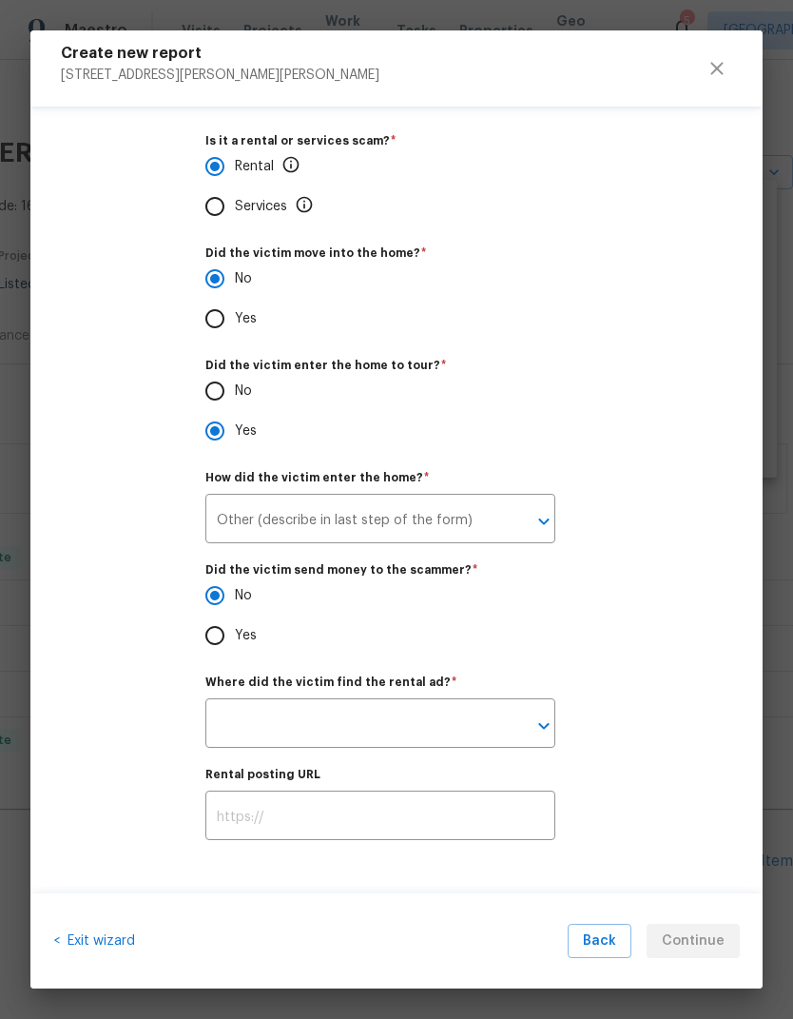
scroll to position [481, 0]
click at [513, 721] on icon "Clear" at bounding box center [519, 725] width 19 height 19
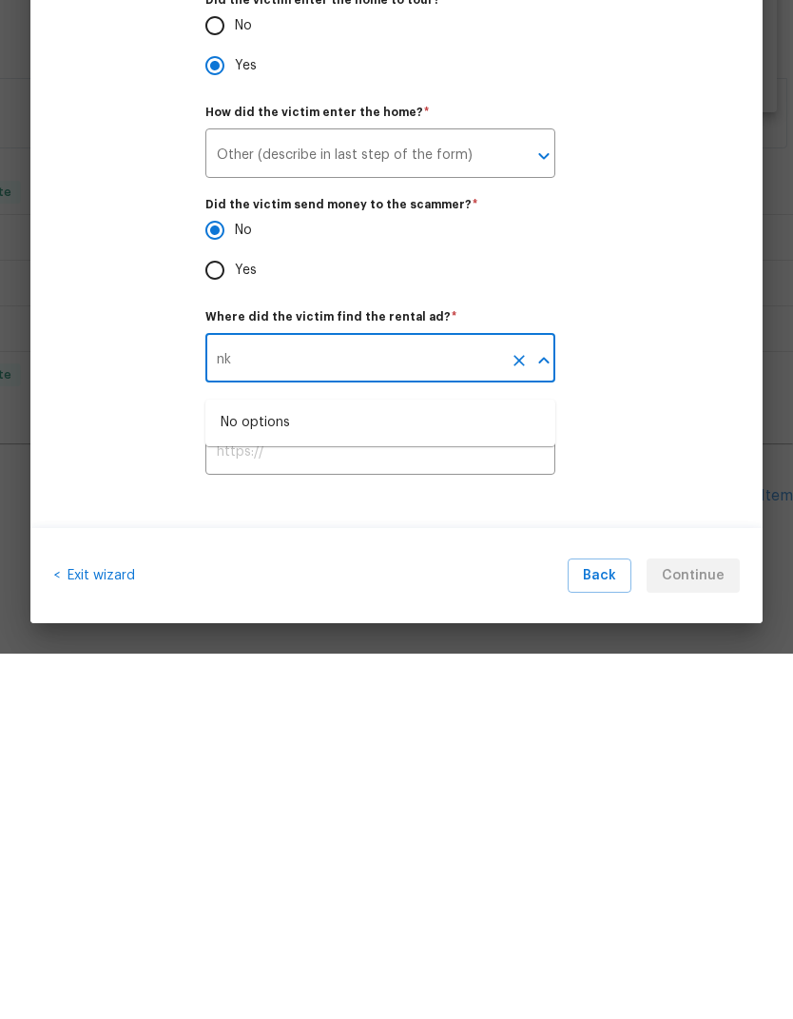
type input "n"
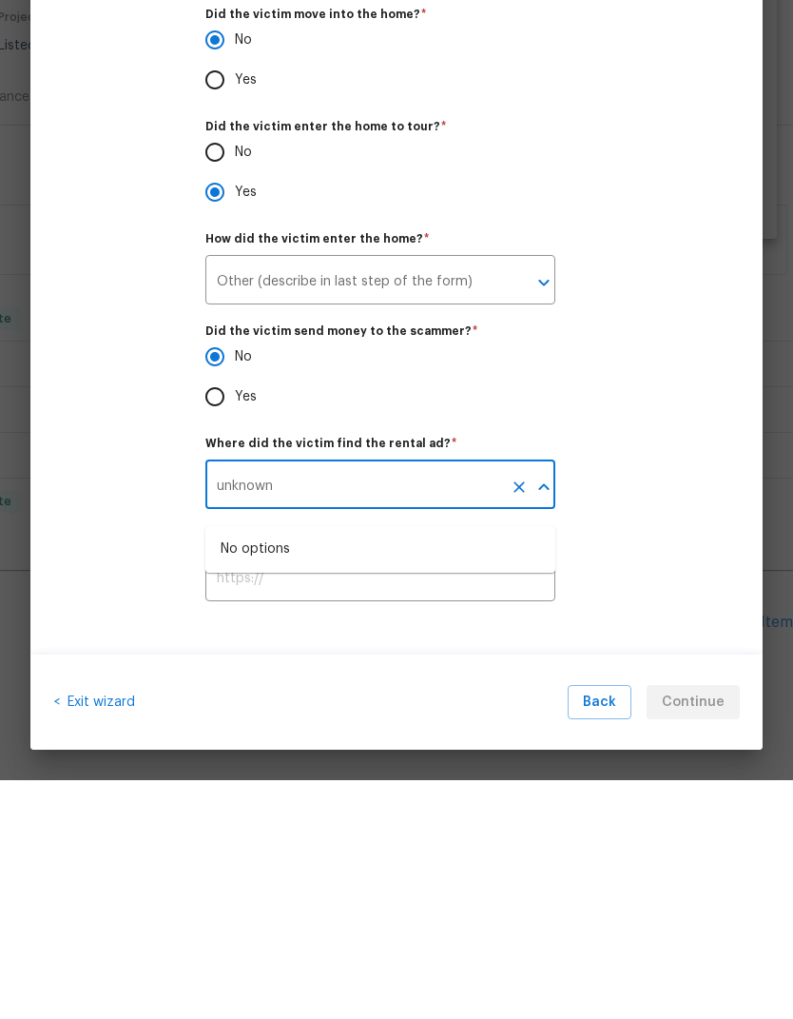
type input "unknown"
click at [687, 769] on div "Rental posting URL ​" at bounding box center [457, 804] width 504 height 71
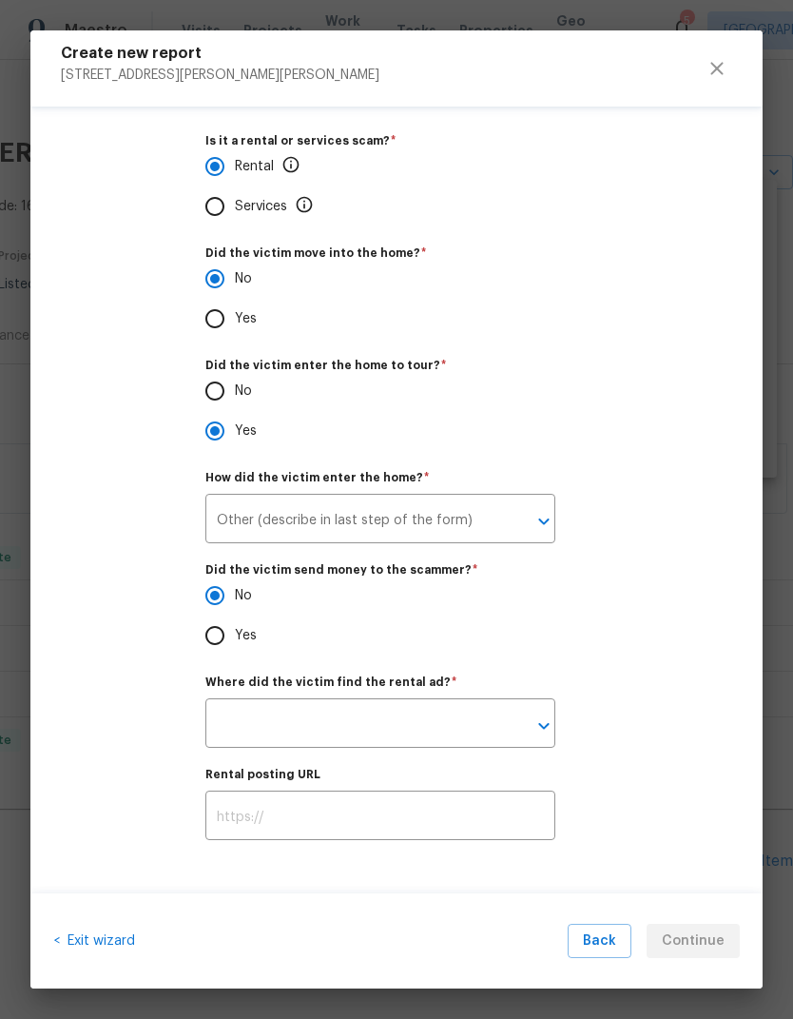
click at [549, 731] on icon "Open" at bounding box center [544, 725] width 23 height 23
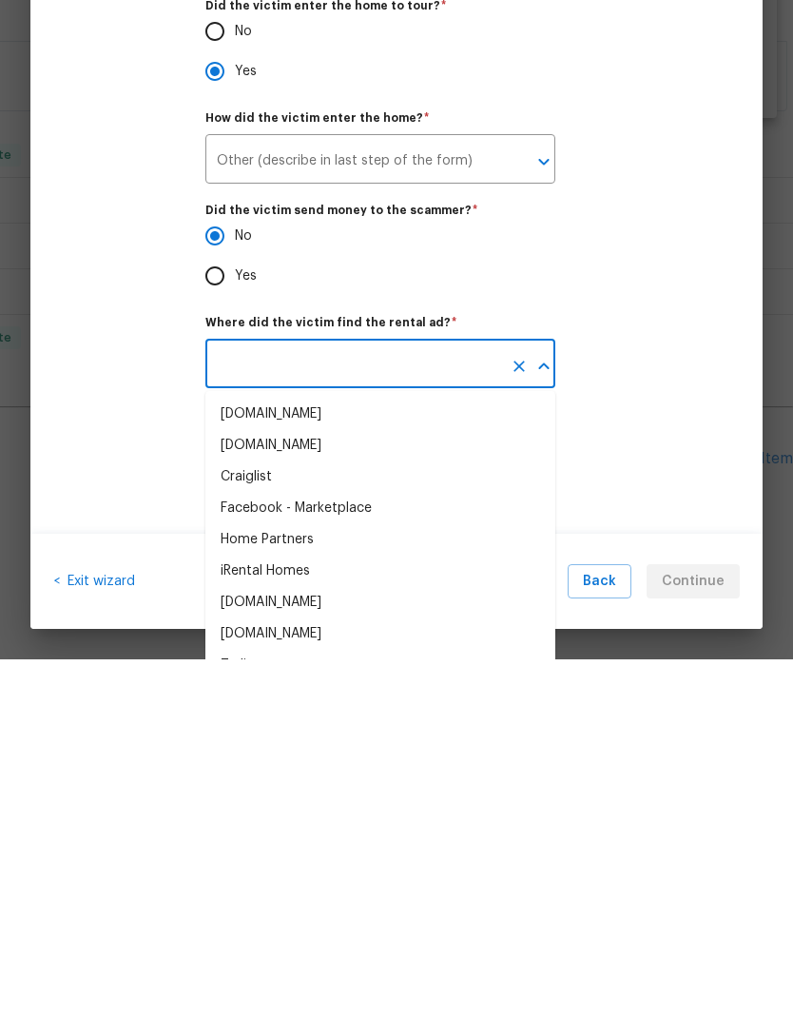
scroll to position [15, 0]
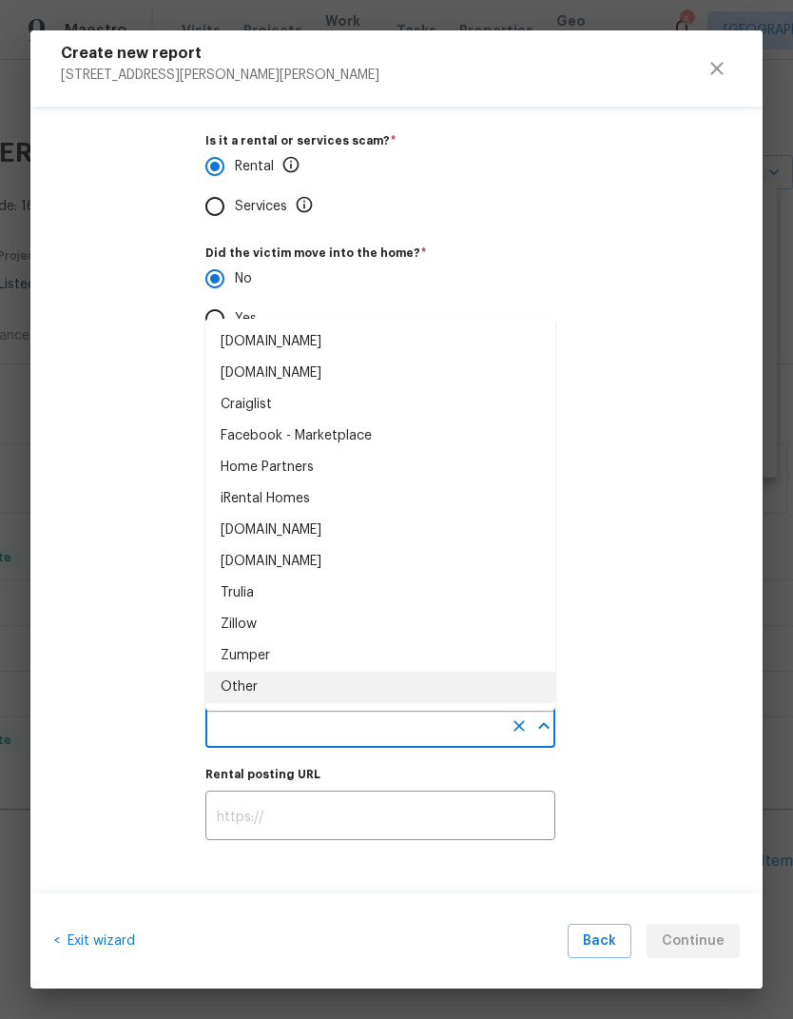
click at [236, 677] on div "Other" at bounding box center [239, 687] width 37 height 20
type input "Other"
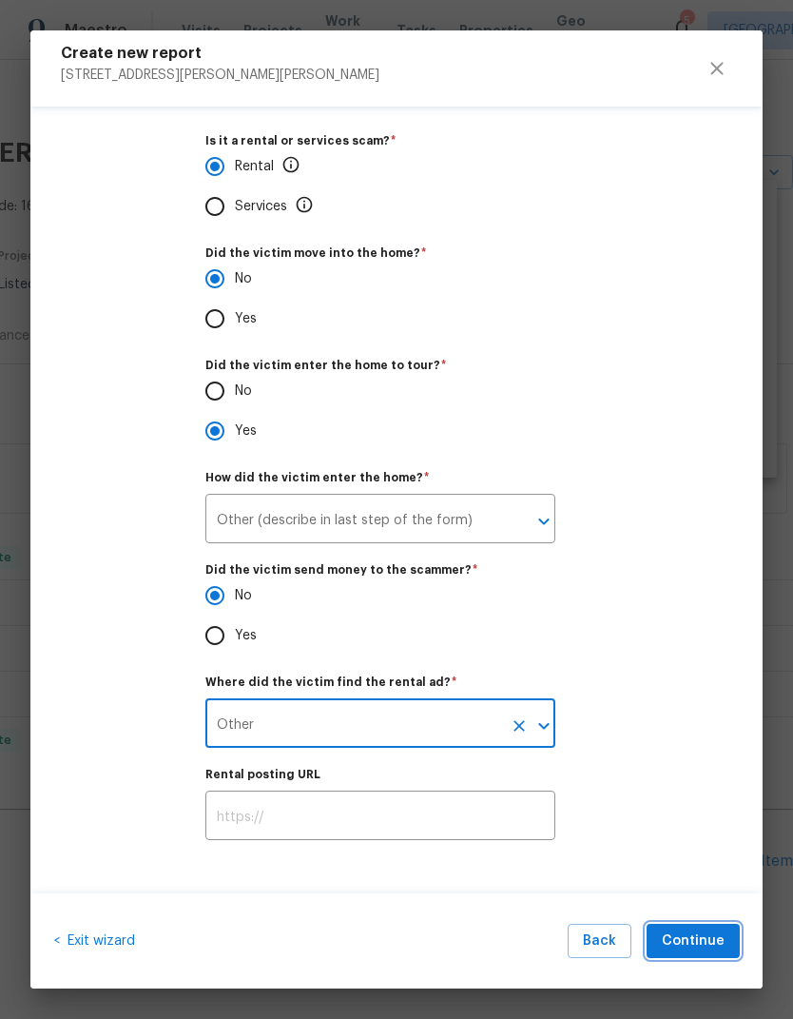
click at [694, 934] on span "Continue" at bounding box center [693, 941] width 63 height 24
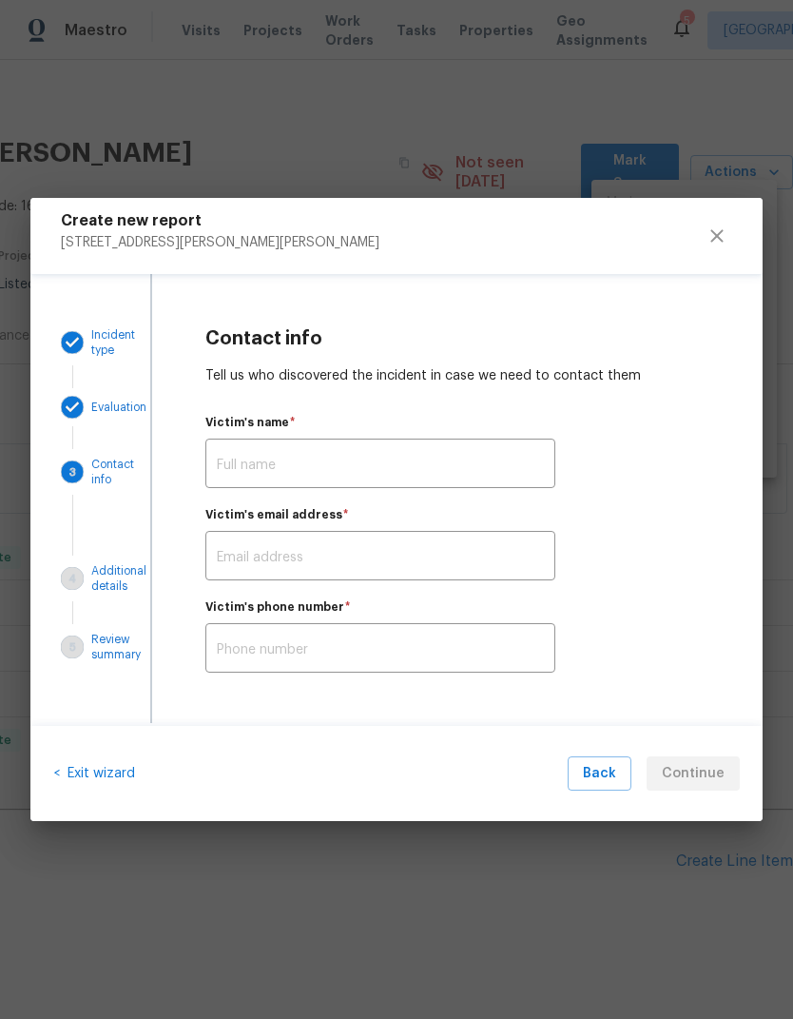
scroll to position [0, 0]
click at [231, 464] on input "text" at bounding box center [380, 465] width 350 height 45
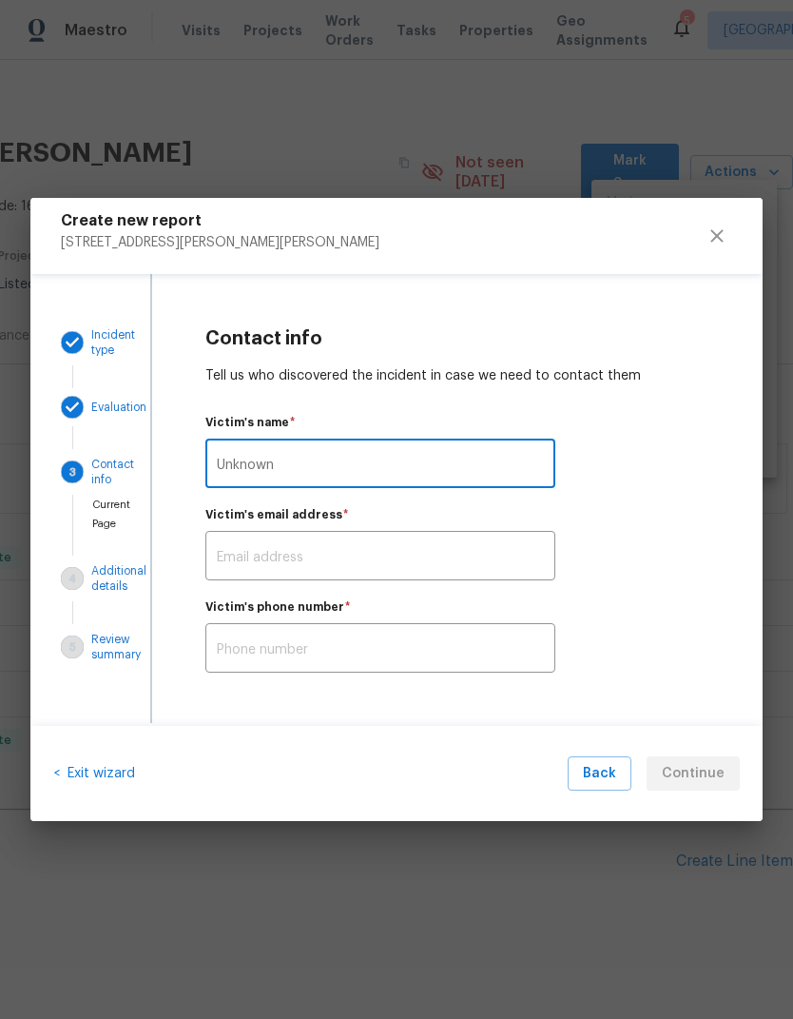
click at [405, 463] on input "Unknown" at bounding box center [380, 465] width 350 height 45
click at [404, 462] on input "Unknown" at bounding box center [380, 465] width 350 height 45
click at [402, 471] on input "Unknown" at bounding box center [380, 465] width 350 height 45
type input "Unknown"
click at [527, 560] on input "text" at bounding box center [380, 558] width 350 height 45
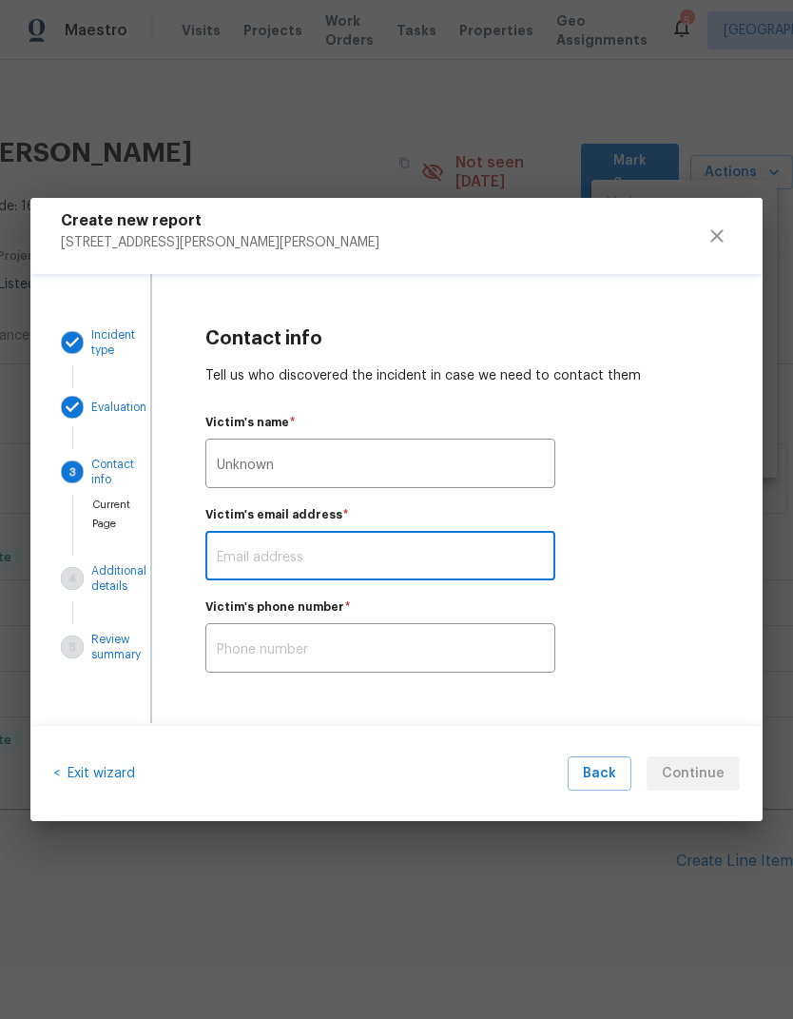
click at [485, 563] on input "text" at bounding box center [380, 558] width 350 height 45
paste input "Unknown"
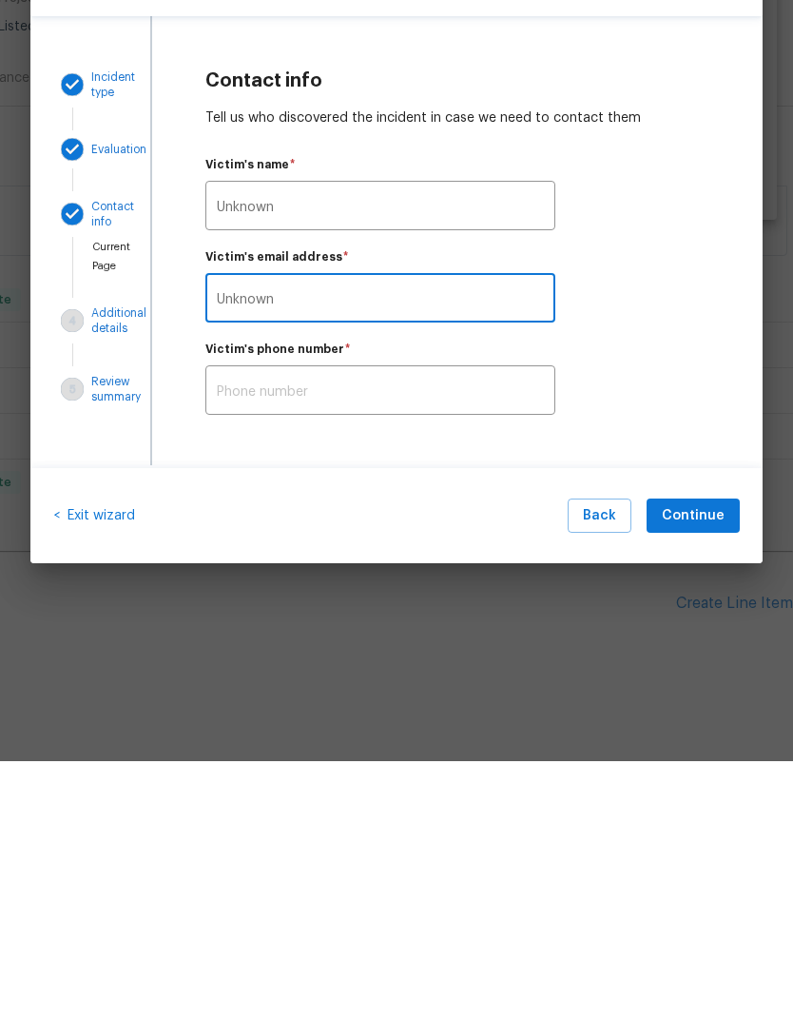
type input "Unknown"
click at [214, 628] on input "text" at bounding box center [380, 650] width 350 height 45
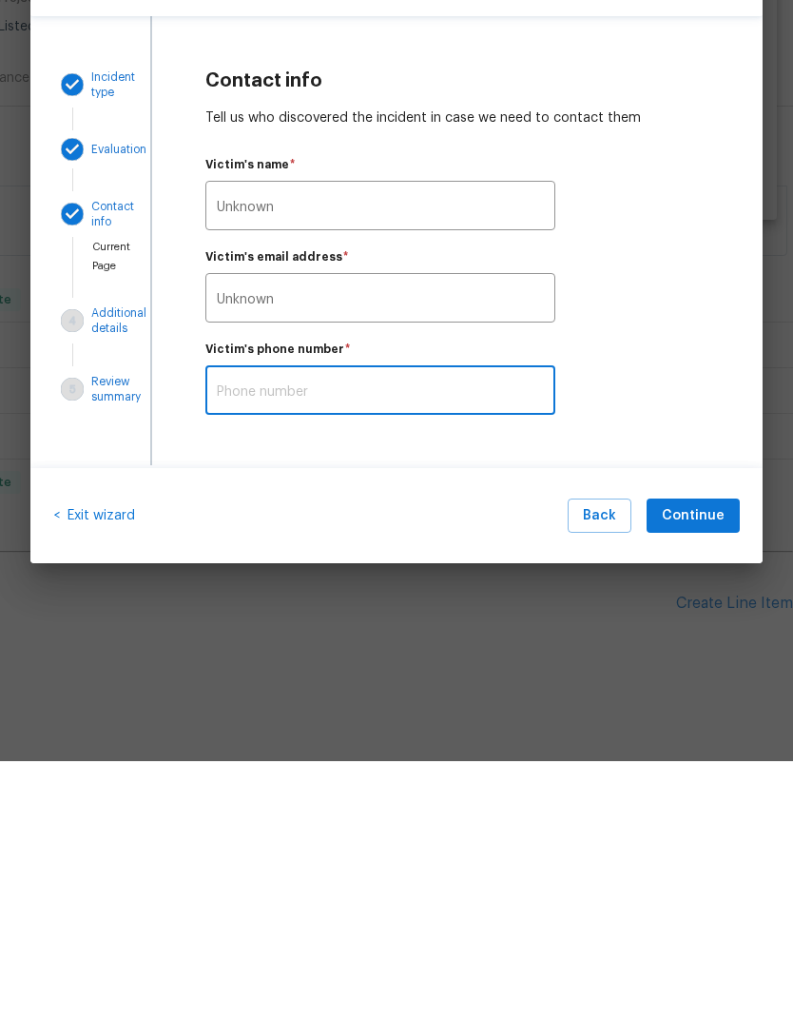
paste input "Unknown"
type input "Unknown"
click at [731, 756] on button "Continue" at bounding box center [693, 773] width 93 height 35
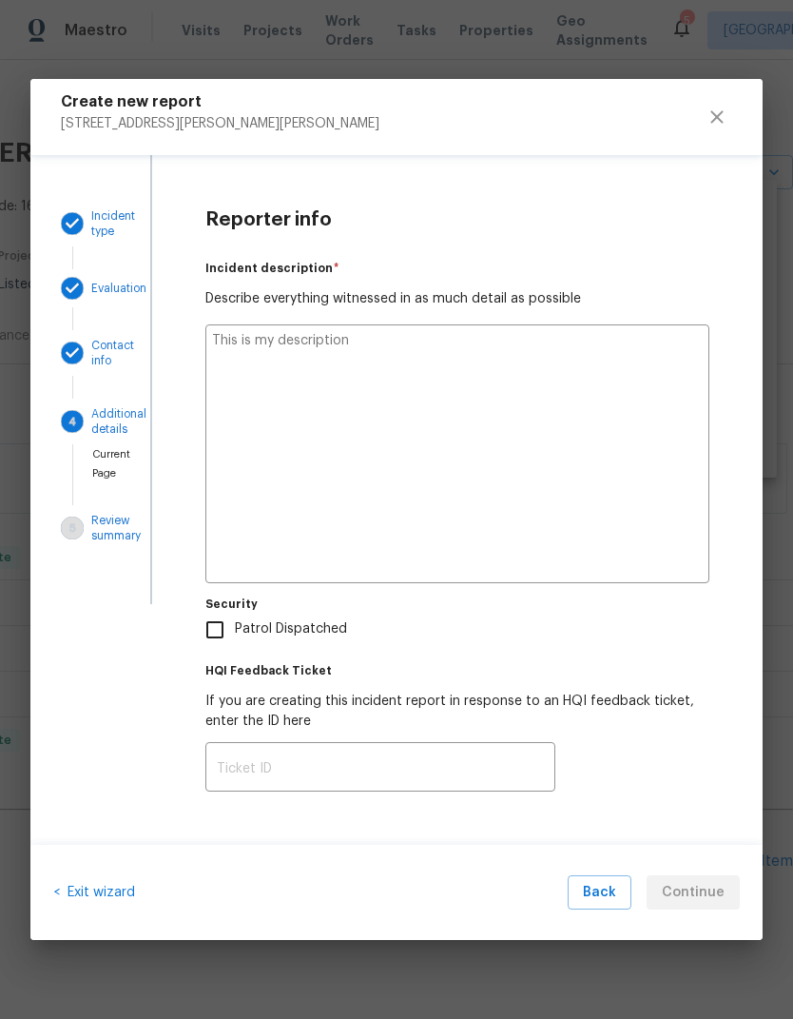
click at [619, 422] on textarea at bounding box center [457, 453] width 504 height 259
type textarea "W"
type textarea "x"
type textarea "We"
type textarea "x"
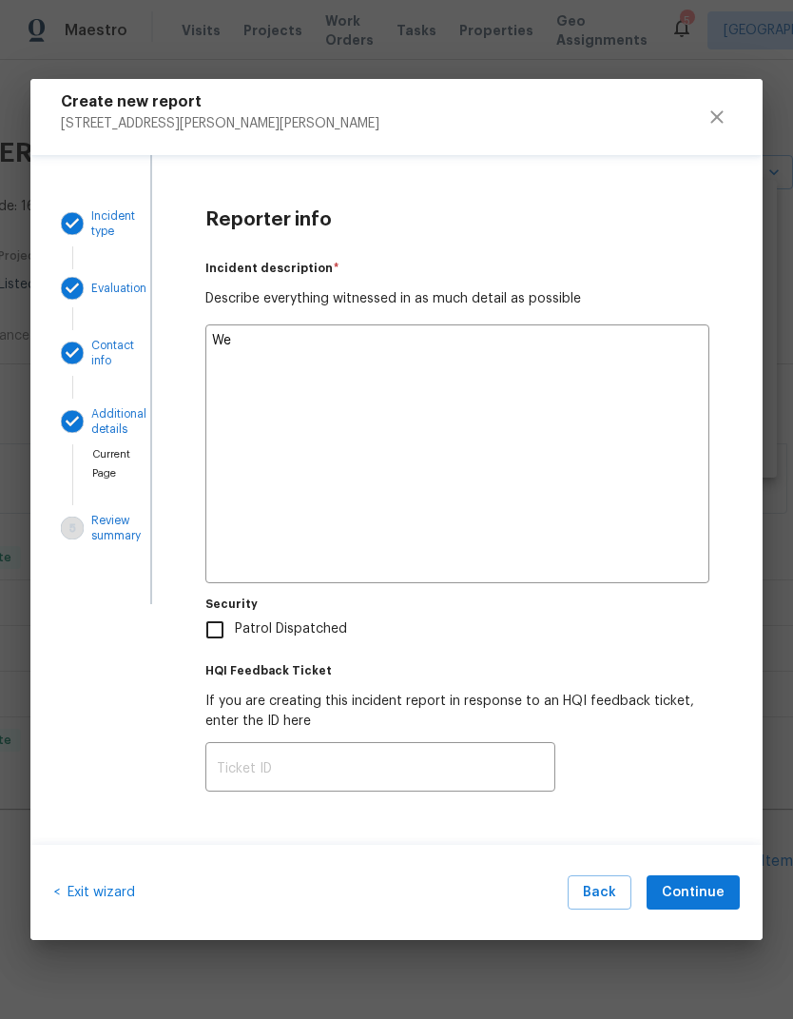
type textarea "We"
type textarea "x"
type textarea "We r"
type textarea "x"
type textarea "We re"
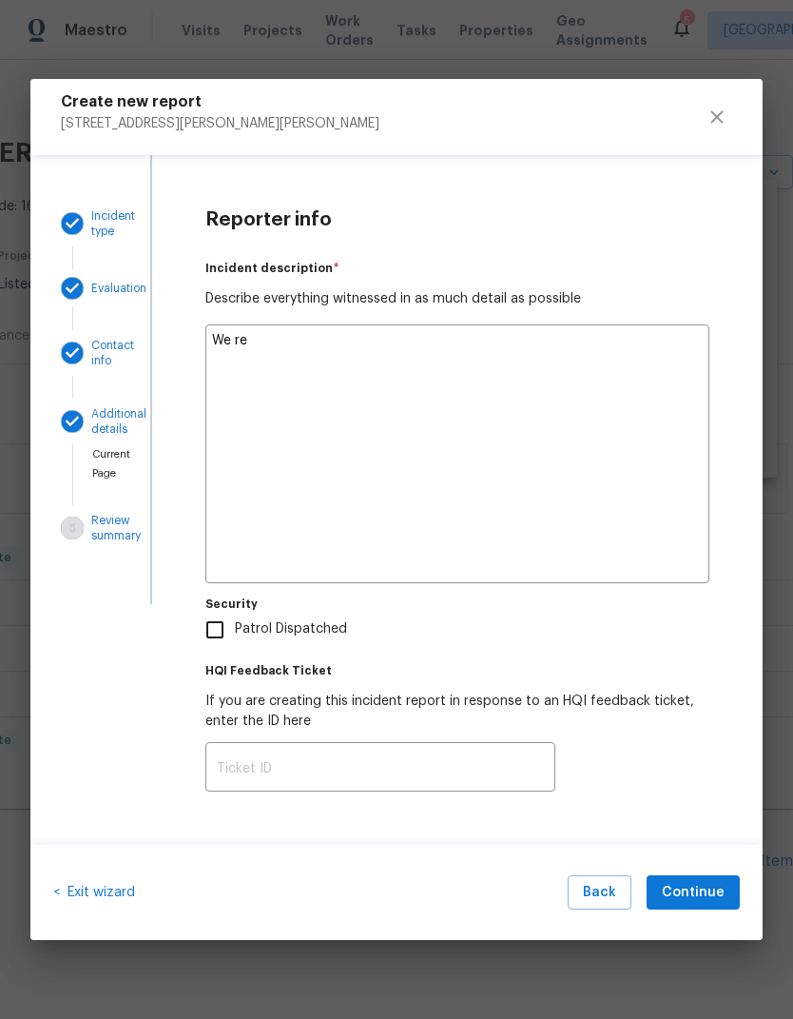
type textarea "x"
type textarea "We red"
type textarea "x"
type textarea "We rede"
type textarea "x"
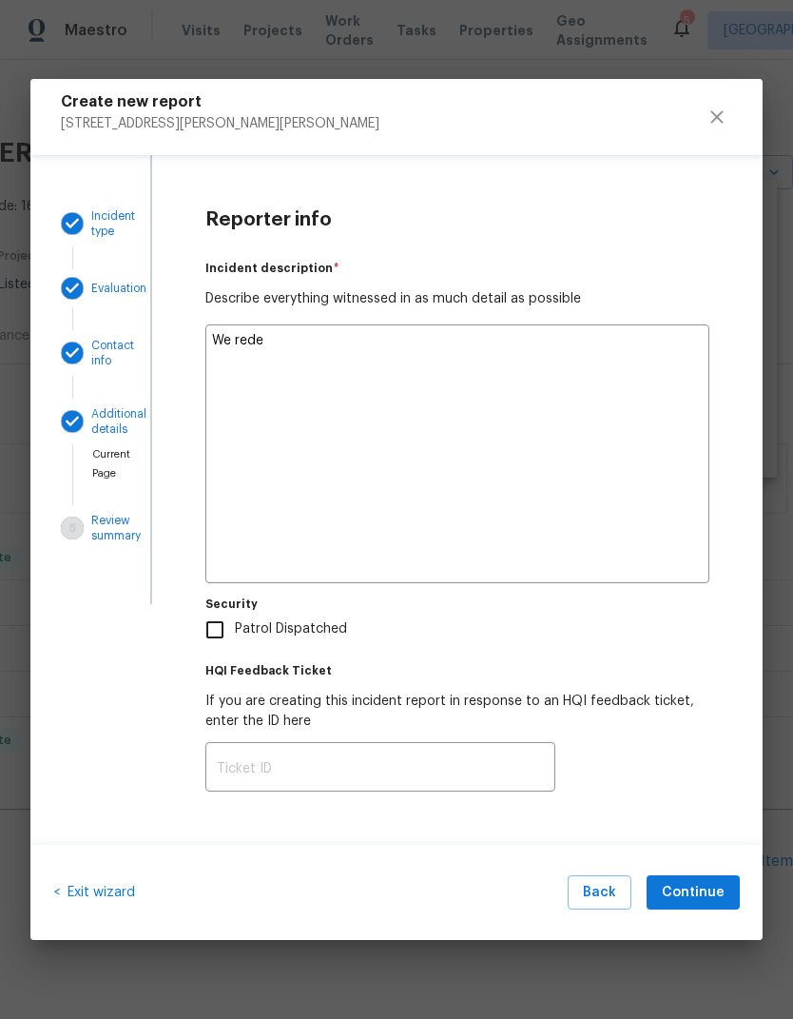
type textarea "We redei"
type textarea "x"
type textarea "We received"
type textarea "x"
type textarea "We received"
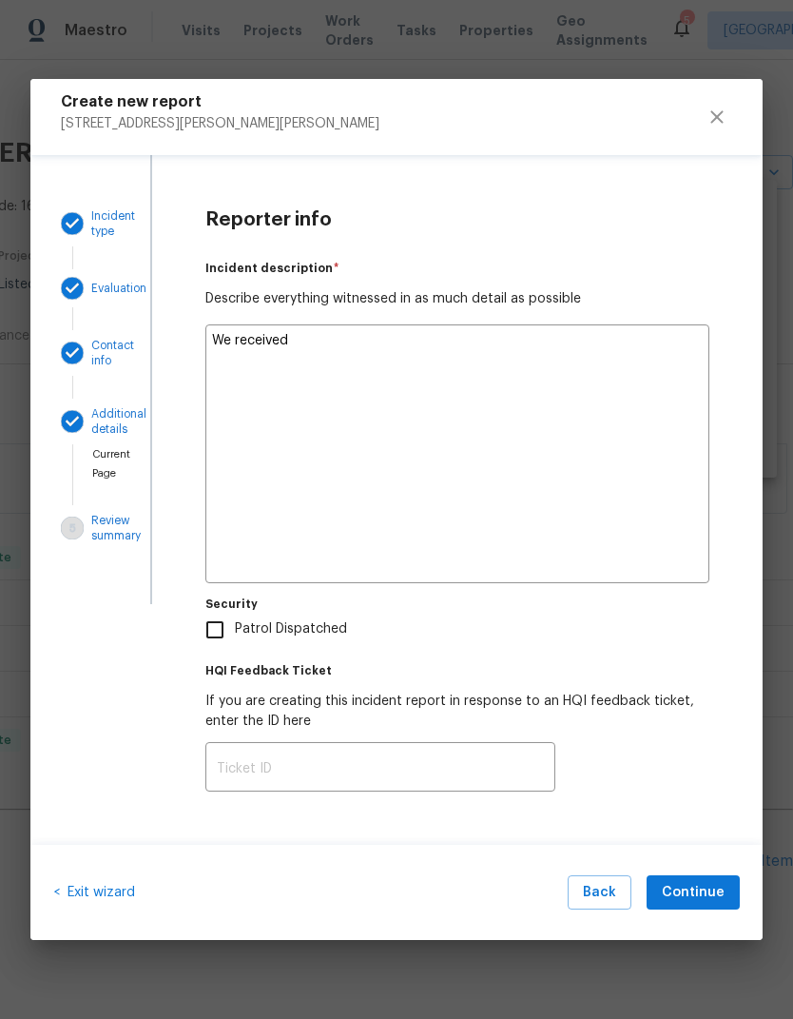
type textarea "x"
type textarea "We received r"
type textarea "x"
type textarea "We received re"
type textarea "x"
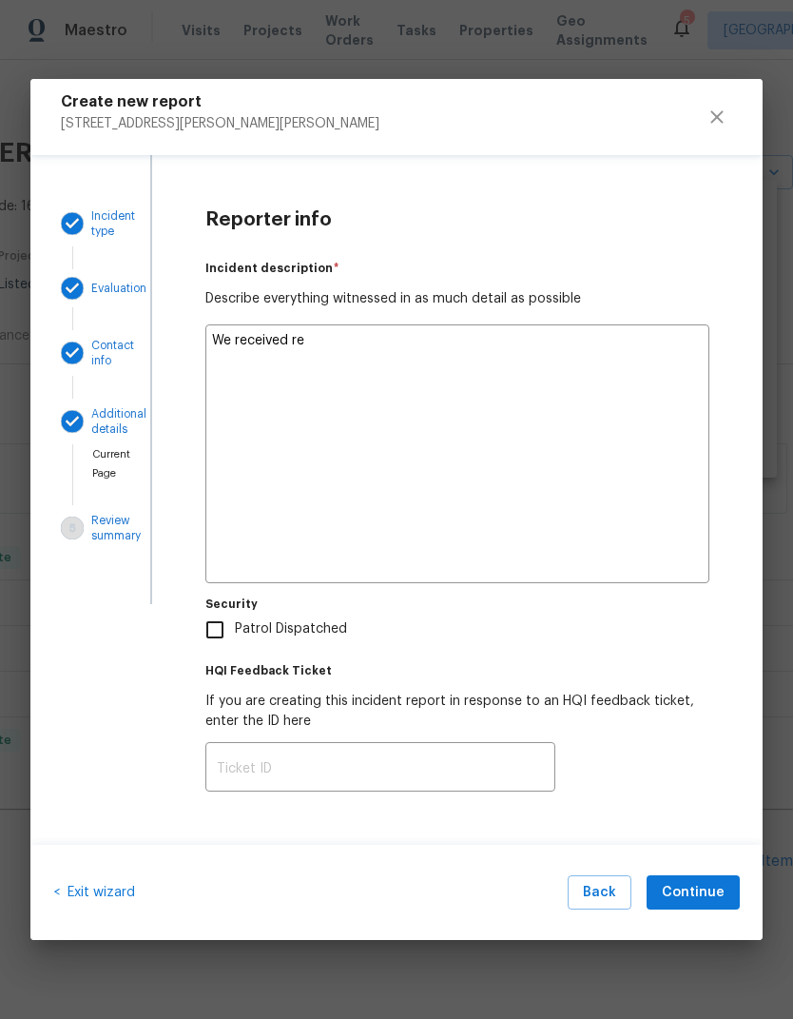
type textarea "We received rep"
type textarea "x"
type textarea "We received repo"
type textarea "x"
type textarea "We received repor"
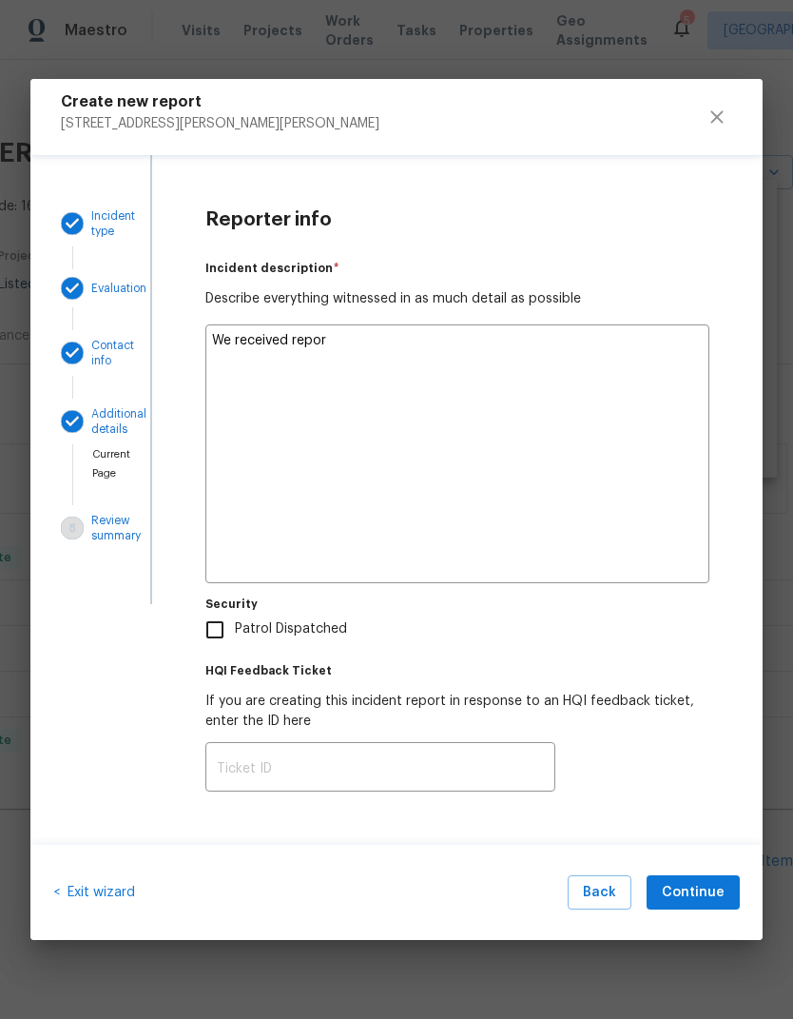
type textarea "x"
type textarea "We received report"
type textarea "x"
type textarea "We received report"
type textarea "x"
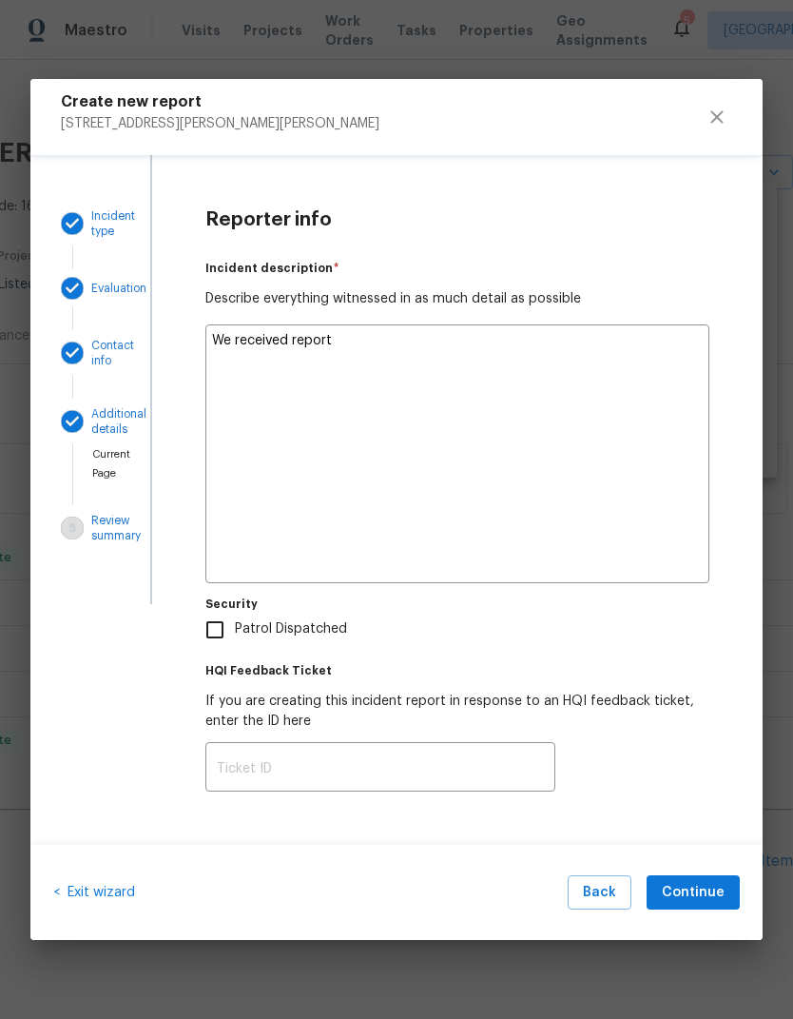
type textarea "We received report f"
type textarea "x"
type textarea "We received report fe"
type textarea "x"
type textarea "We received report feo"
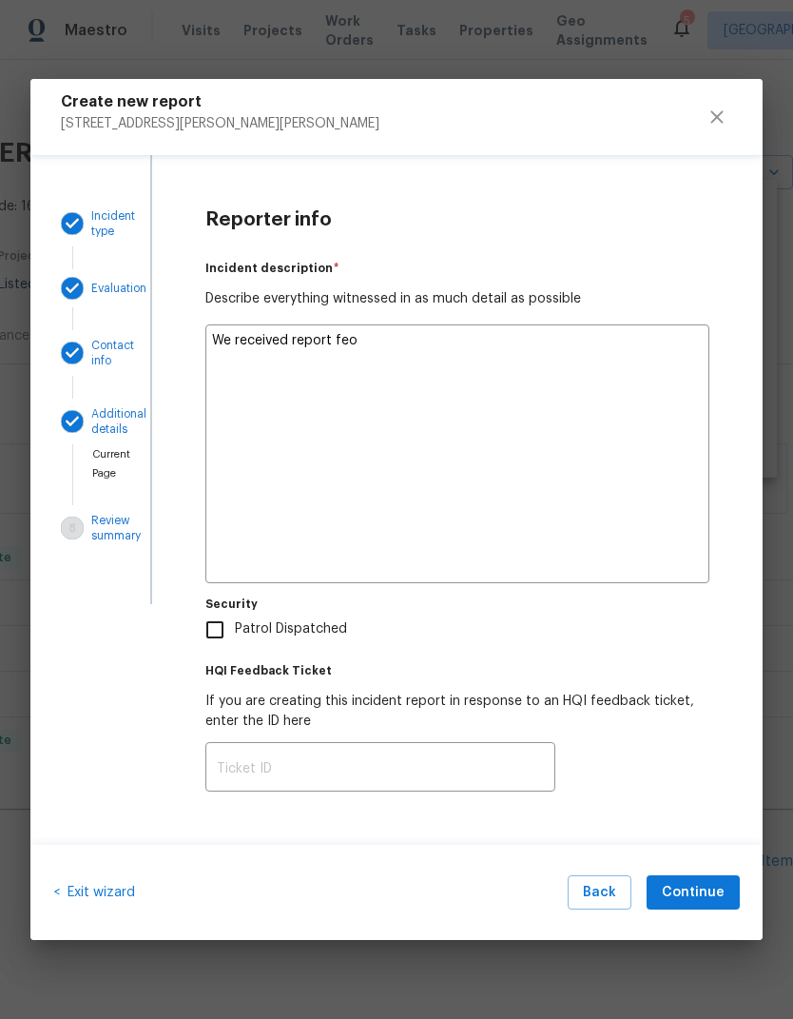
type textarea "x"
type textarea "We received report feom"
type textarea "x"
type textarea "We received report from"
type textarea "x"
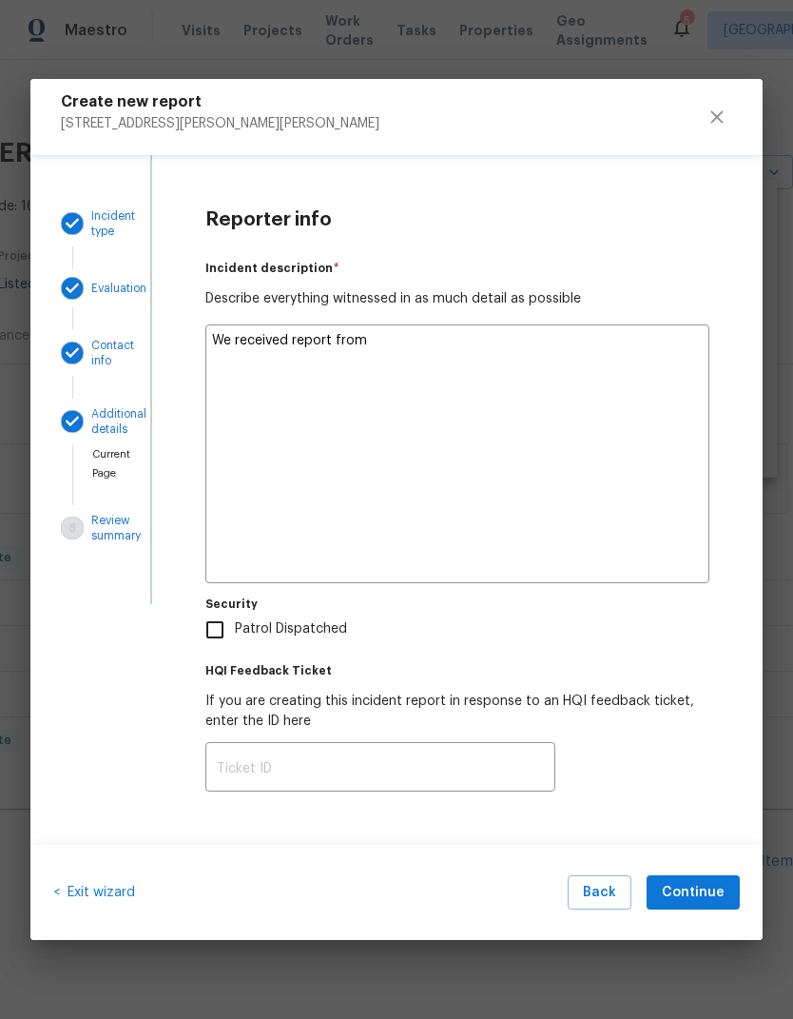
type textarea "We received report from"
type textarea "x"
type textarea "We received report from s"
type textarea "x"
type textarea "We received report from sh"
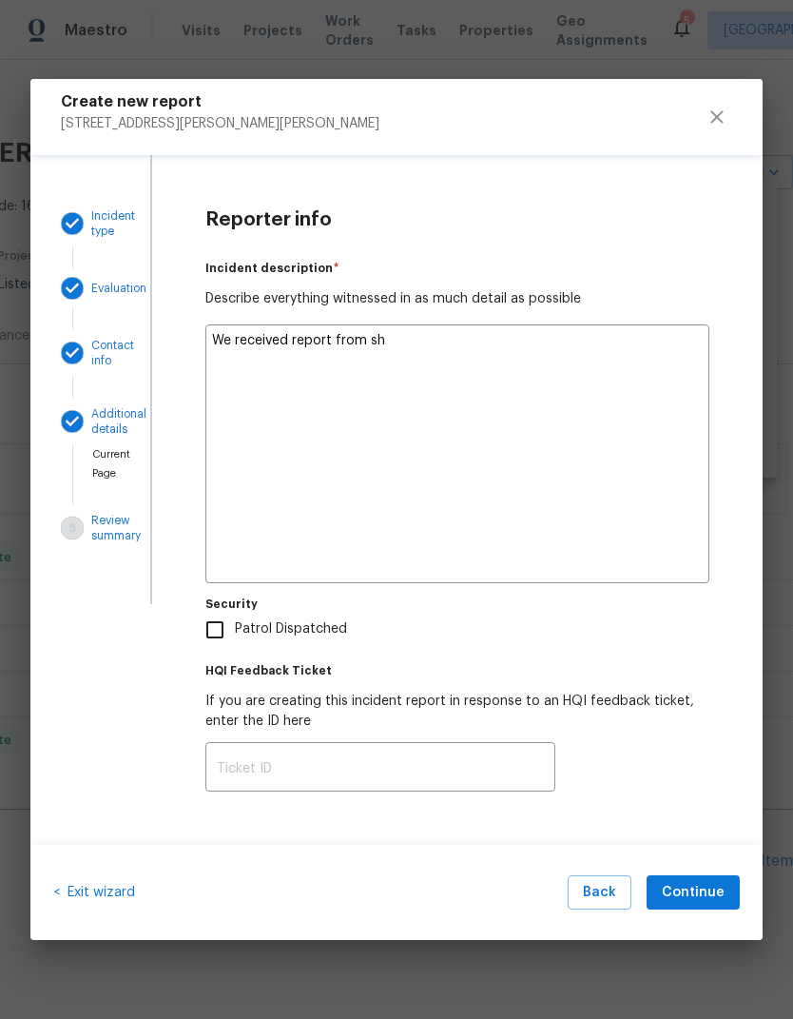
type textarea "x"
type textarea "We received report from sho"
type textarea "x"
type textarea "We received report from show"
type textarea "x"
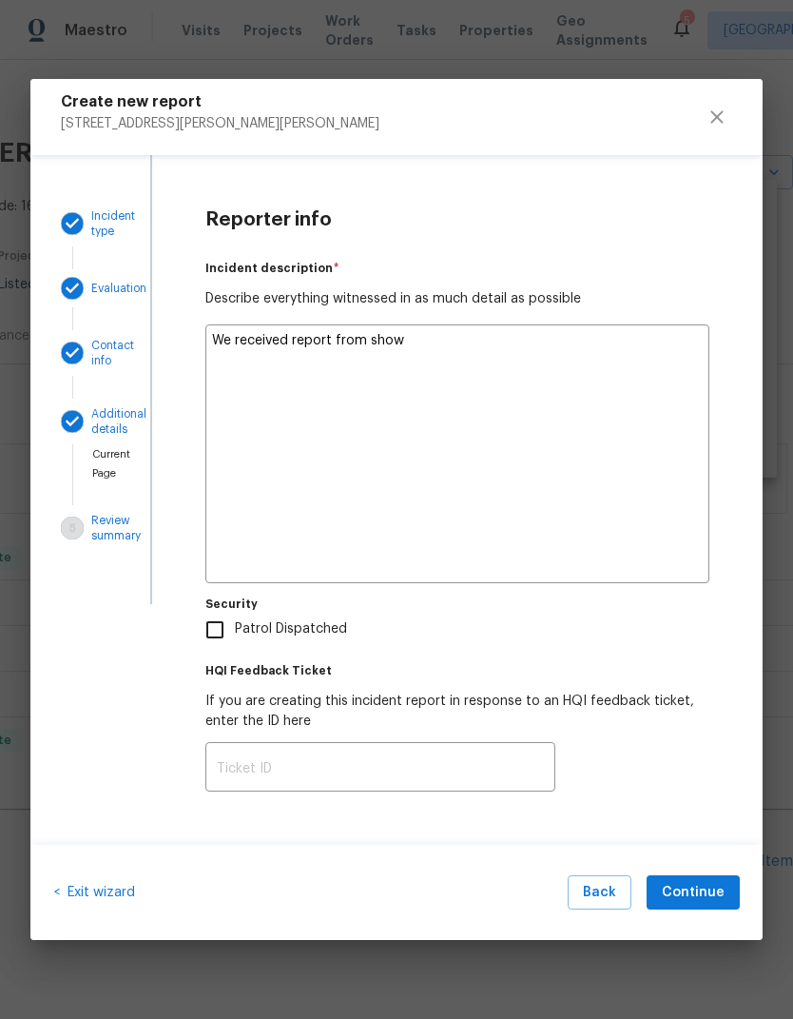
type textarea "We received report from showi"
type textarea "x"
type textarea "We received report from showim"
type textarea "x"
type textarea "We received report from showimg"
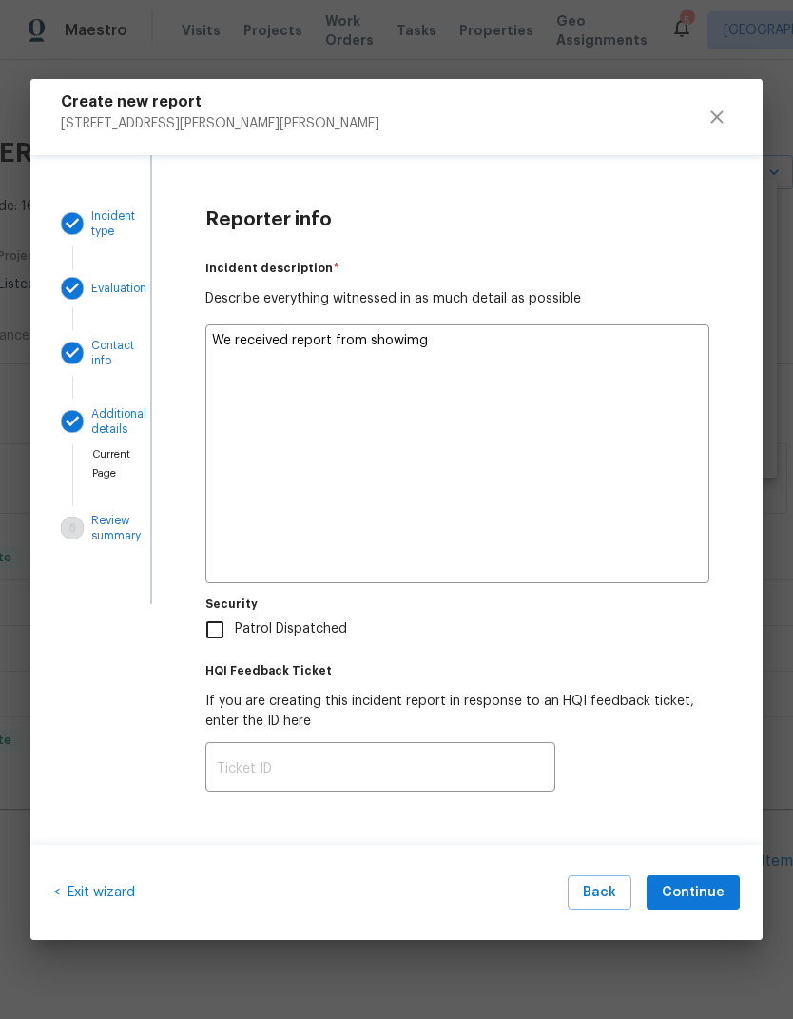
type textarea "x"
type textarea "We received report from showing"
type textarea "x"
type textarea "We received report from showing"
type textarea "x"
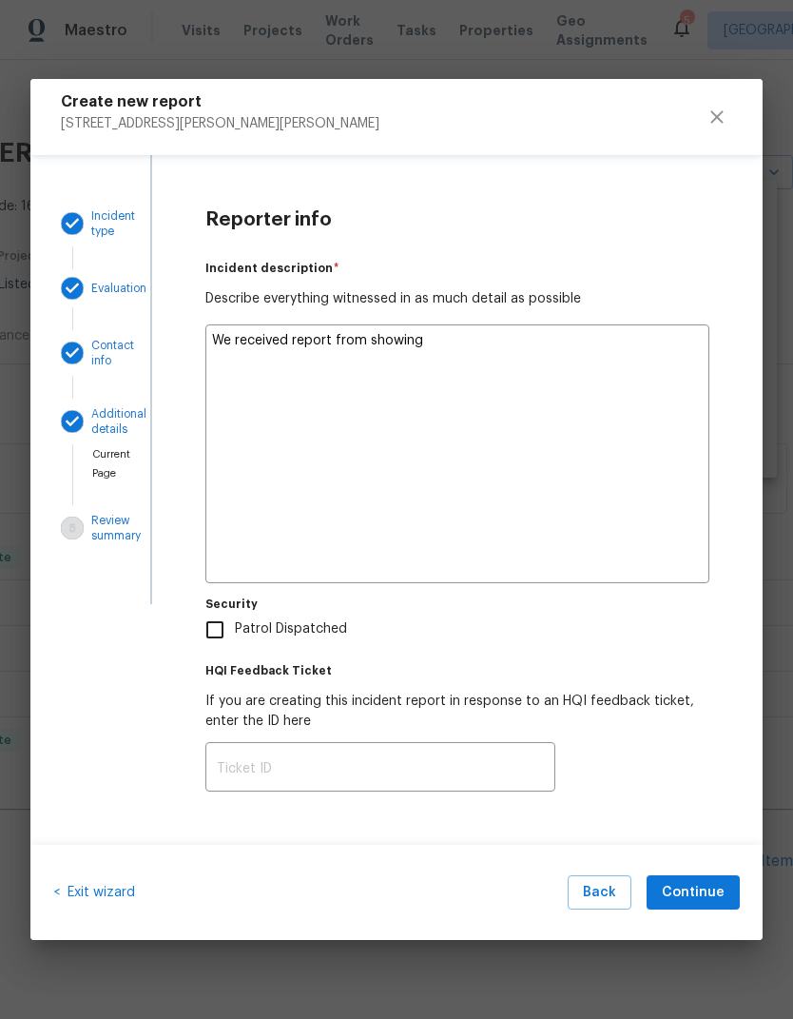
type textarea "We received report from showing a"
type textarea "x"
type textarea "We received report from showing ag"
type textarea "x"
type textarea "We received report from showing age"
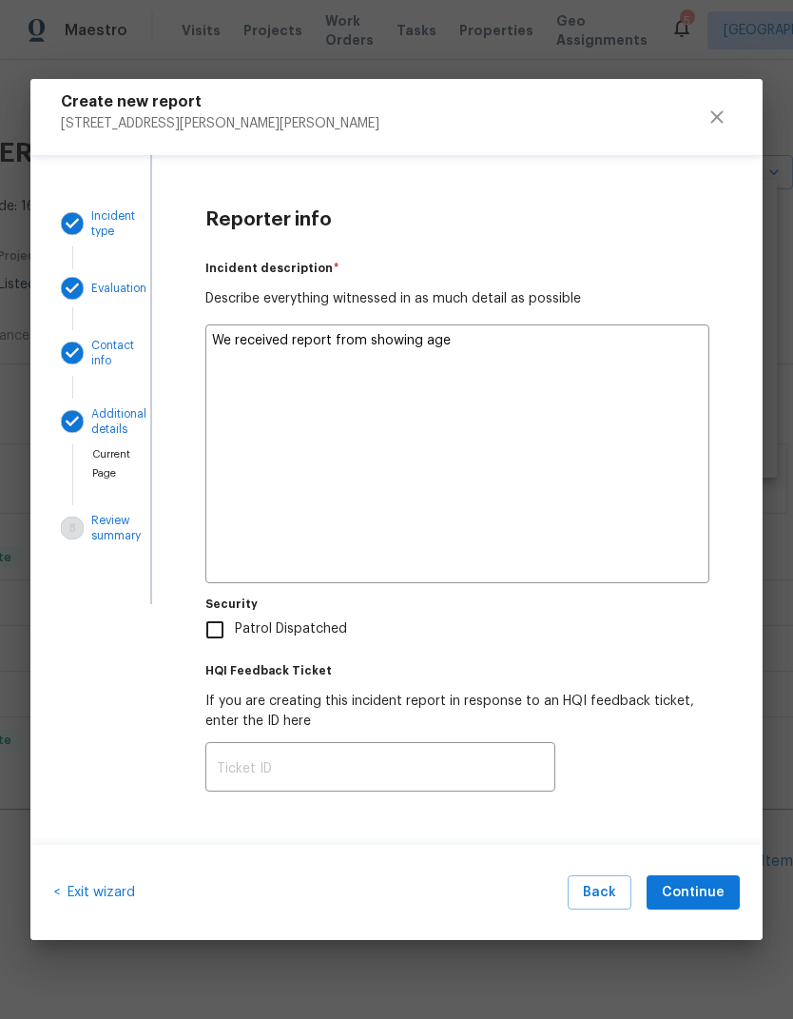
type textarea "x"
type textarea "We received report from showing agen"
type textarea "x"
type textarea "We received report from showing agent"
type textarea "x"
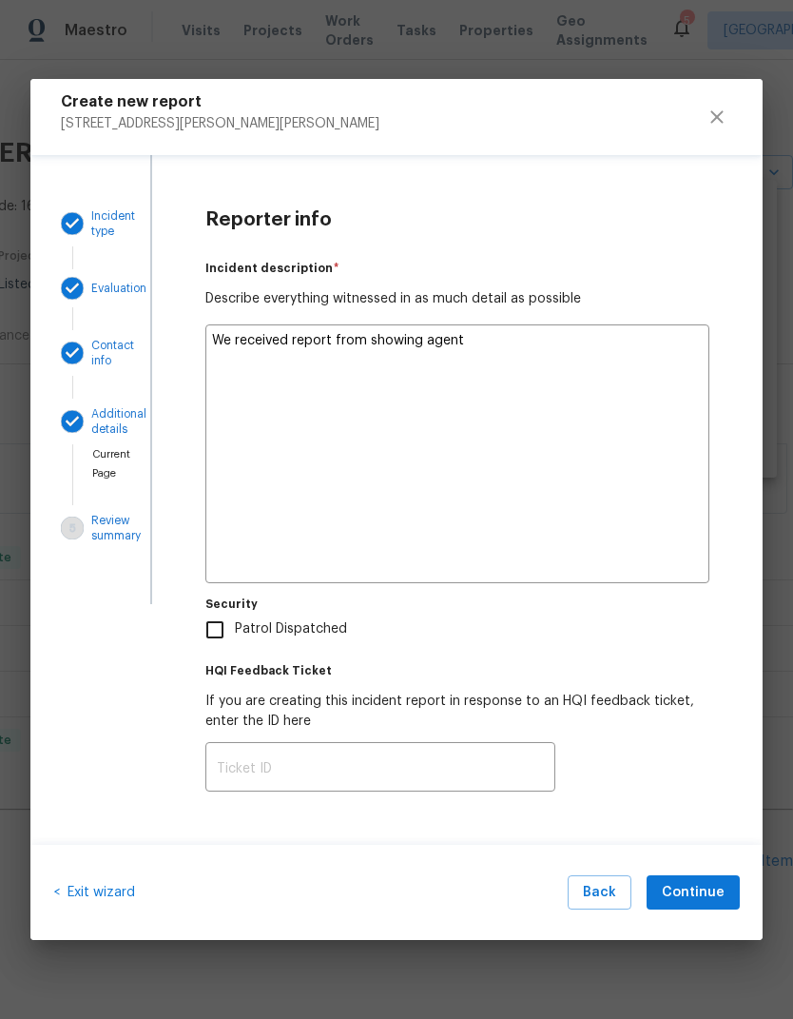
type textarea "We received report from showing agent"
type textarea "x"
type textarea "We received report from showing agent o"
type textarea "x"
type textarea "We received report from showing agent ov"
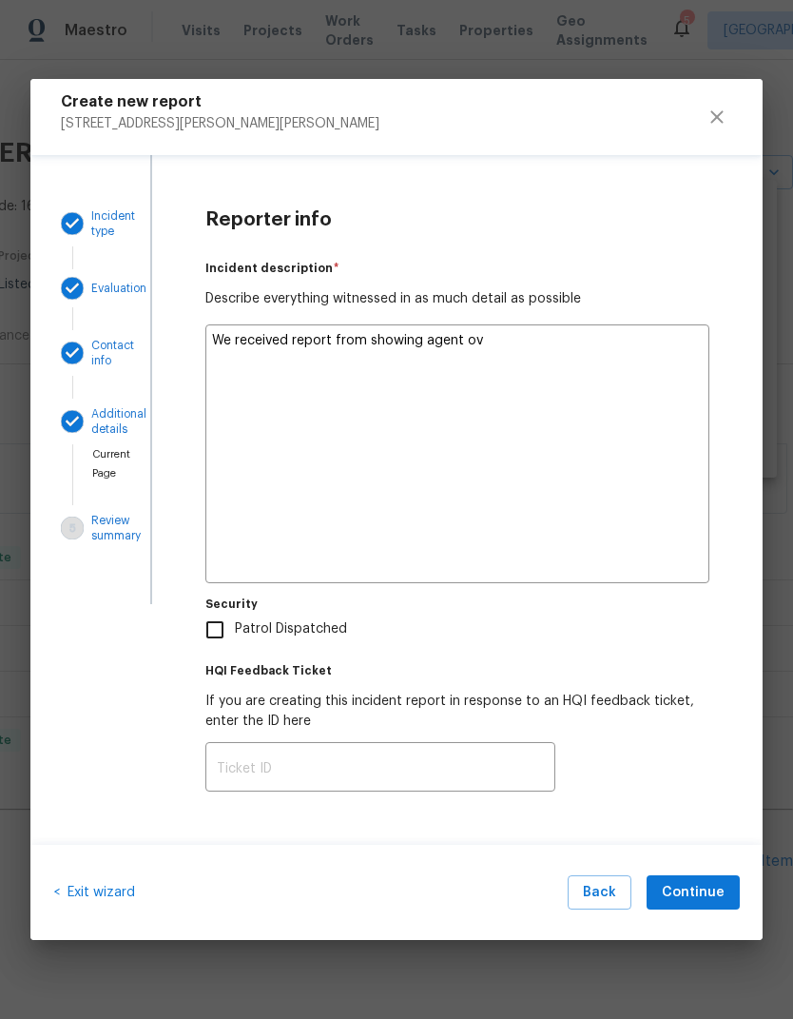
type textarea "x"
type textarea "We received report from showing agent ove"
type textarea "x"
type textarea "We received report from showing agent [PERSON_NAME]"
type textarea "x"
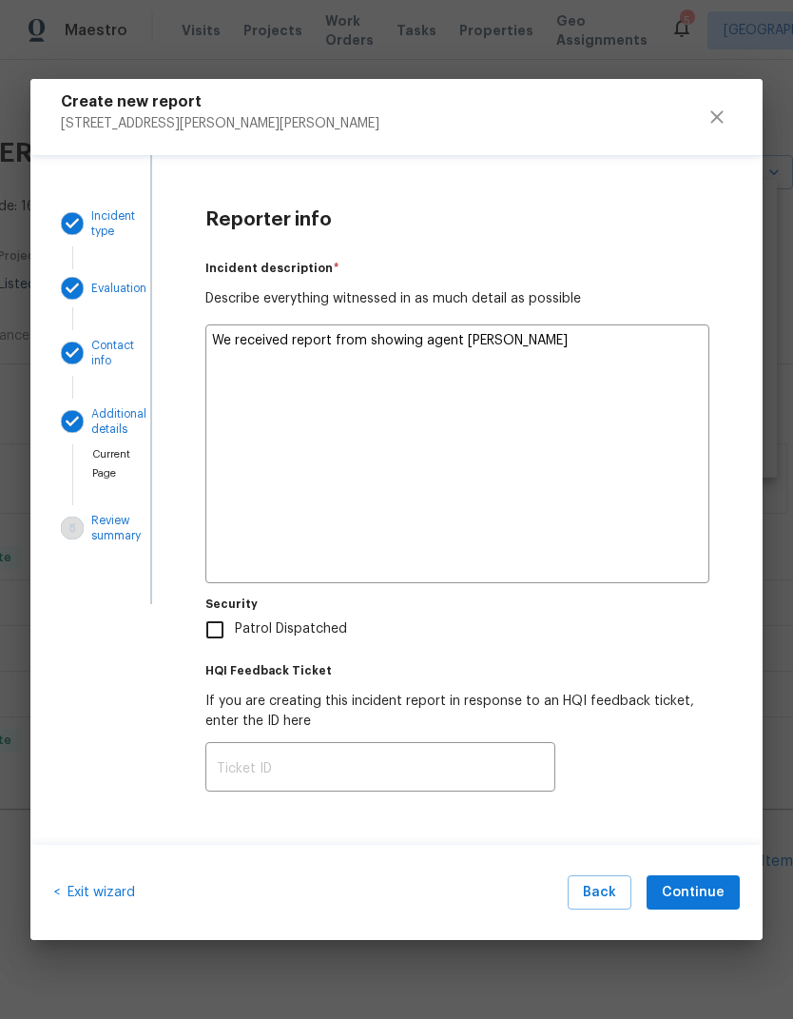
type textarea "We received report from showing agent [PERSON_NAME]"
type textarea "x"
type textarea "We received report from showing agent over t"
type textarea "x"
type textarea "We received report from showing agent over th"
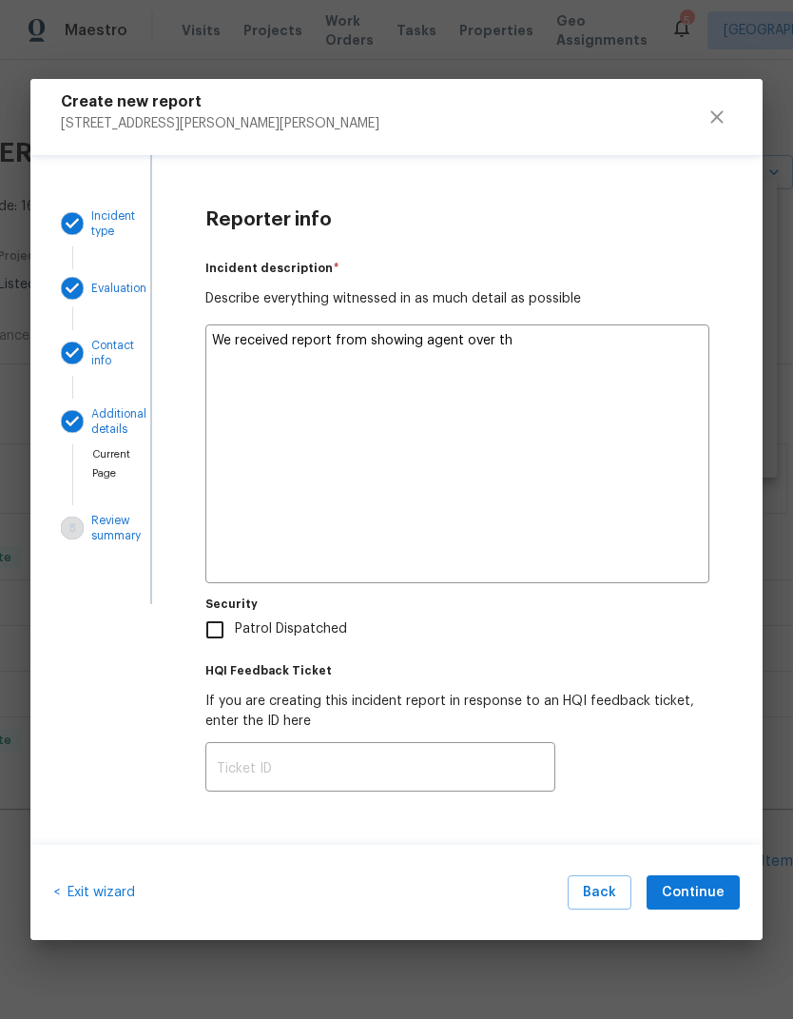
type textarea "x"
type textarea "We received report from showing agent over the"
type textarea "x"
type textarea "We received report from showing agent over the"
type textarea "x"
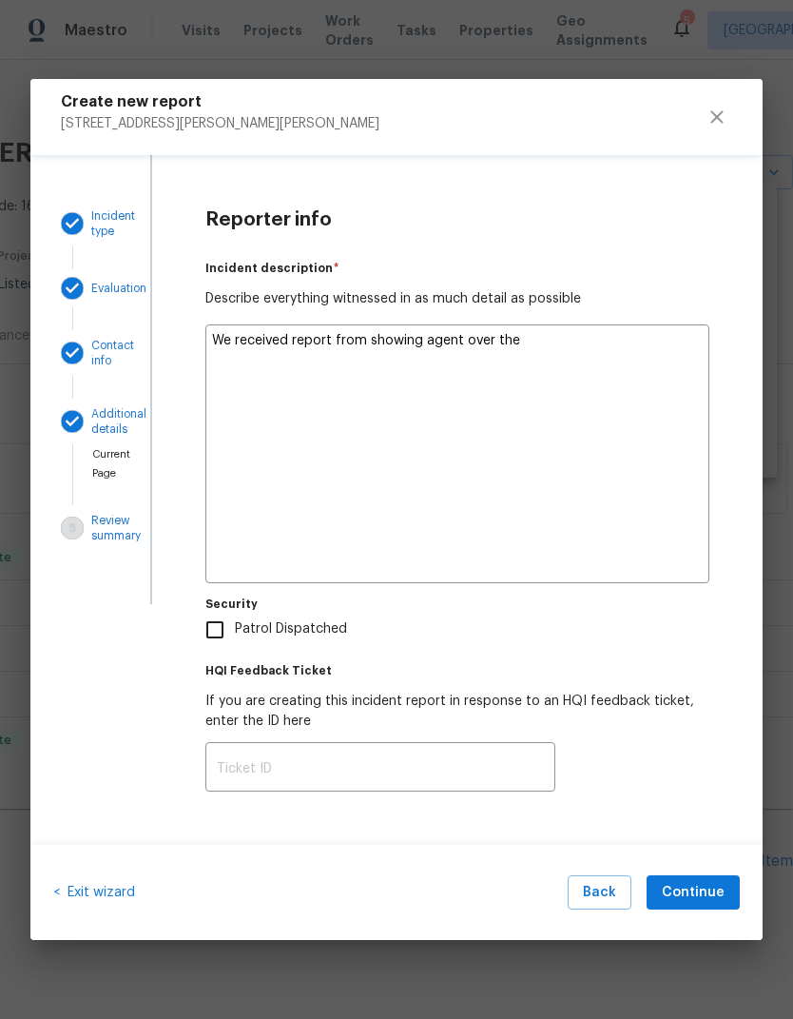
type textarea "We received report from showing agent over the w"
type textarea "x"
type textarea "We received report from showing agent over the we"
type textarea "x"
type textarea "We received report from showing agent over the wee"
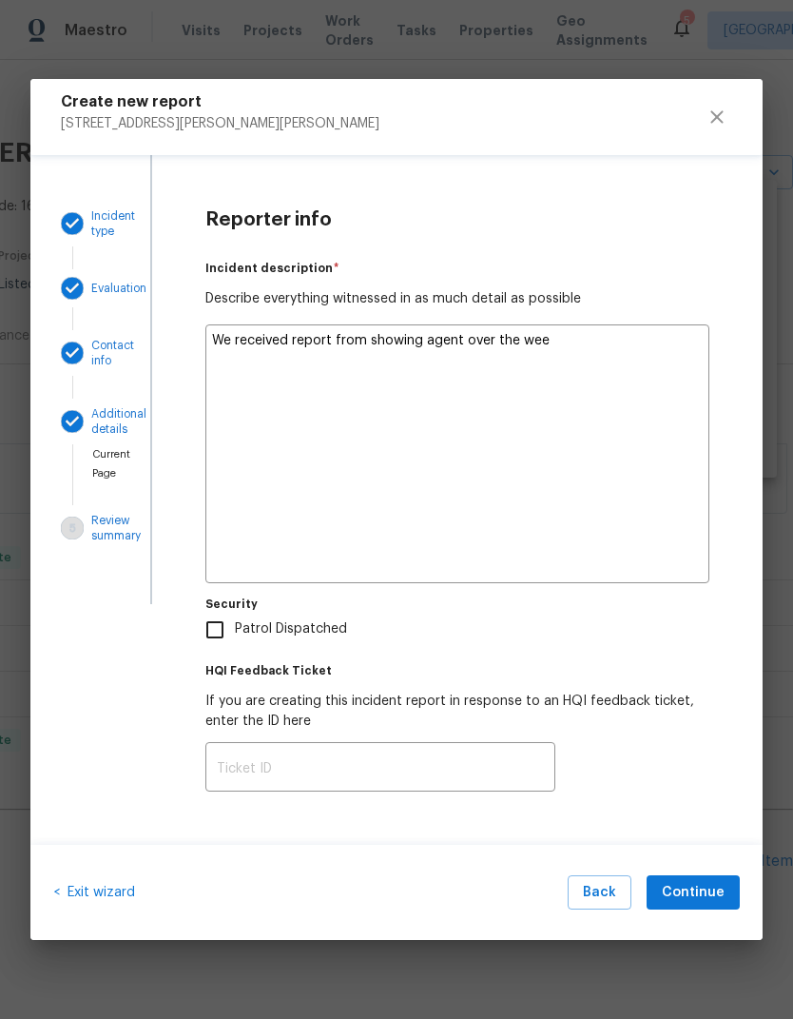
type textarea "x"
type textarea "We received report from showing agent over the week"
type textarea "x"
type textarea "We received report from showing agent over the weeke"
type textarea "x"
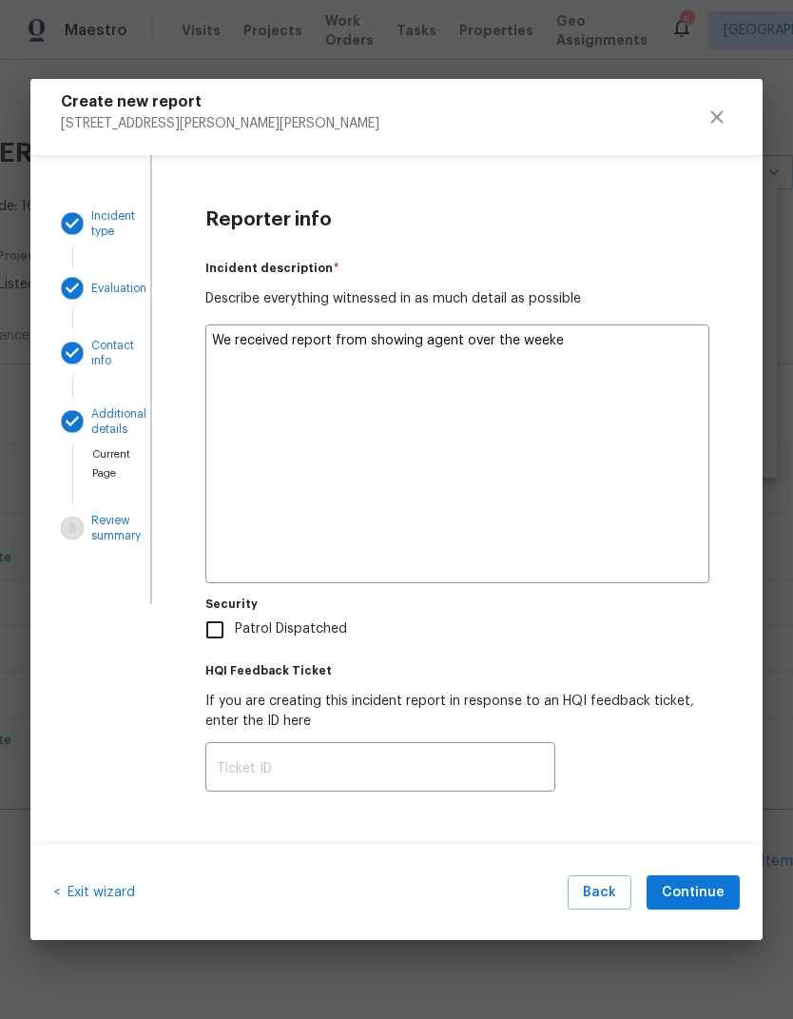
type textarea "We received report from showing agent over the weeken"
type textarea "x"
type textarea "We received report from showing agent over the weekend"
type textarea "x"
type textarea "We received report from showing agent over the weekend."
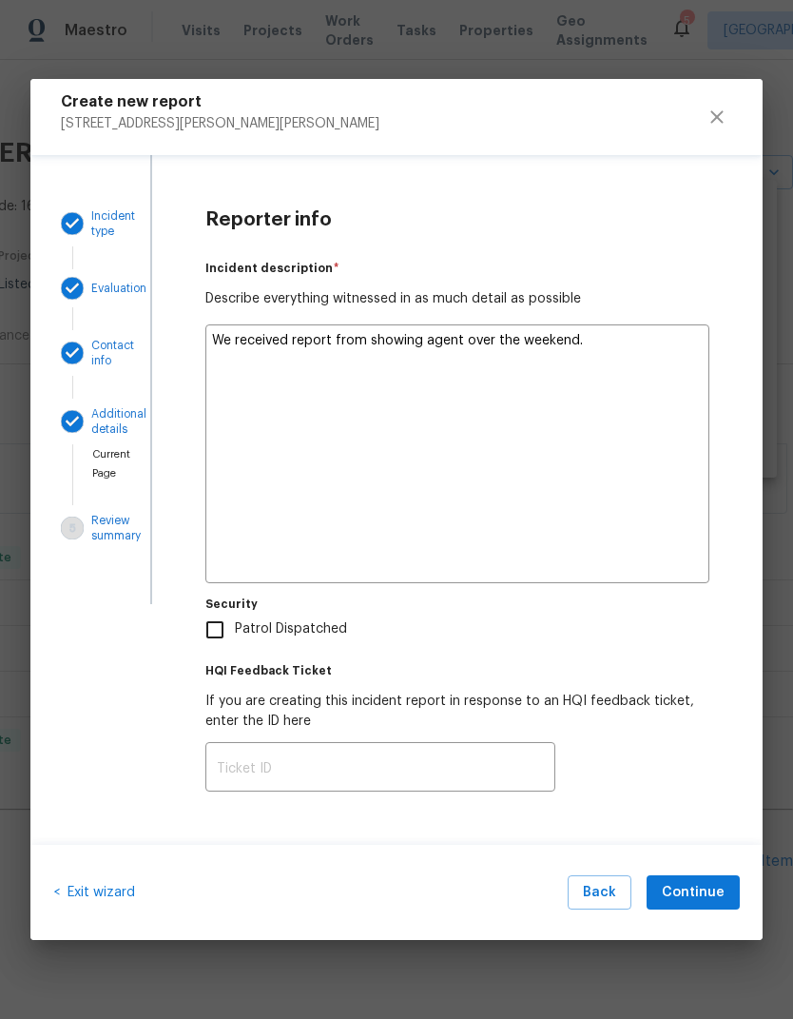
type textarea "x"
type textarea "We received report from showing agent over the weekend."
type textarea "x"
type textarea "We received report from showing agent over the weekend."
type textarea "x"
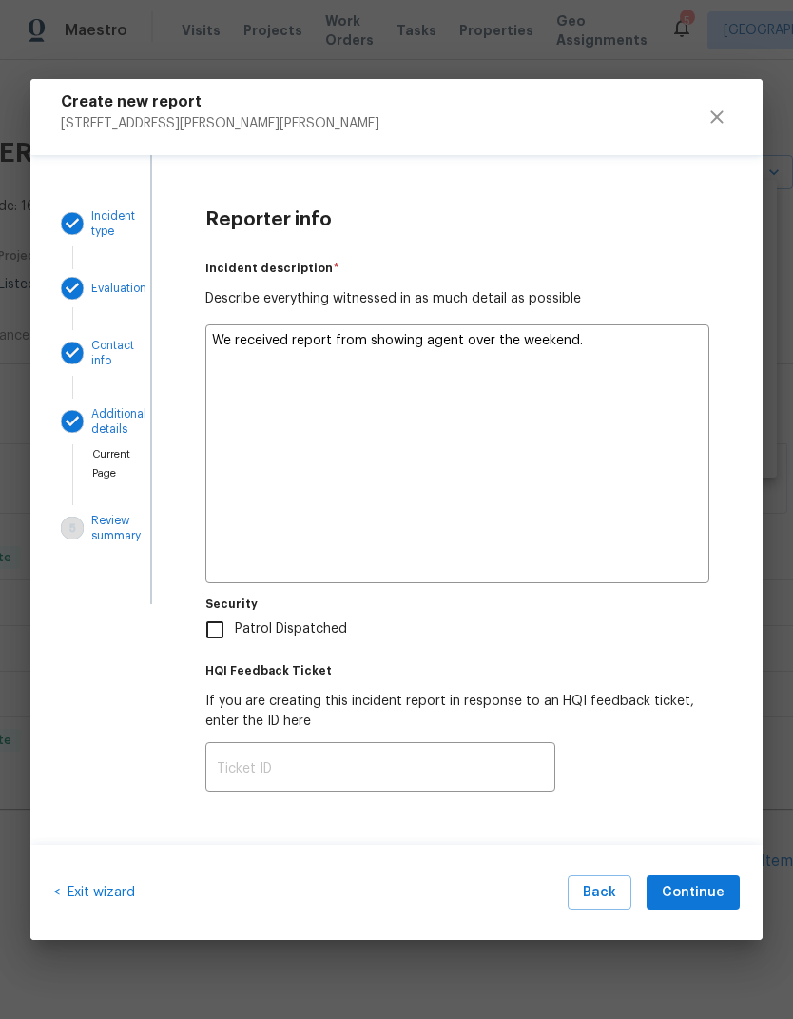
type textarea "We received report from showing agent over the weekend. T"
type textarea "x"
type textarea "We received report from showing agent over the weekend. Th"
type textarea "x"
type textarea "We received report from showing agent over the weekend. The"
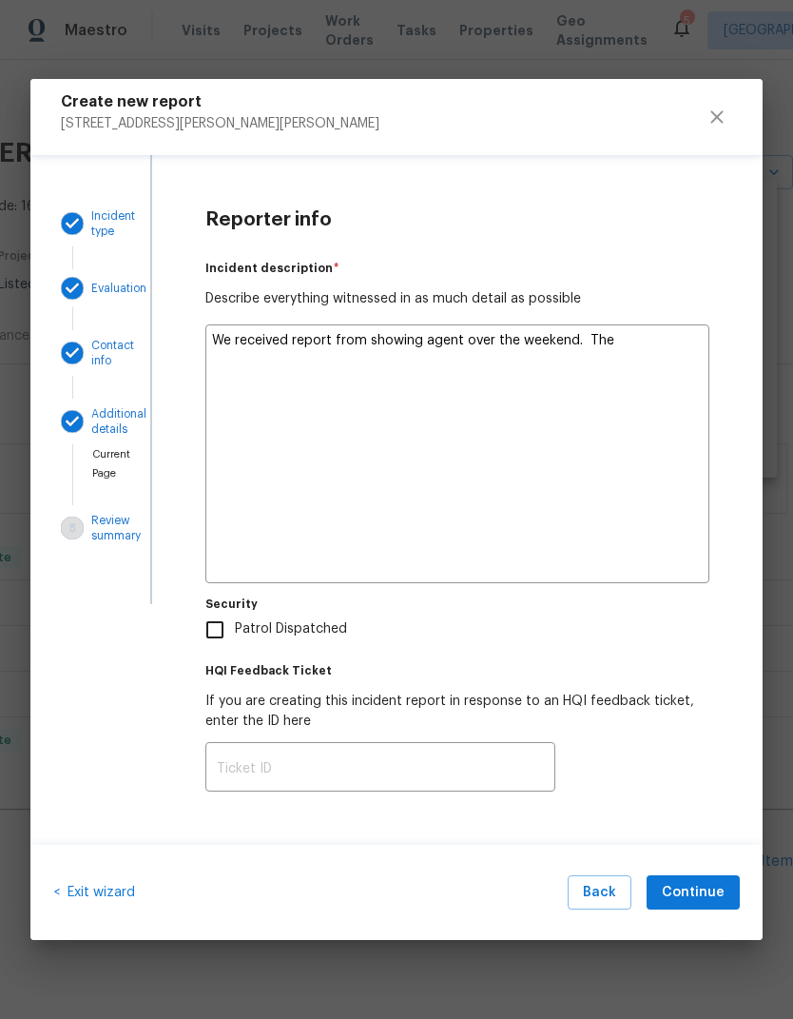
type textarea "x"
type textarea "We received report from showing agent over the weekend. They"
type textarea "x"
type textarea "We received report from showing agent over the weekend. They"
type textarea "x"
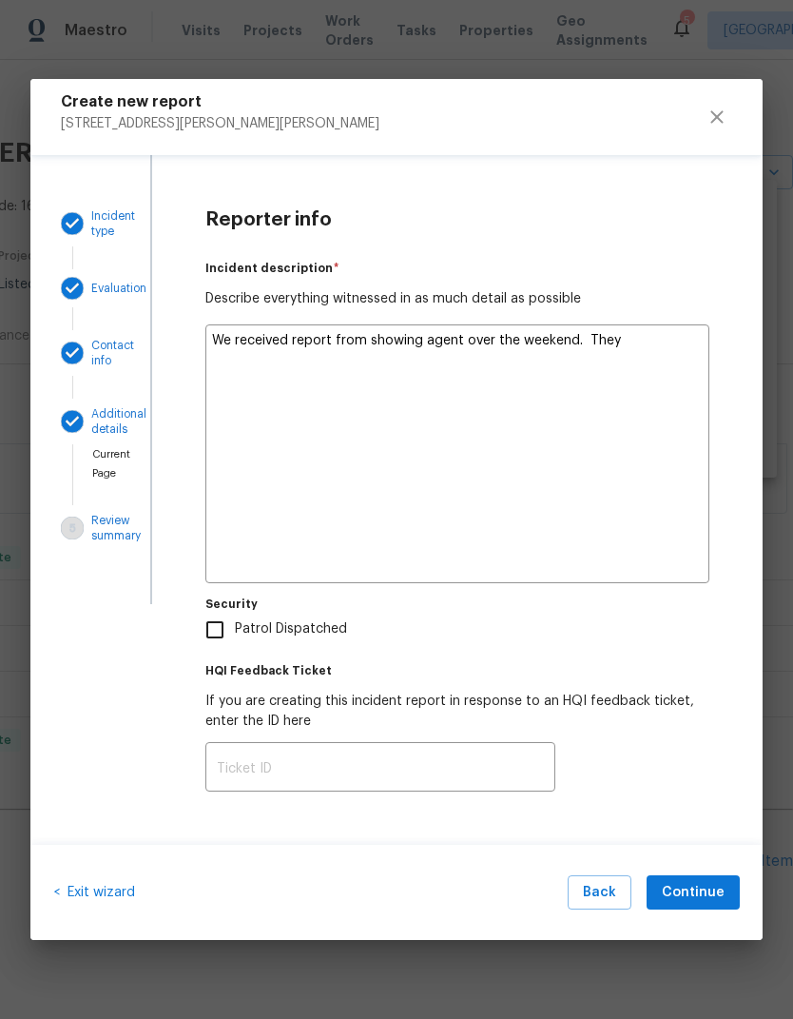
type textarea "We received report from showing agent over the weekend. They s"
type textarea "x"
type textarea "We received report from showing agent over the weekend. They sa"
type textarea "x"
type textarea "We received report from showing agent over the weekend. They sai"
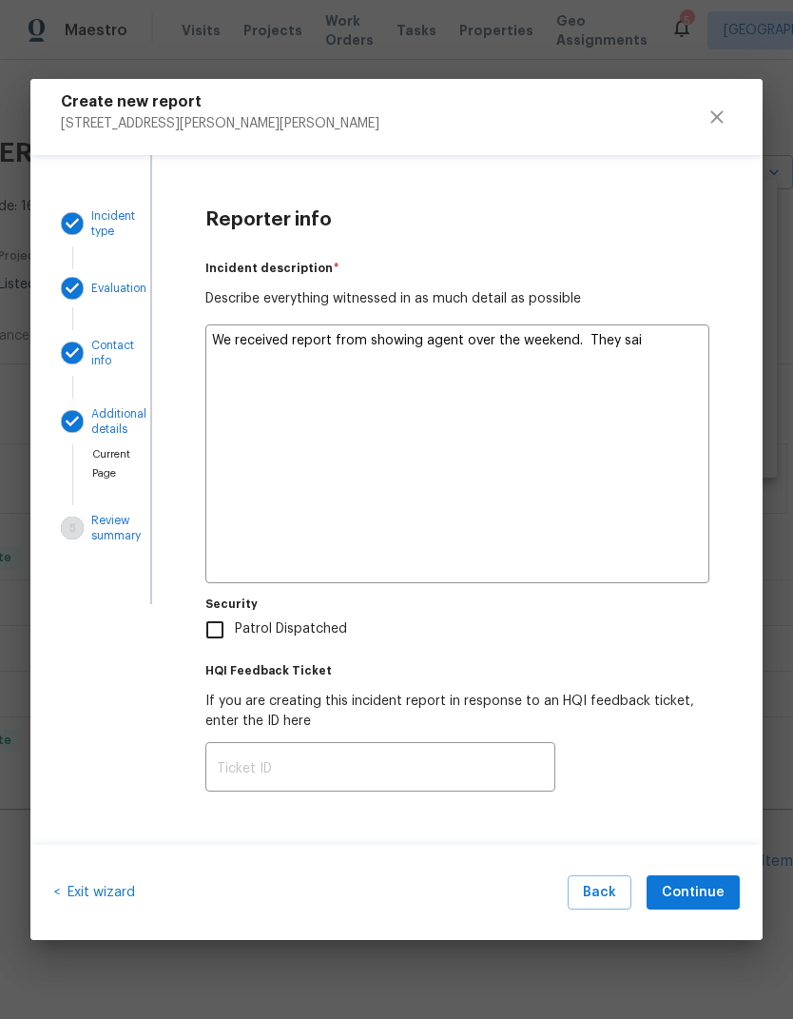
type textarea "x"
type textarea "We received report from showing agent over the weekend. They said"
type textarea "x"
type textarea "We received report from showing agent over the weekend. They said"
type textarea "x"
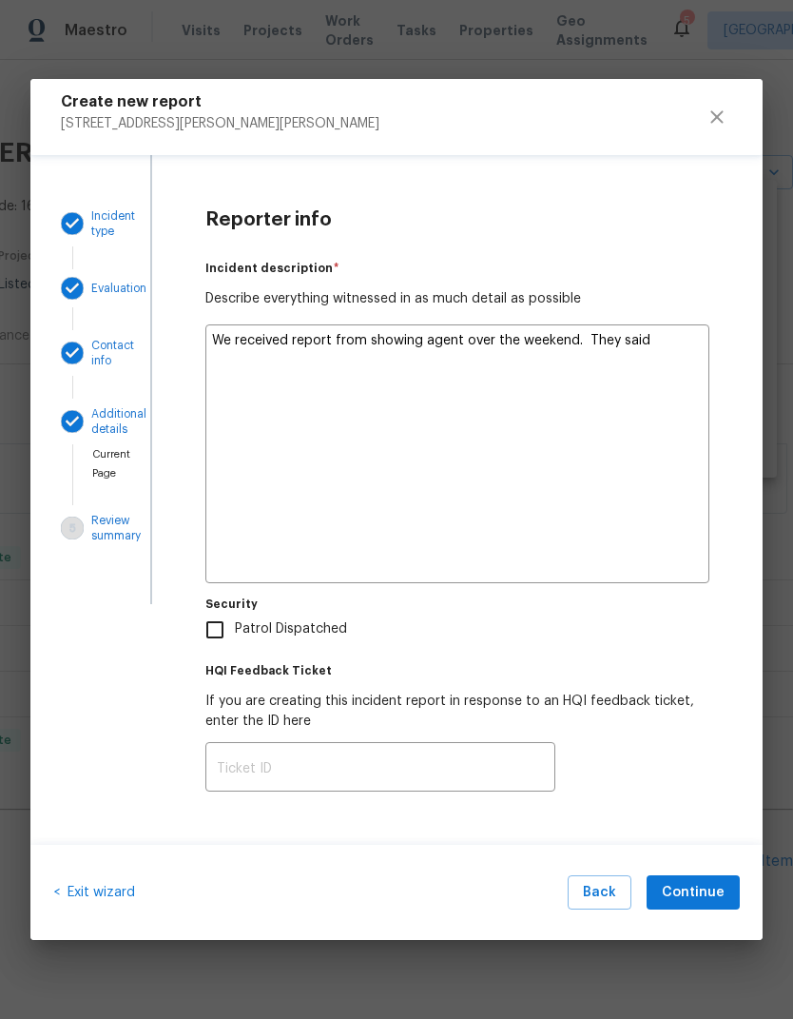
type textarea "We received report from showing agent over the weekend. They said k"
type textarea "x"
type textarea "We received report from showing agent over the weekend. They said ke"
type textarea "x"
type textarea "We received report from showing agent over the weekend. They said keu"
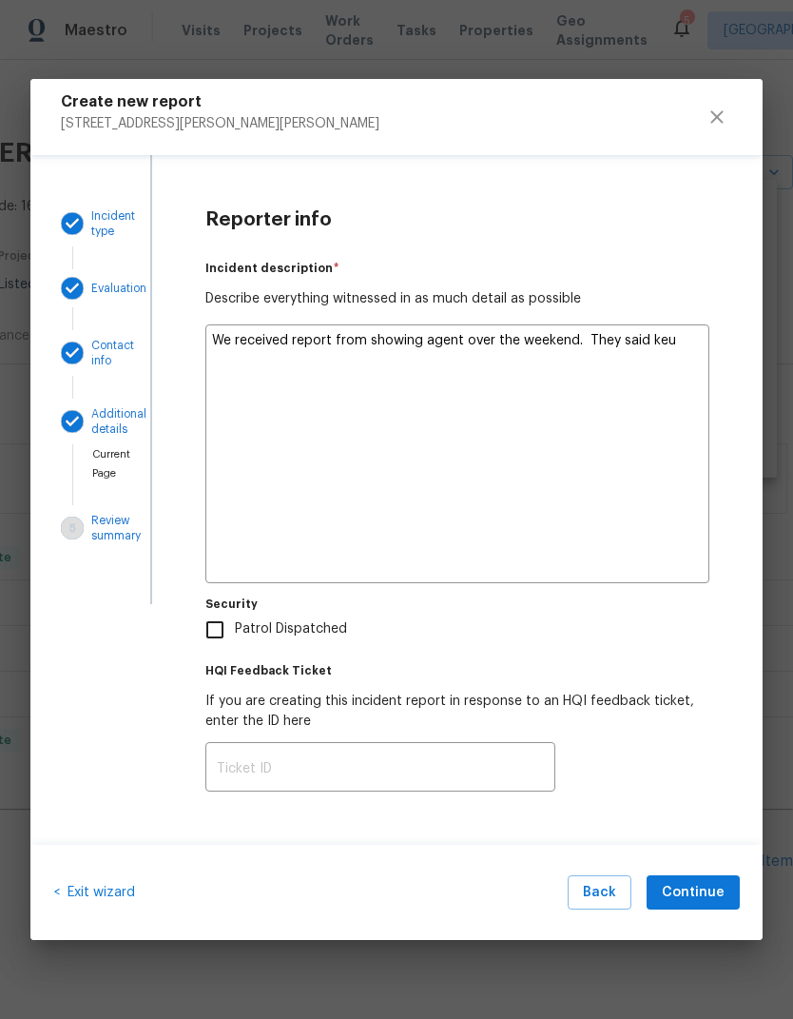
type textarea "x"
type textarea "We received report from showing agent over the weekend. They said ke"
type textarea "x"
type textarea "We received report from showing agent over the weekend. They said k"
type textarea "x"
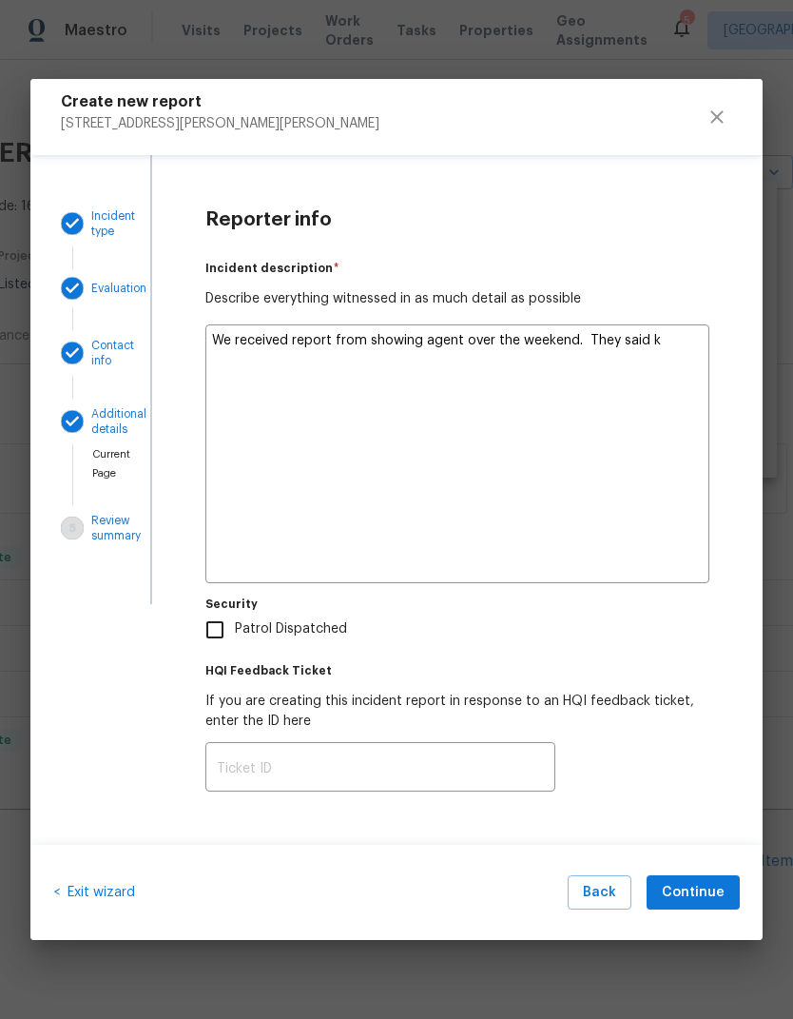
type textarea "We received report from showing agent over the weekend. They said"
type textarea "x"
type textarea "We received report from showing agent over the weekend. They said d"
type textarea "x"
type textarea "We received report from showing agent over the weekend. They said di"
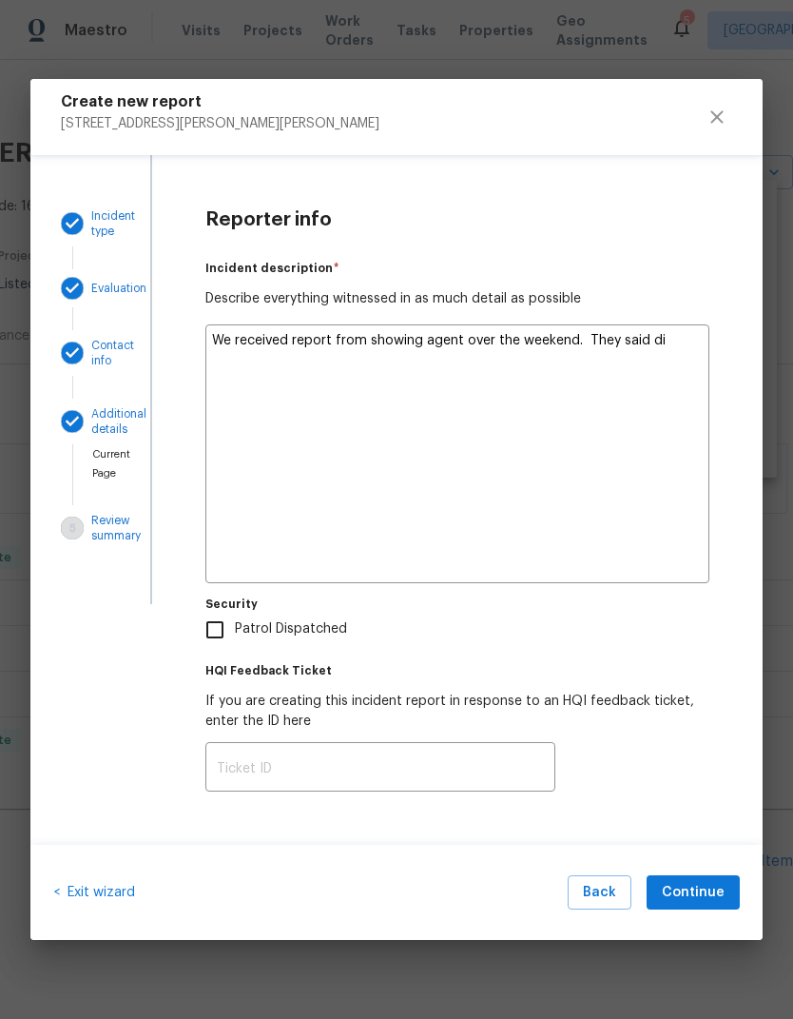
type textarea "x"
type textarea "We received report from showing agent over the weekend. They said dig"
type textarea "x"
type textarea "We received report from showing agent over the weekend. They said digo"
type textarea "x"
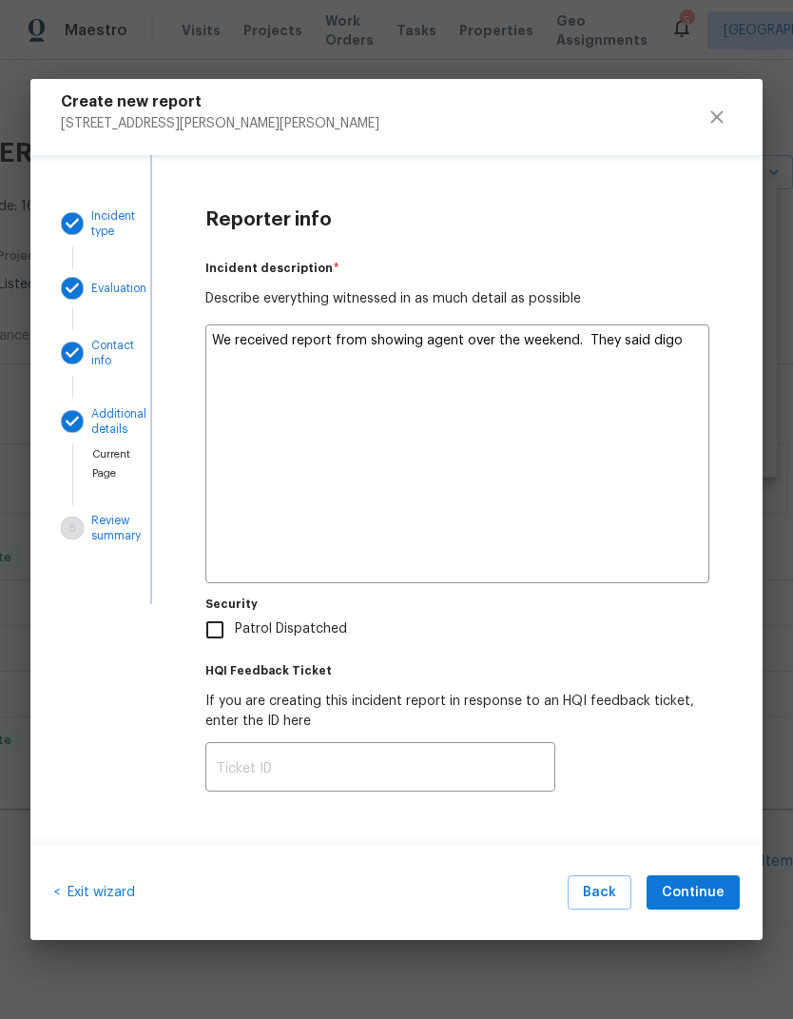
type textarea "We received report from showing agent over the weekend. They said digot"
type textarea "x"
type textarea "We received report from showing agent over the weekend. They said digota"
type textarea "x"
type textarea "We received report from showing agent over the weekend. They said digotal"
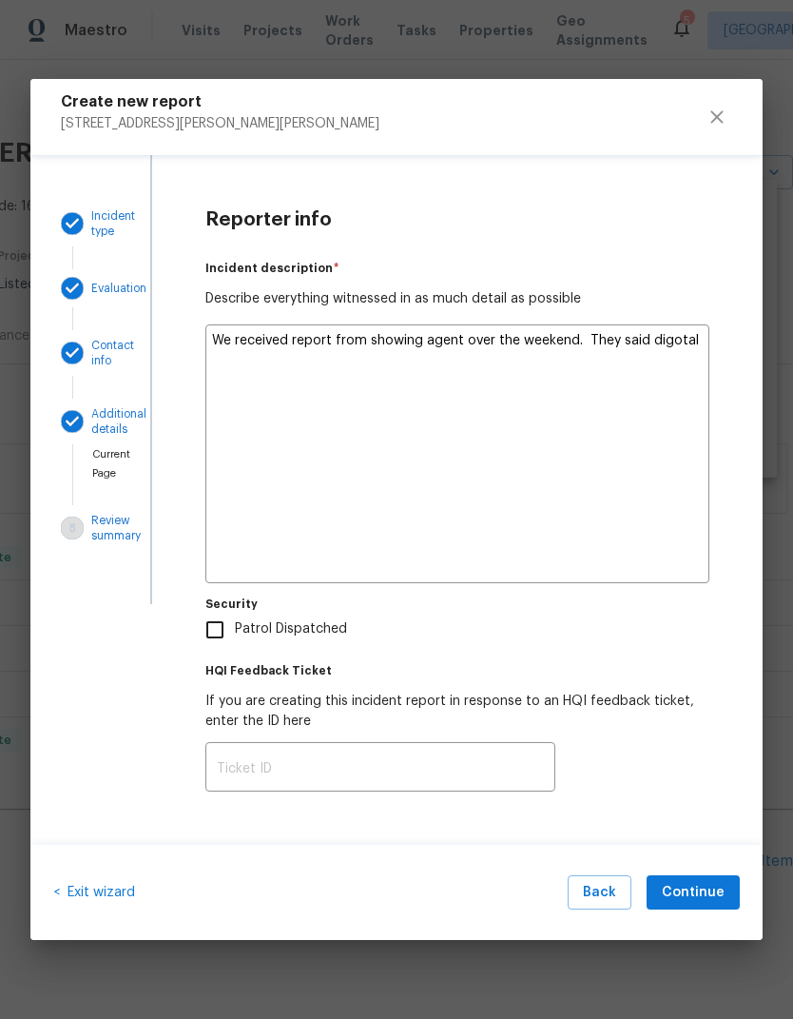
type textarea "x"
type textarea "We received report from showing agent over the weekend. They said digital"
type textarea "x"
type textarea "We received report from showing agent over the weekend. They said digital"
type textarea "x"
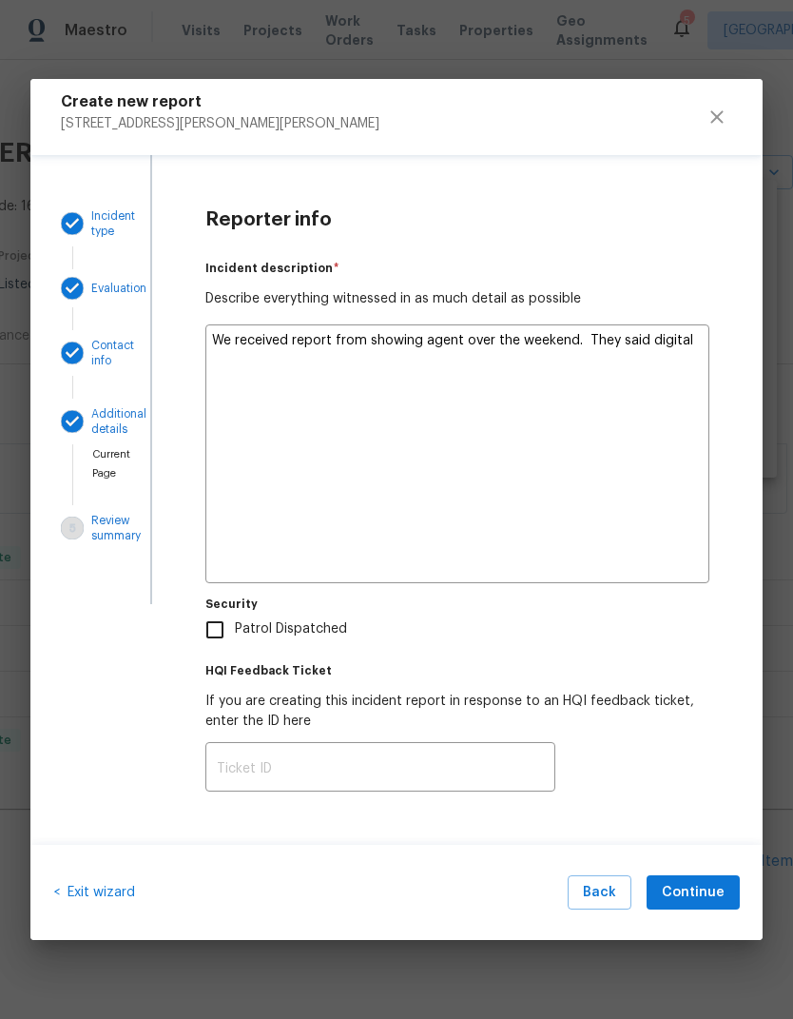
type textarea "We received report from showing agent over the weekend. They said digital Y"
type textarea "x"
type textarea "We received report from showing agent over the weekend. They said digital Ya"
type textarea "x"
type textarea "We received report from showing agent over the weekend. They said digital Yal"
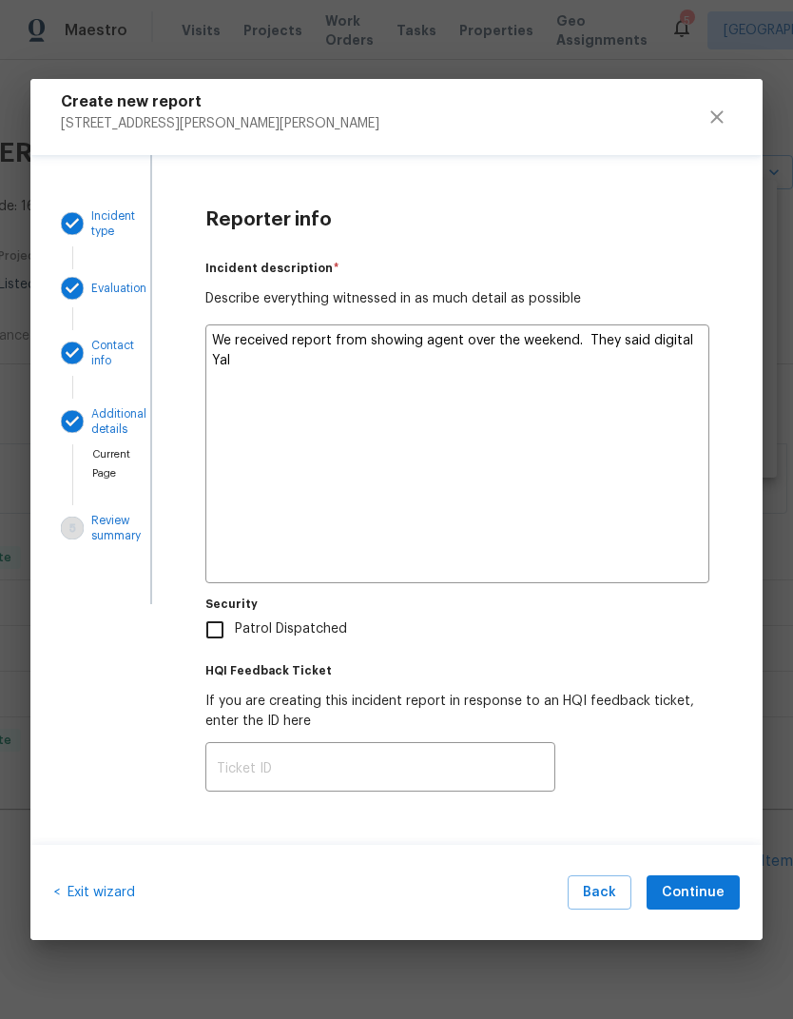
type textarea "x"
type textarea "We received report from showing agent over the weekend. They said digital Yale"
type textarea "x"
type textarea "We received report from showing agent over the weekend. They said digital Yale"
type textarea "x"
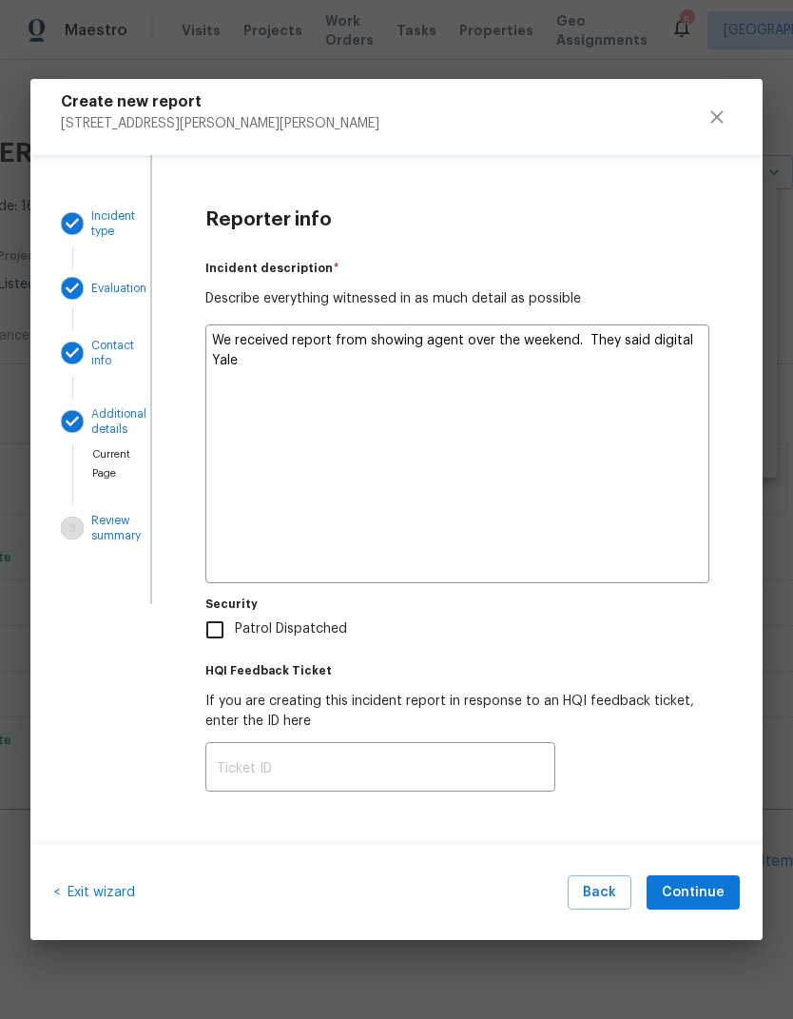
type textarea "We received report from showing agent over the weekend. They said digital Yale l"
type textarea "x"
type textarea "We received report from showing agent over the weekend. They said digital Yale …"
type textarea "x"
type textarea "We received report from showing agent over the weekend. They said digital Yale …"
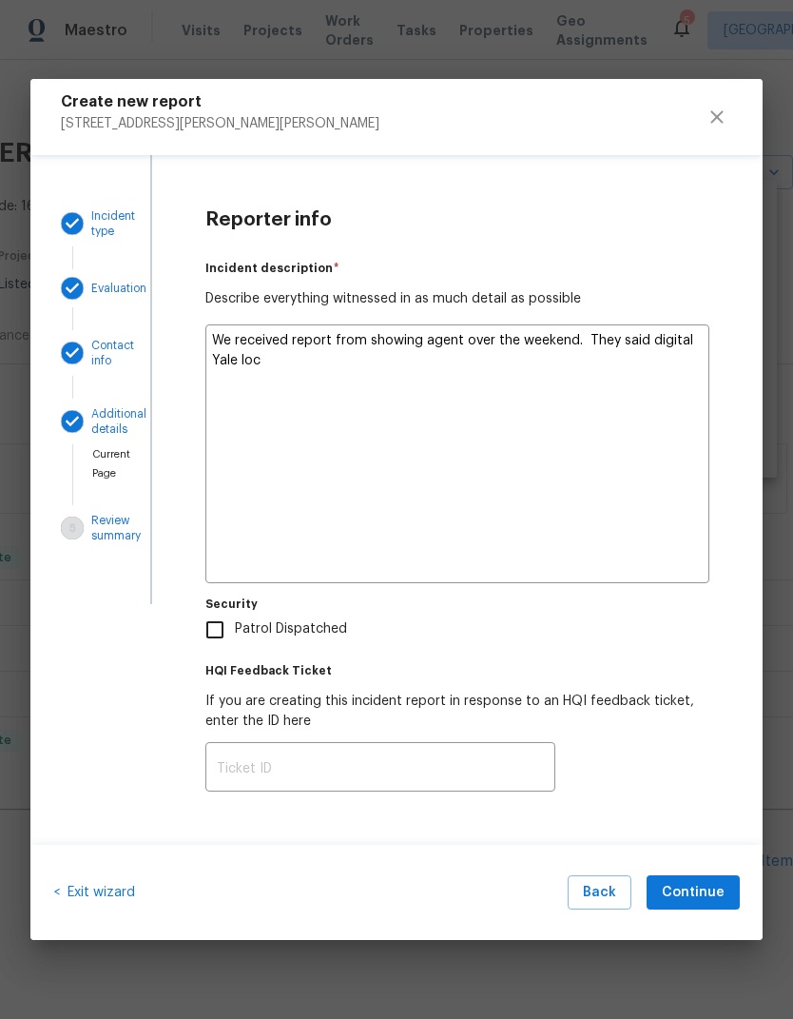
type textarea "x"
type textarea "We received report from showing agent over the weekend. They said digital Yale …"
type textarea "x"
type textarea "We received report from showing agent over the weekend. They said digital Yale …"
type textarea "x"
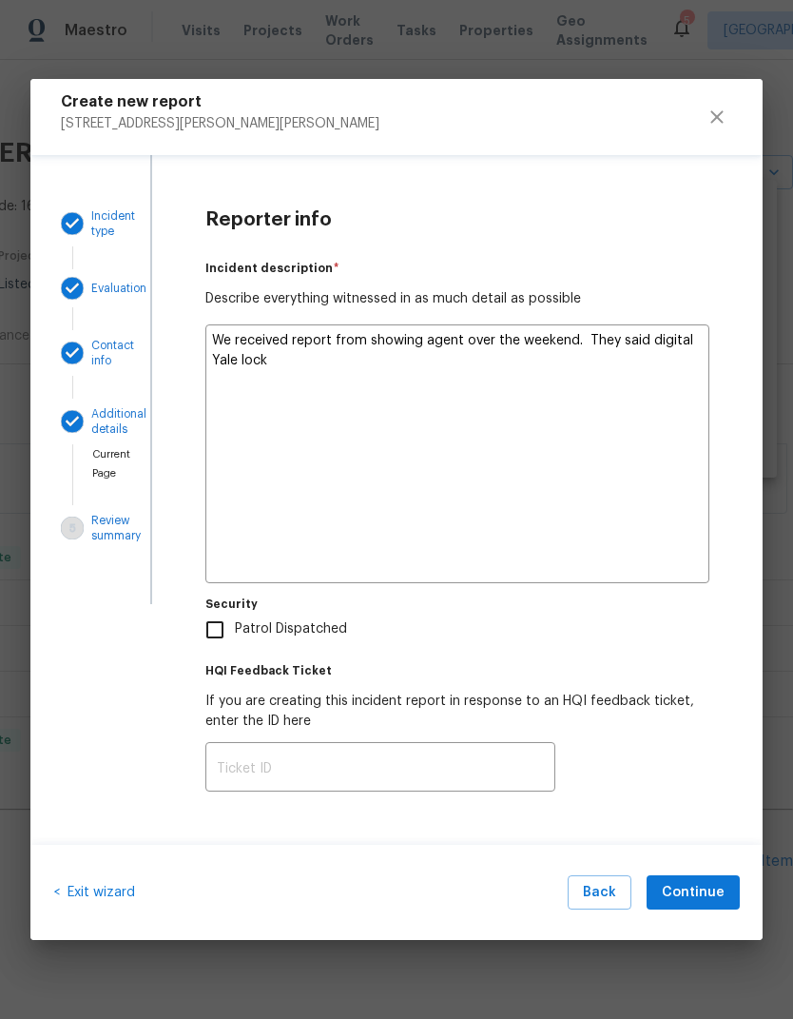
type textarea "We received report from showing agent over the weekend. They said digital Yale …"
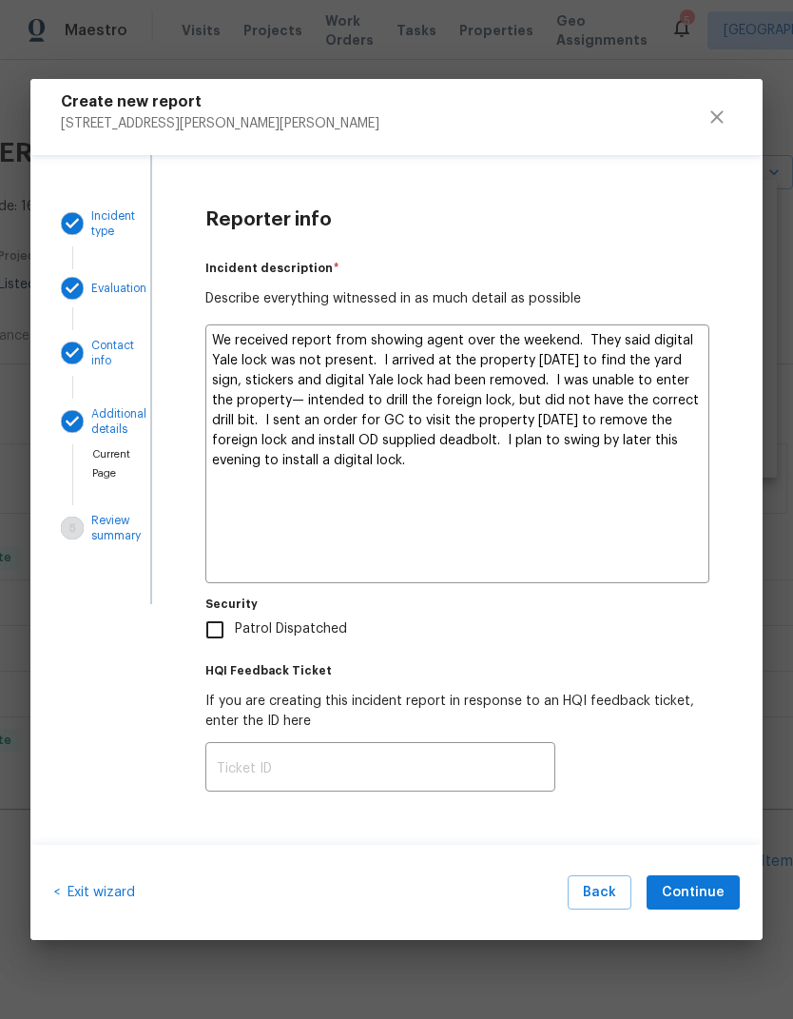
click at [450, 437] on textarea "We received report from showing agent over the weekend. They said digital Yale …" at bounding box center [457, 453] width 504 height 259
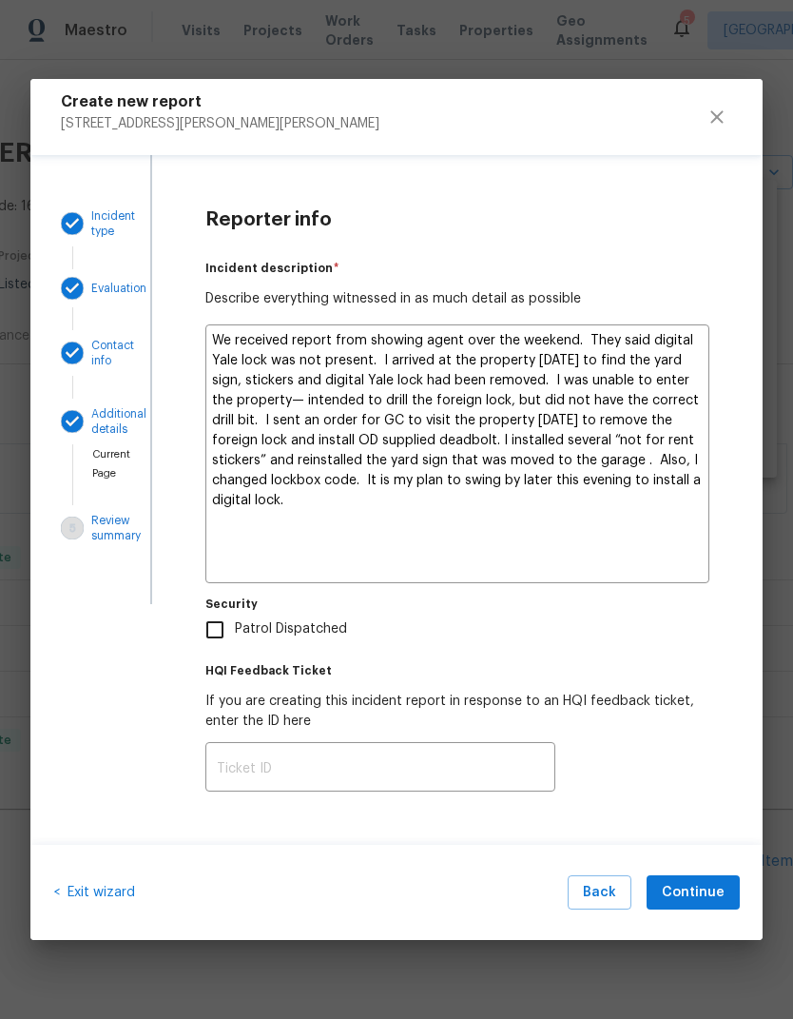
click at [653, 520] on textarea "We received report from showing agent over the weekend. They said digital Yale …" at bounding box center [457, 453] width 504 height 259
click at [222, 341] on textarea "We received report from showing agent over the weekend. They said digital Yale …" at bounding box center [457, 453] width 504 height 259
click at [643, 532] on textarea "We received report from showing agent over the weekend. They said digital Yale …" at bounding box center [457, 453] width 504 height 259
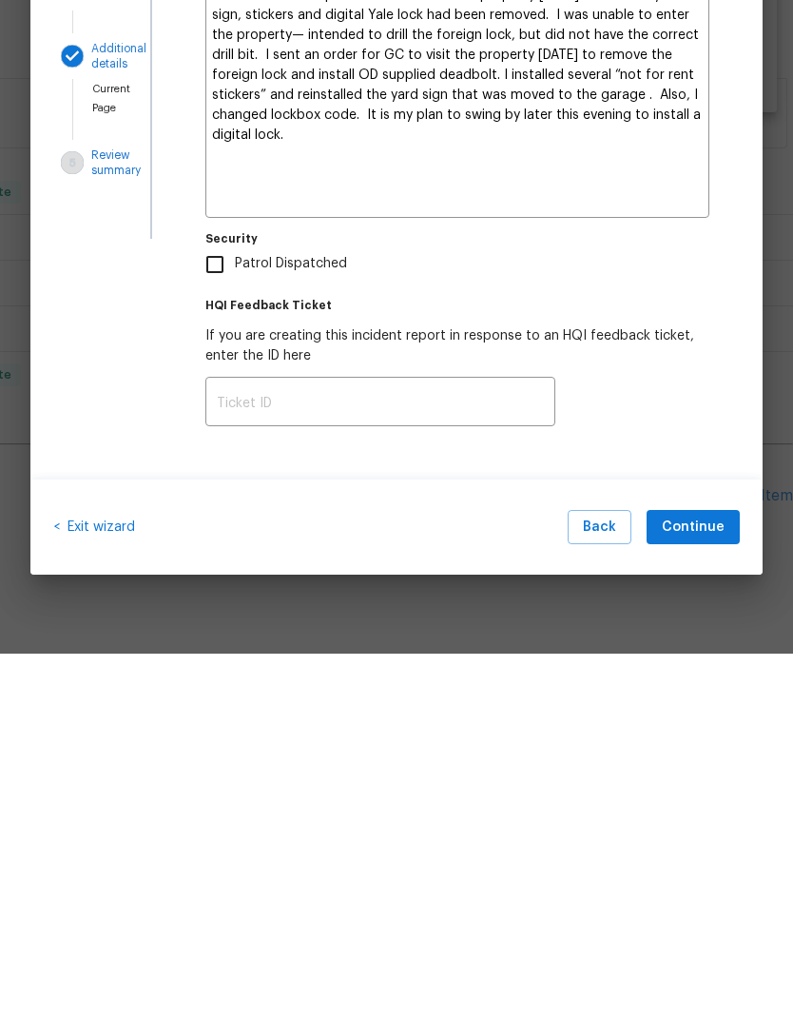
scroll to position [15, 0]
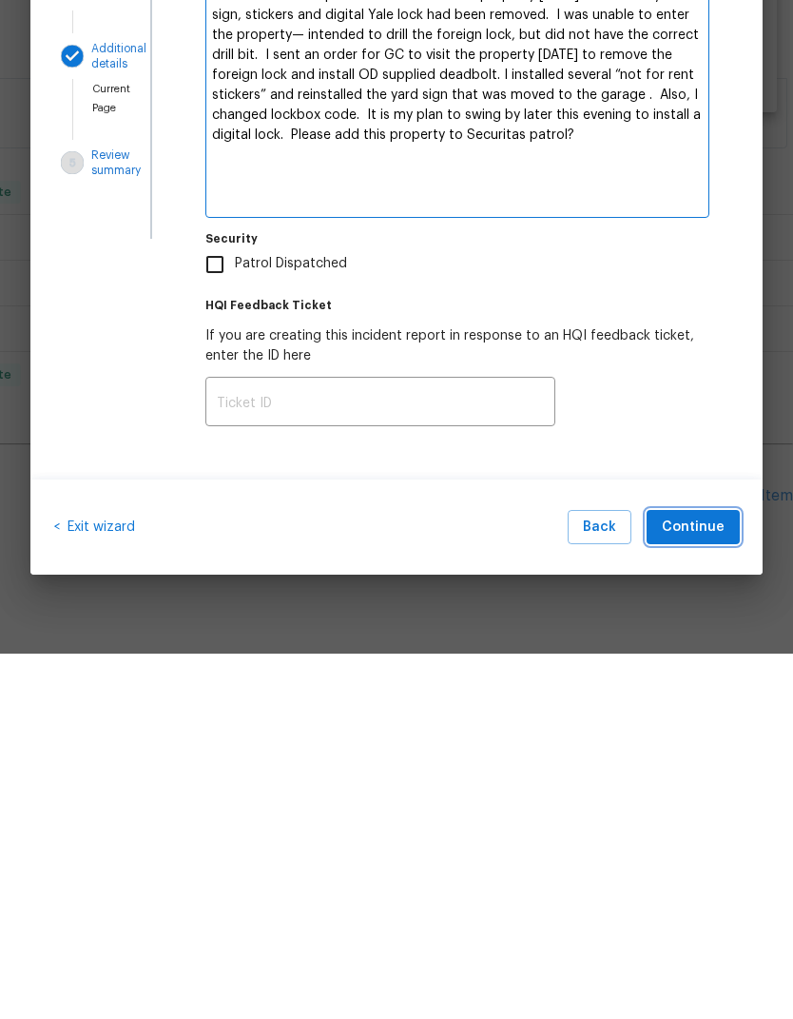
click at [705, 881] on span "Continue" at bounding box center [693, 893] width 63 height 24
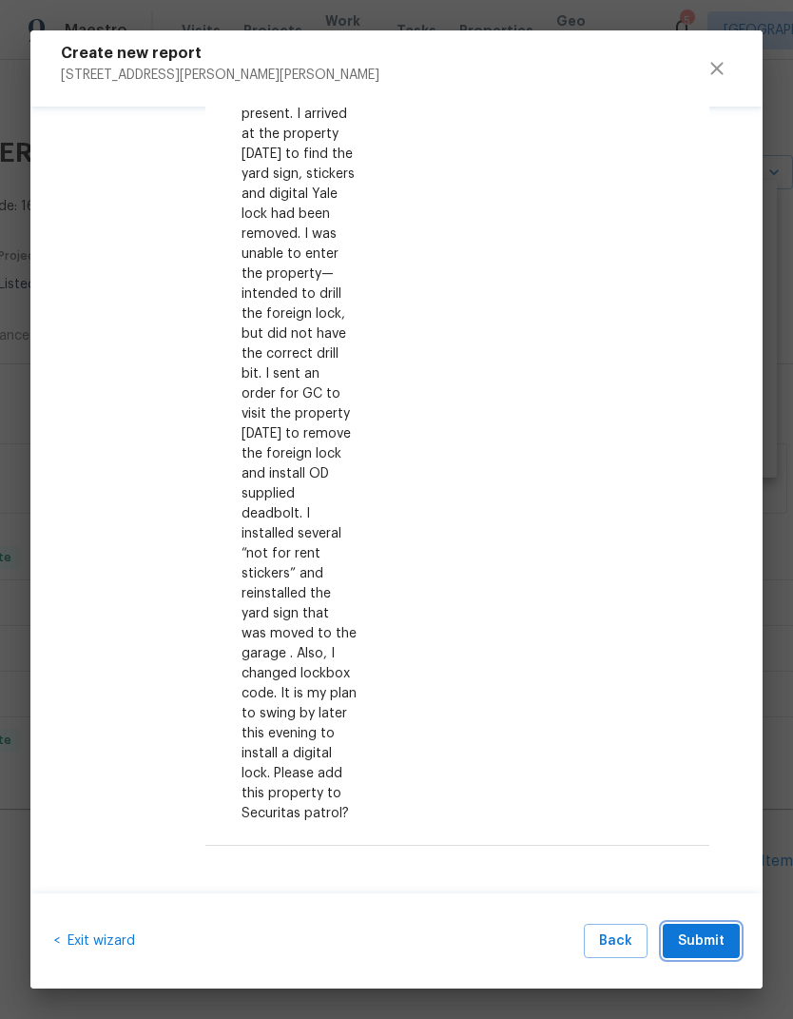
scroll to position [1376, 0]
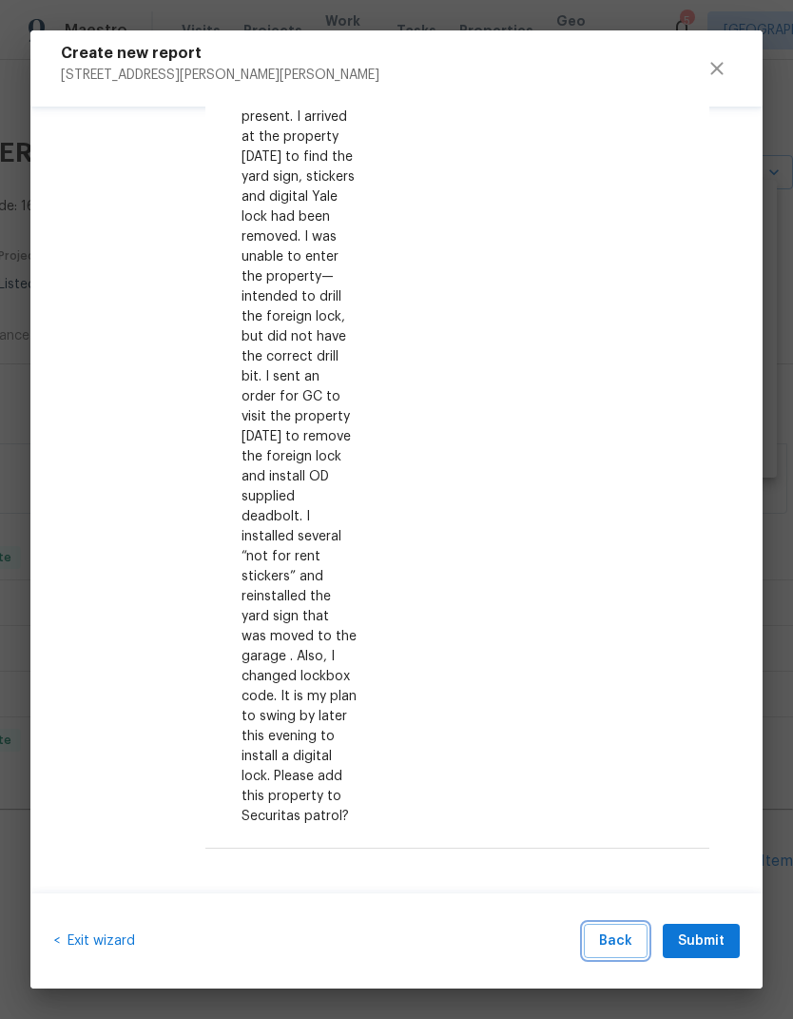
click at [609, 935] on span "Back" at bounding box center [615, 941] width 33 height 24
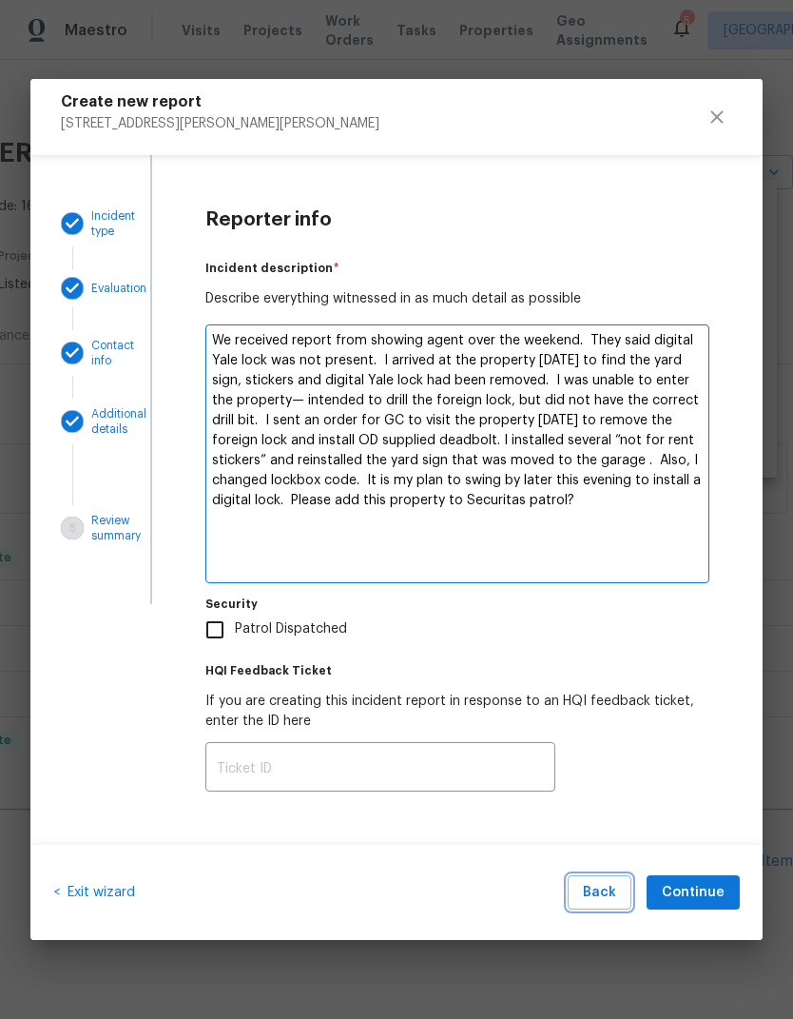
scroll to position [0, 0]
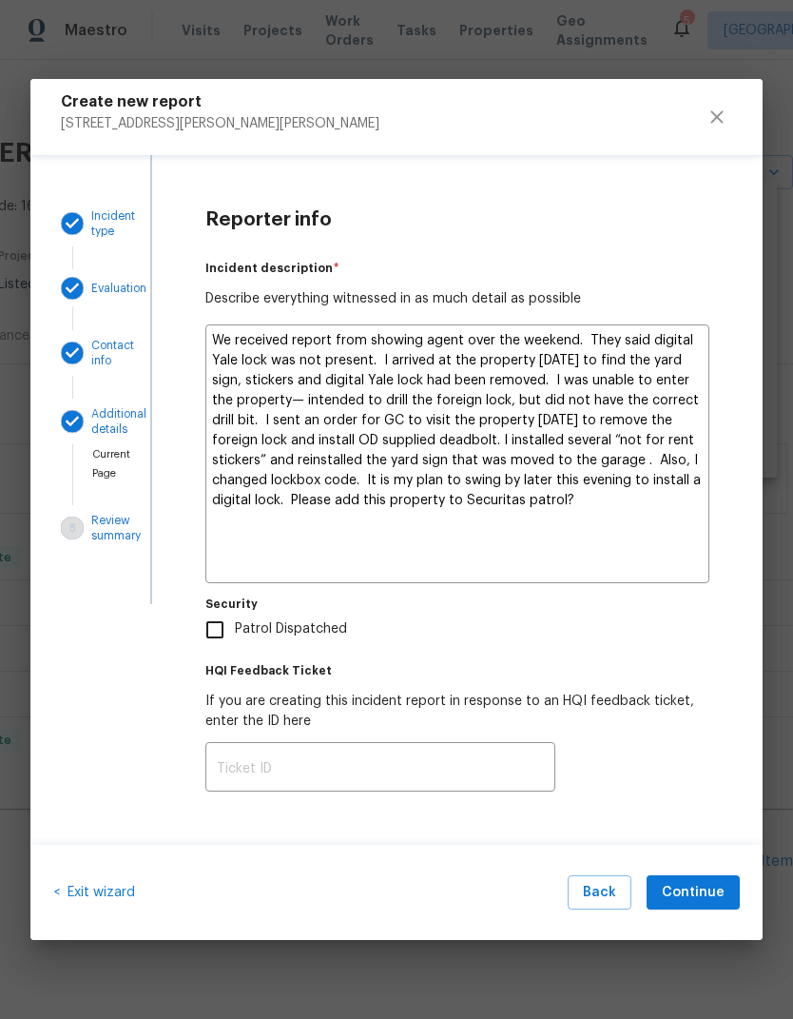
click at [648, 521] on textarea "We received report from showing agent over the weekend. They said digital Yale …" at bounding box center [457, 453] width 504 height 259
click at [235, 415] on textarea "We received report from showing agent over the weekend. They said digital Yale …" at bounding box center [457, 453] width 504 height 259
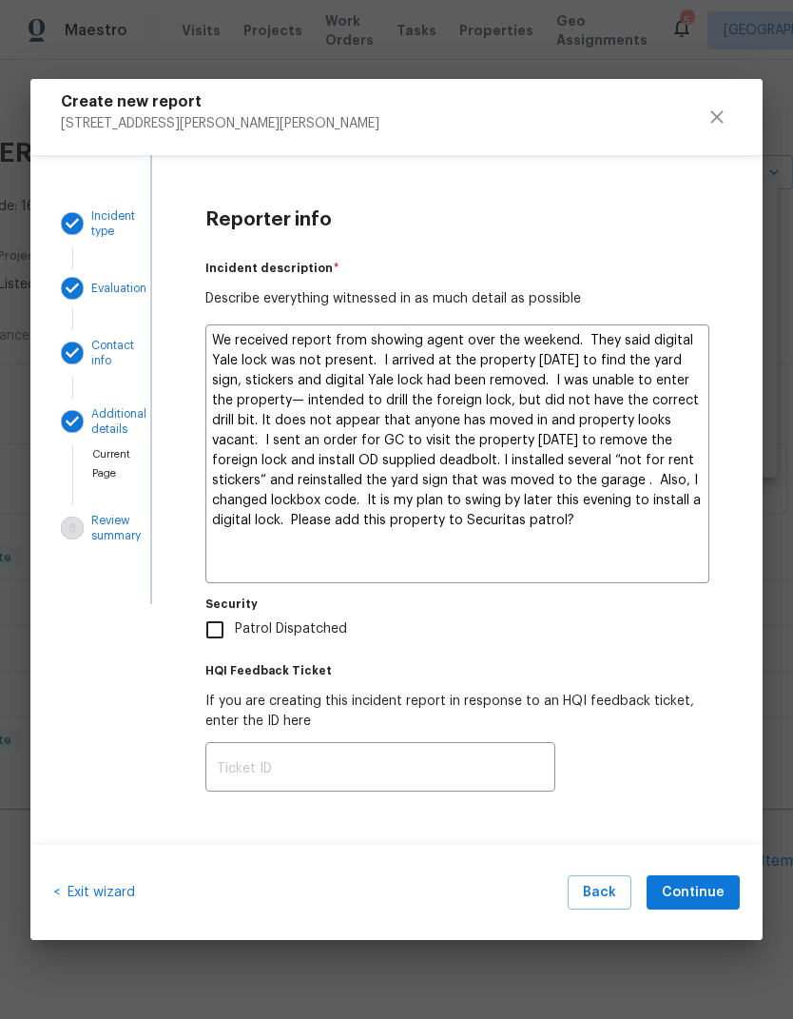
click at [538, 419] on textarea "We received report from showing agent over the weekend. They said digital Yale …" at bounding box center [457, 453] width 504 height 259
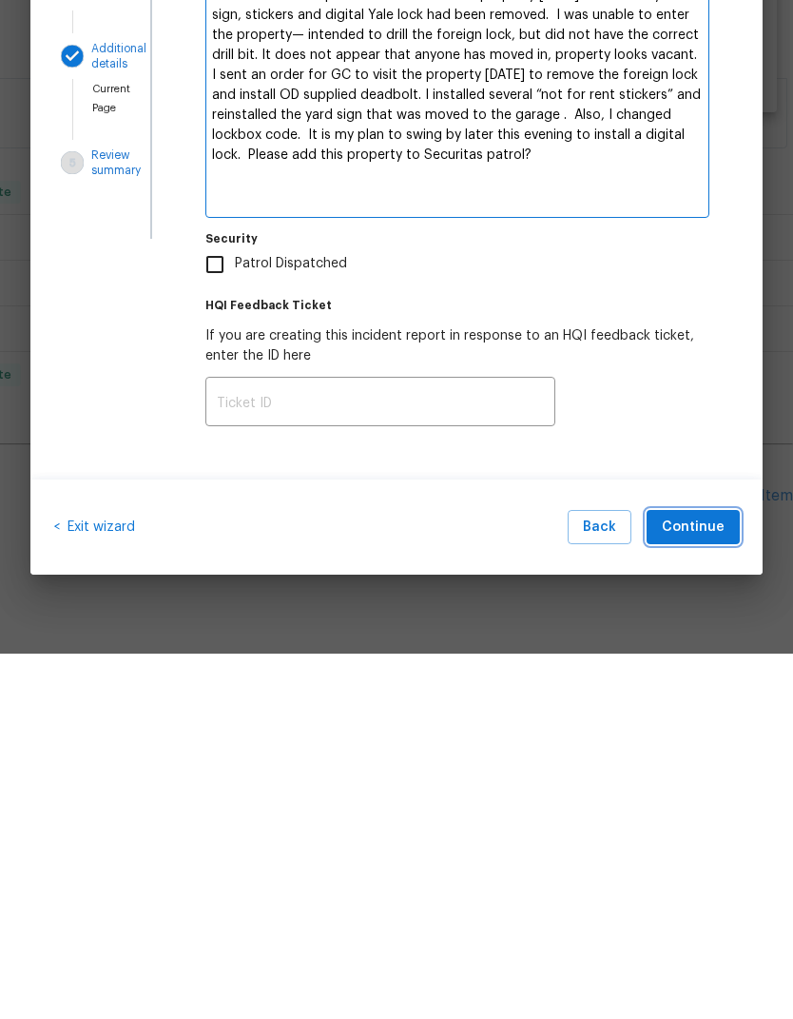
click at [717, 881] on span "Continue" at bounding box center [693, 893] width 63 height 24
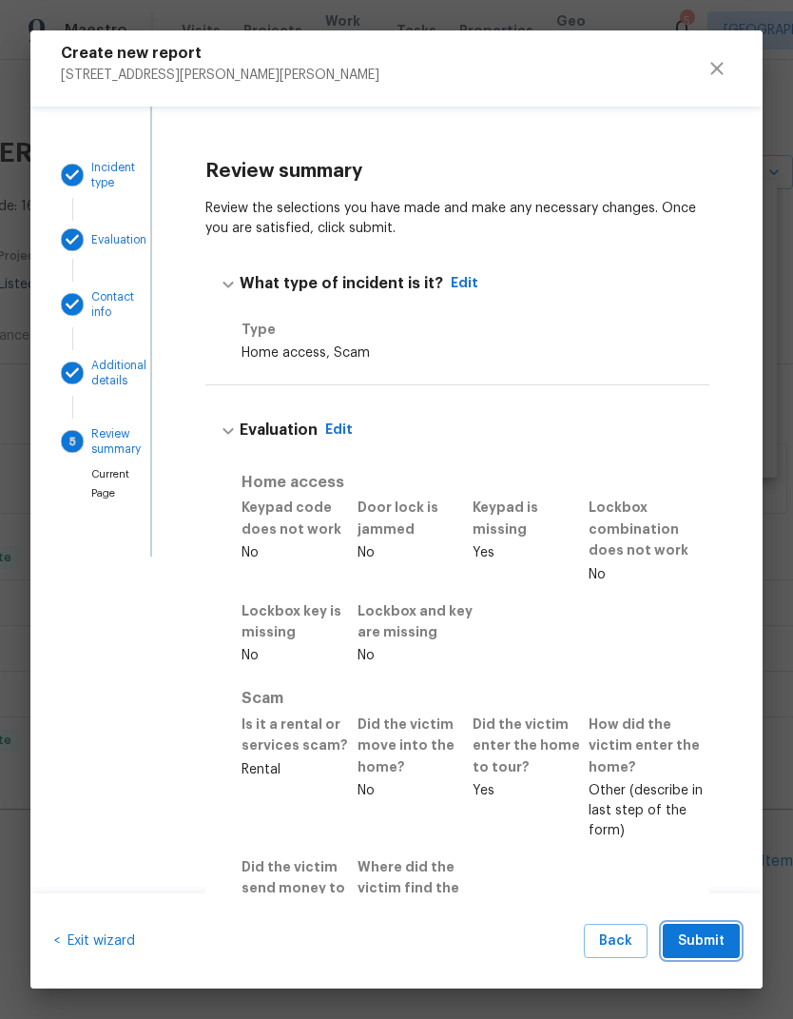
click at [713, 939] on span "Submit" at bounding box center [701, 941] width 47 height 24
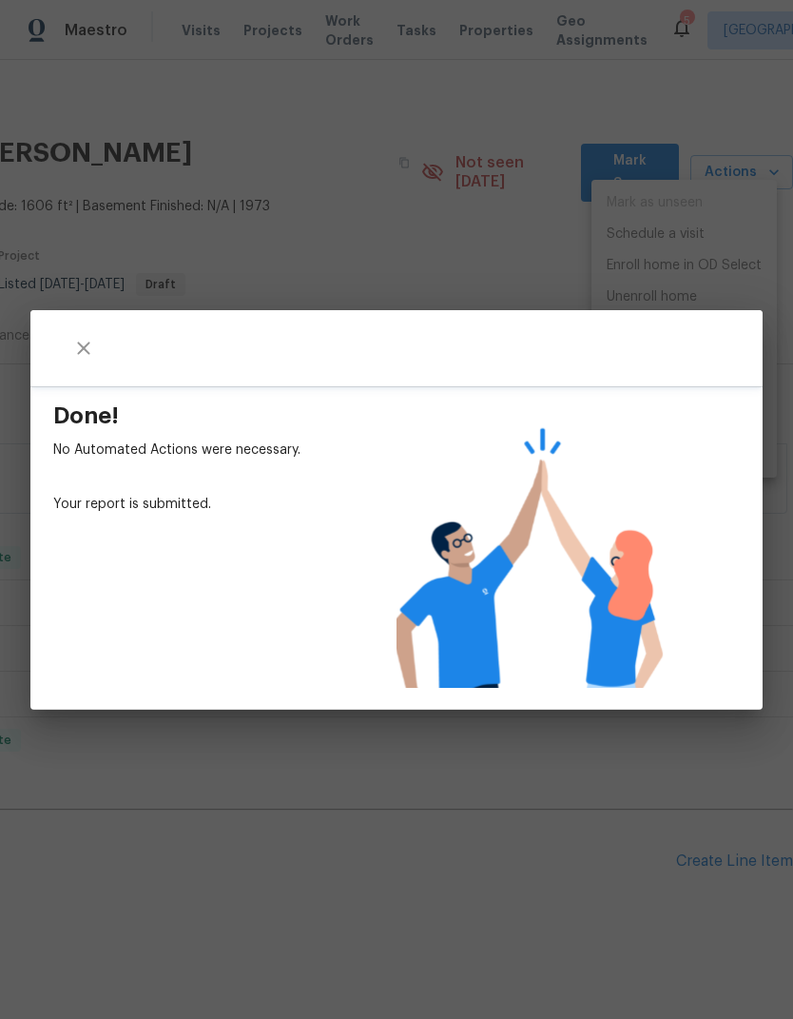
click at [539, 873] on div "Done! No Automated Actions were necessary. Your report is submitted." at bounding box center [396, 509] width 793 height 1019
click at [76, 341] on icon "close" at bounding box center [83, 348] width 23 height 23
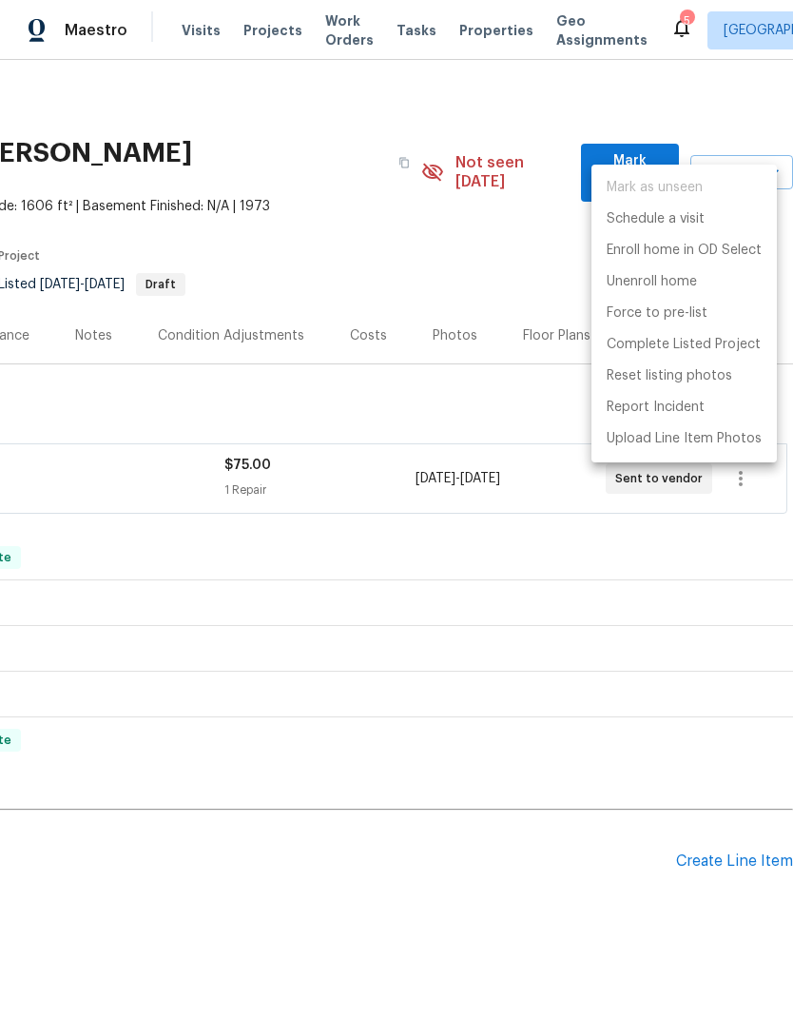
click at [497, 244] on div at bounding box center [396, 509] width 793 height 1019
